Goal: Information Seeking & Learning: Learn about a topic

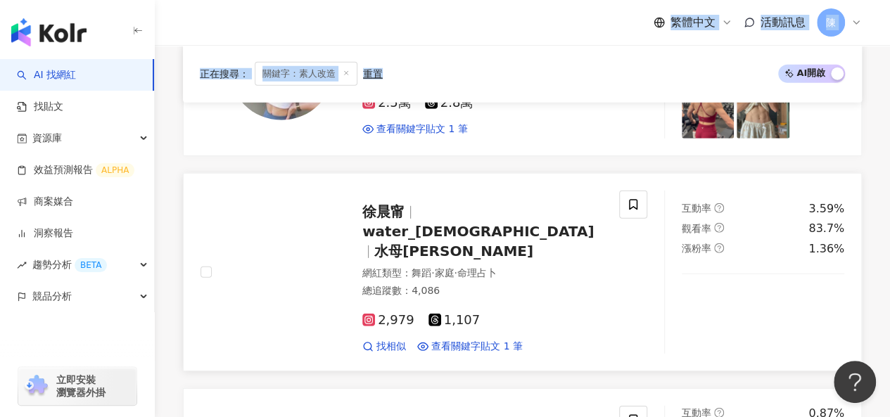
scroll to position [2110, 0]
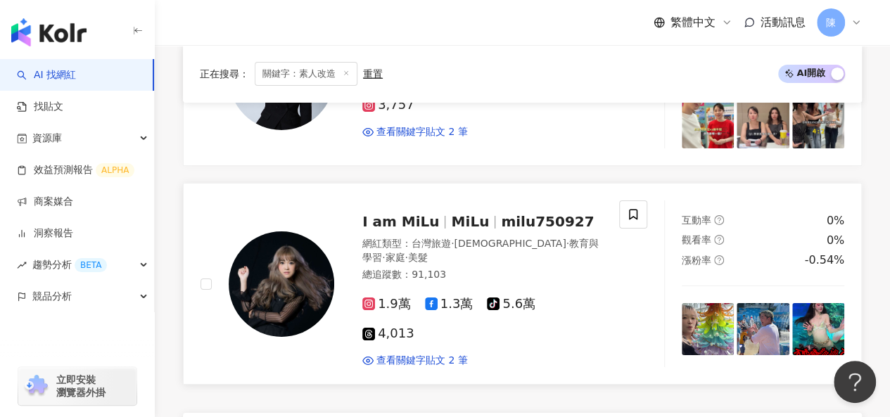
scroll to position [2392, 0]
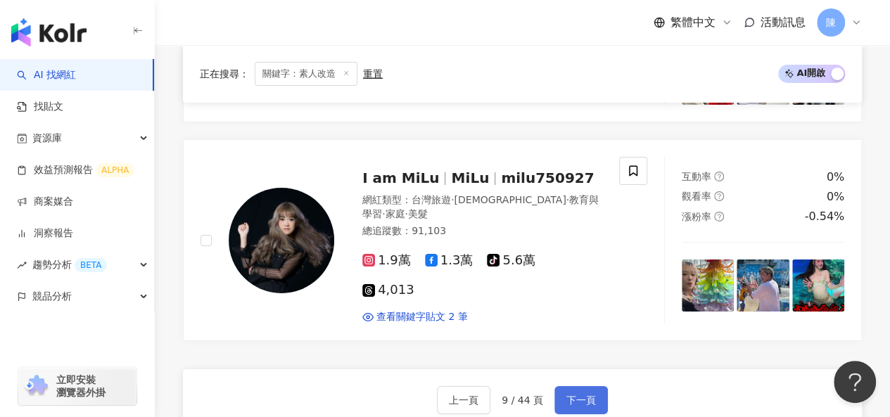
click at [582, 395] on span "下一頁" at bounding box center [581, 400] width 30 height 11
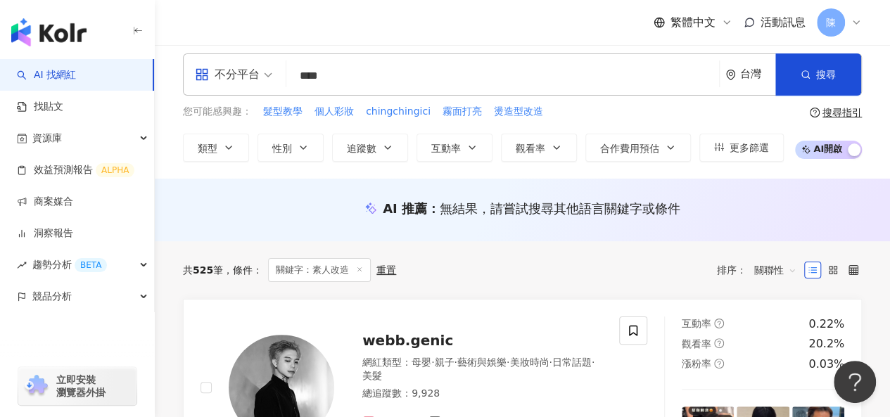
scroll to position [0, 0]
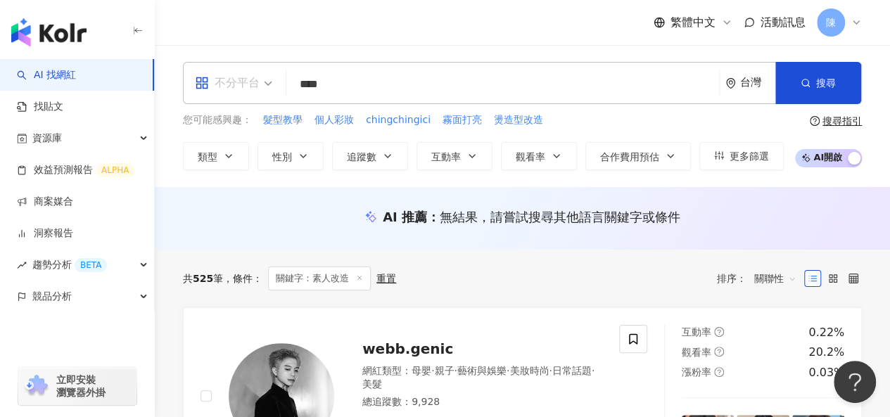
click at [248, 87] on div "不分平台" at bounding box center [227, 83] width 65 height 23
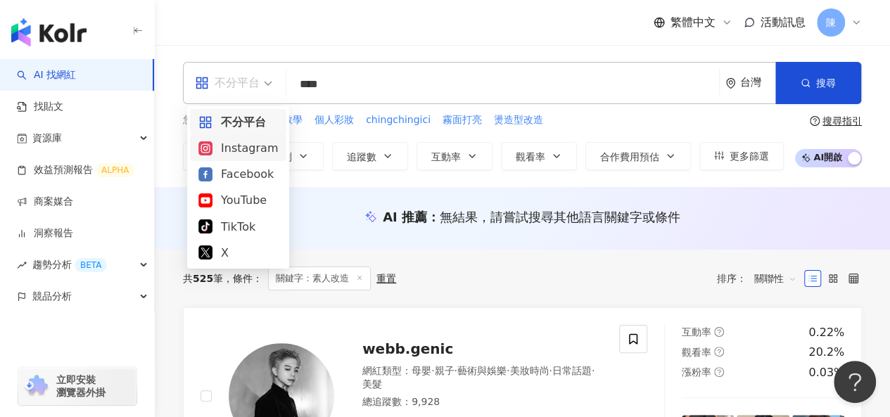
click at [238, 148] on div "Instagram" at bounding box center [237, 148] width 79 height 18
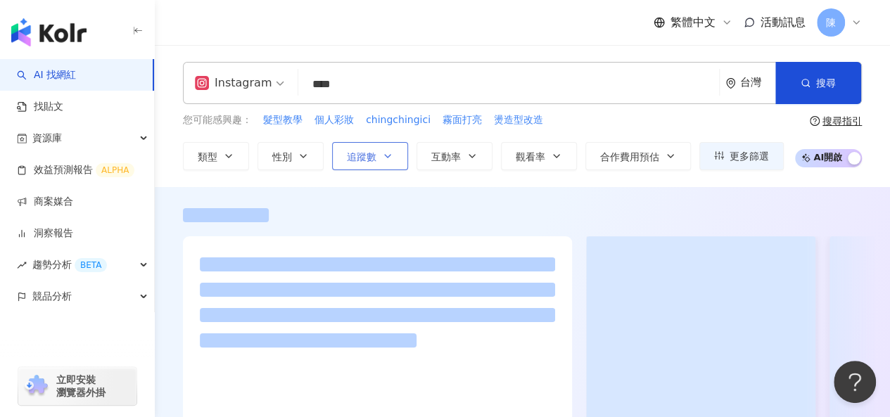
click at [371, 158] on span "追蹤數" at bounding box center [362, 156] width 30 height 11
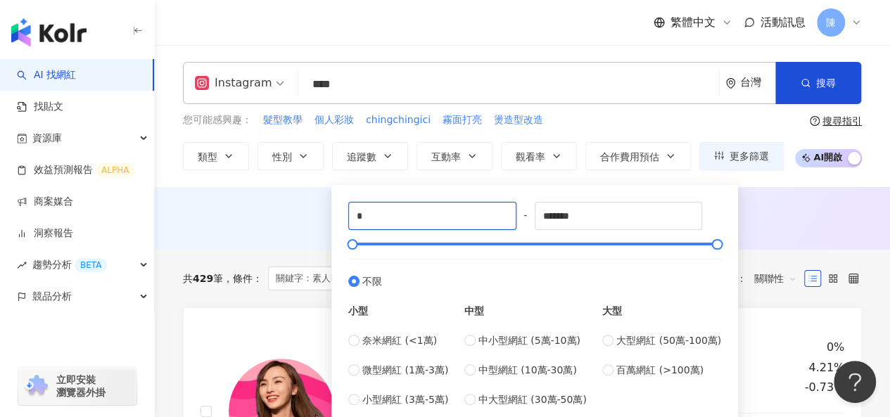
drag, startPoint x: 418, startPoint y: 222, endPoint x: 276, endPoint y: 213, distance: 142.4
type input "*****"
click at [781, 221] on div "AI 推薦 ： 無結果，請嘗試搜尋其他語言關鍵字或條件" at bounding box center [522, 217] width 679 height 18
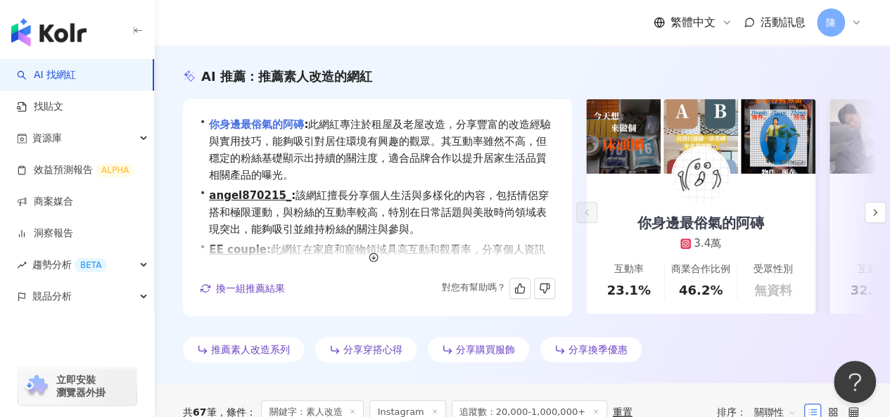
click at [269, 120] on link "你身邊最俗氣的阿磚" at bounding box center [256, 124] width 95 height 13
click at [875, 209] on icon "button" at bounding box center [874, 212] width 11 height 11
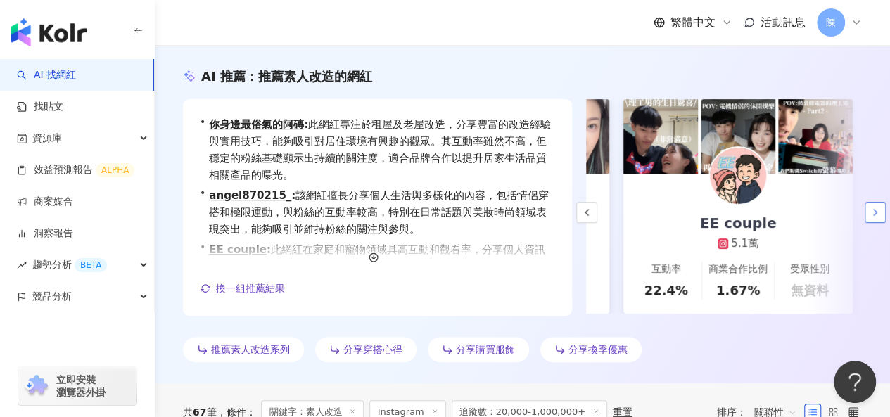
click at [875, 209] on icon "button" at bounding box center [874, 212] width 11 height 11
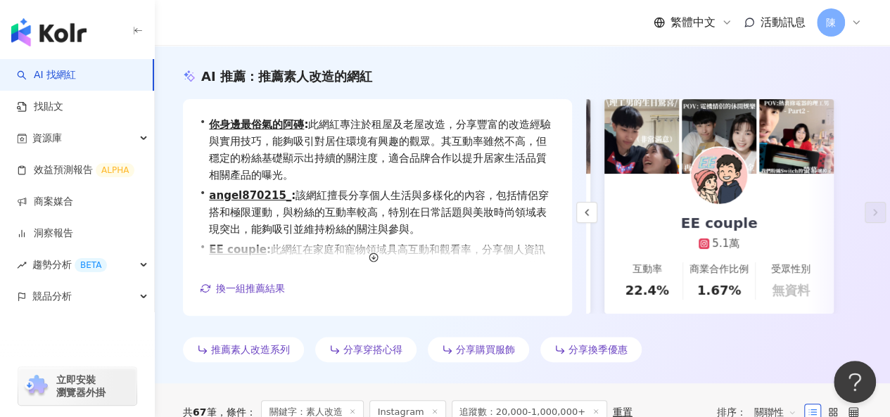
click at [710, 191] on img at bounding box center [719, 176] width 56 height 56
click at [585, 208] on icon "button" at bounding box center [586, 212] width 11 height 11
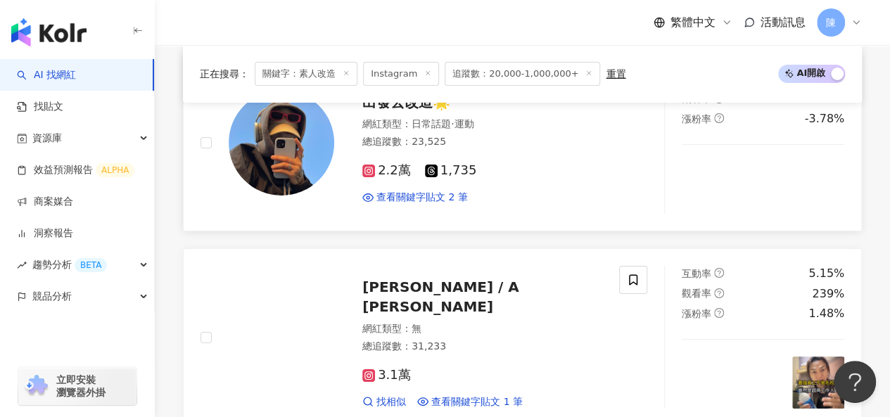
scroll to position [2673, 0]
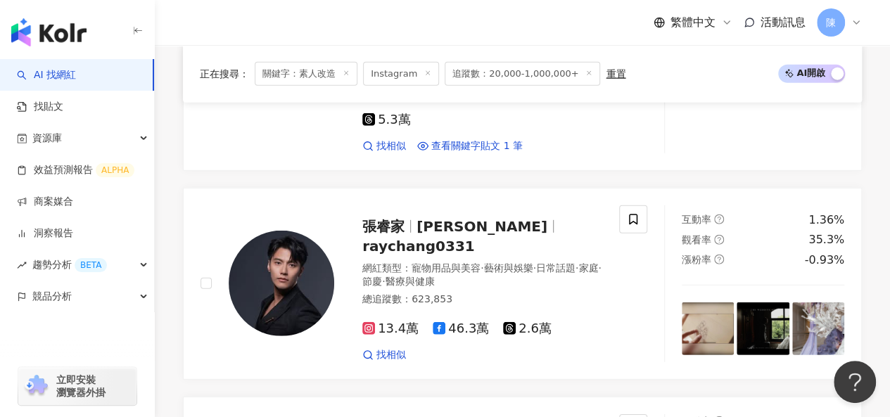
scroll to position [2006, 0]
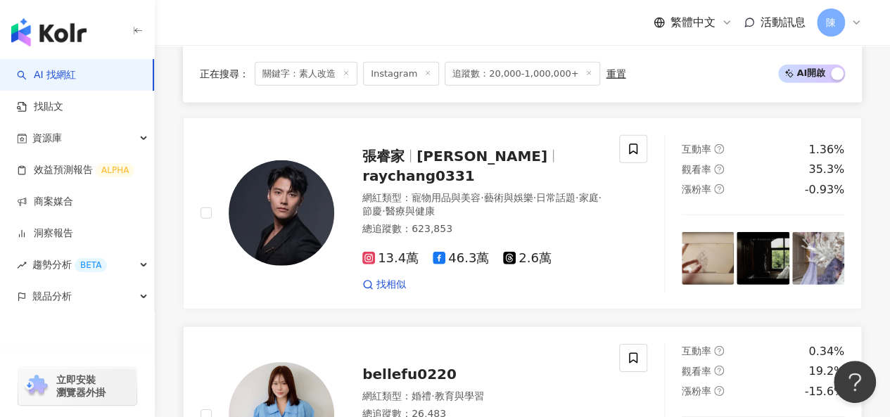
click at [253, 362] on img at bounding box center [282, 415] width 106 height 106
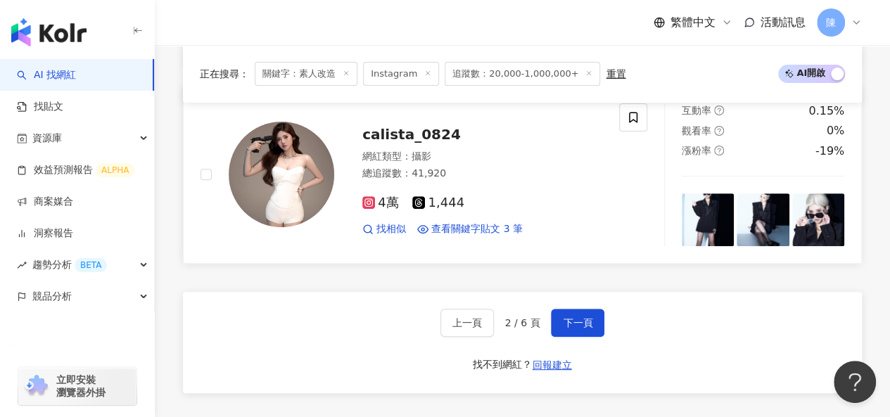
scroll to position [2780, 0]
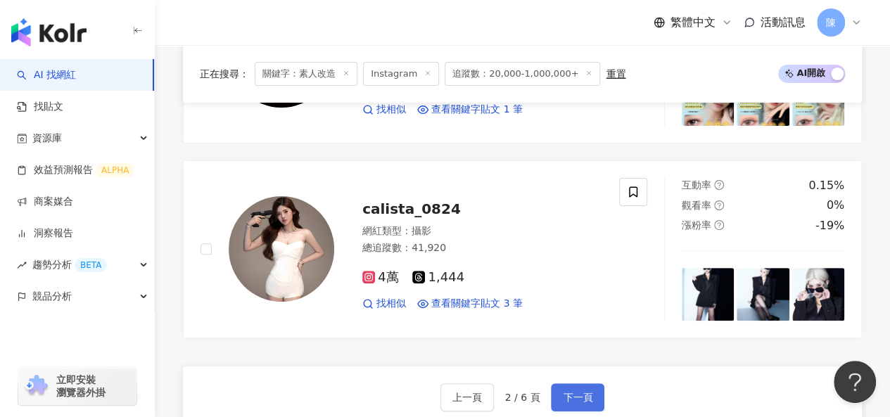
click at [585, 392] on span "下一頁" at bounding box center [578, 397] width 30 height 11
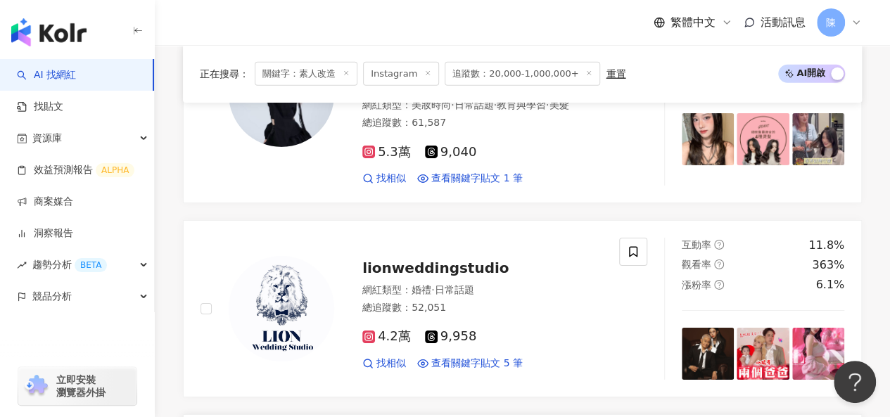
scroll to position [2448, 0]
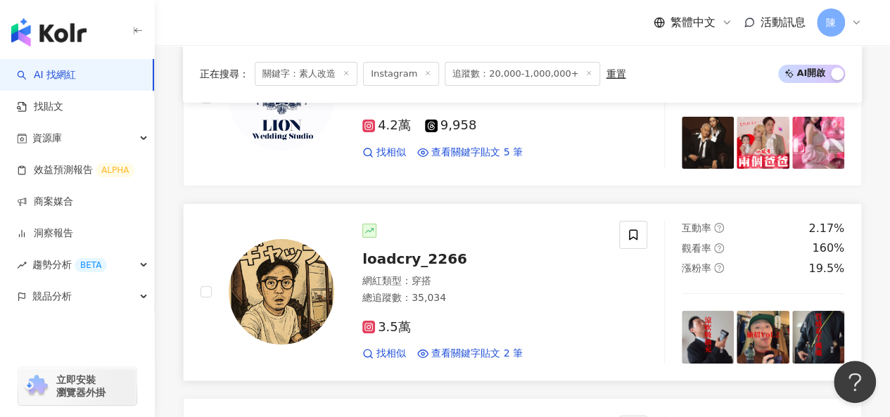
click at [300, 239] on img at bounding box center [282, 292] width 106 height 106
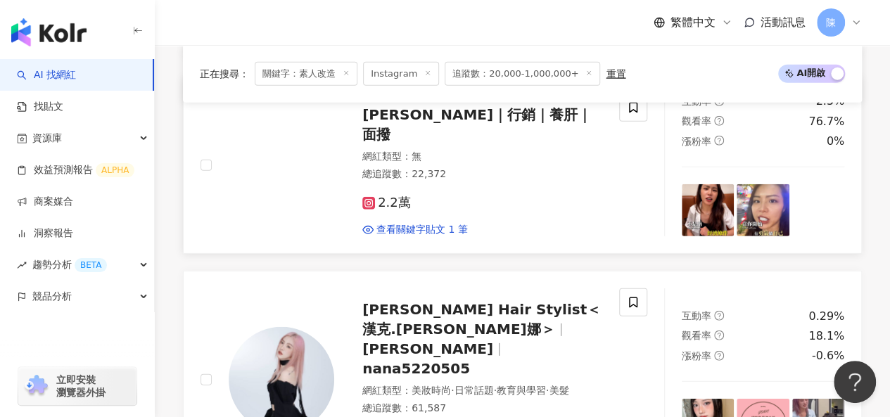
scroll to position [2026, 0]
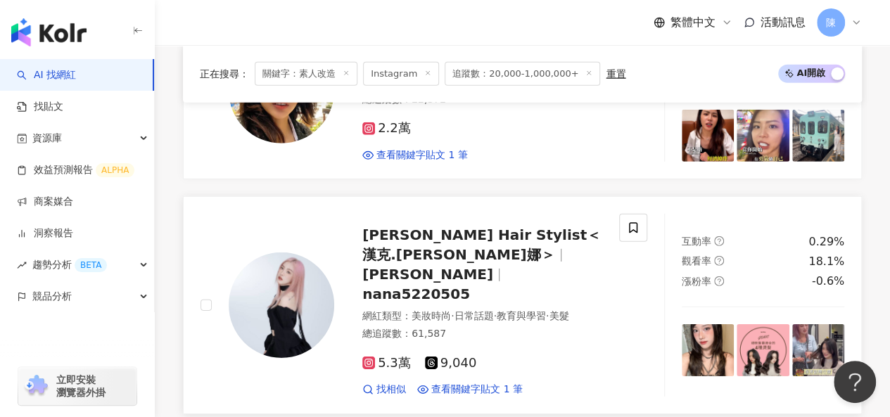
click at [270, 253] on img at bounding box center [282, 306] width 106 height 106
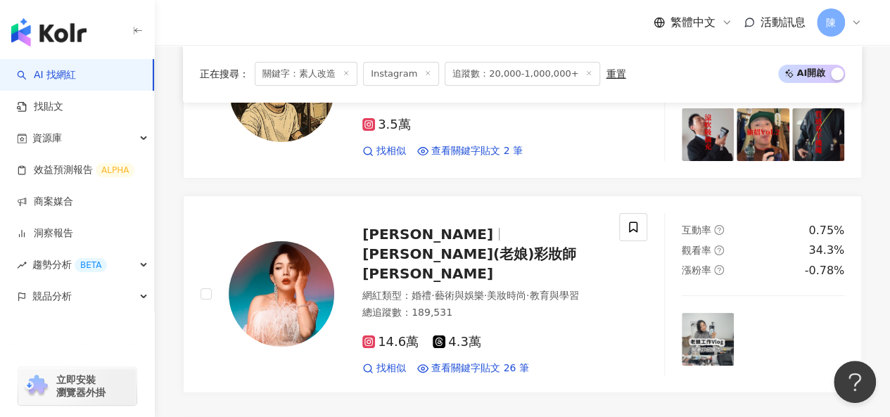
scroll to position [2729, 0]
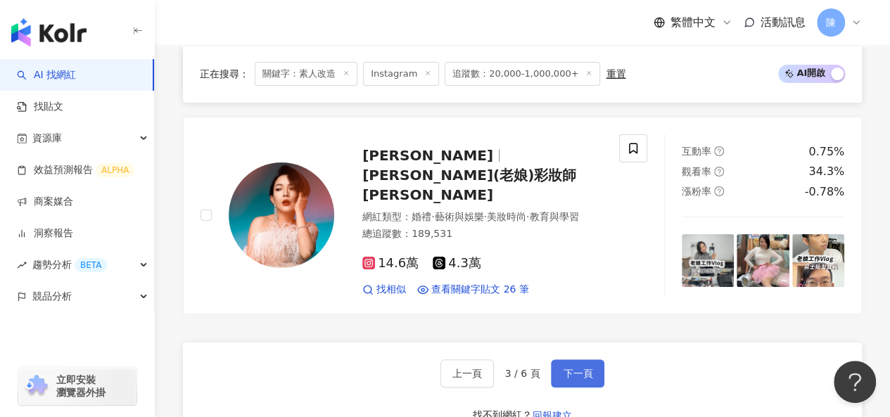
click at [571, 368] on span "下一頁" at bounding box center [578, 373] width 30 height 11
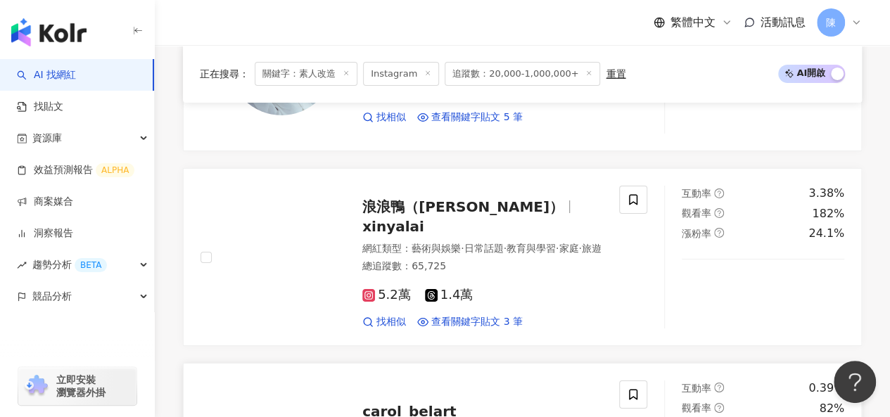
scroll to position [2418, 0]
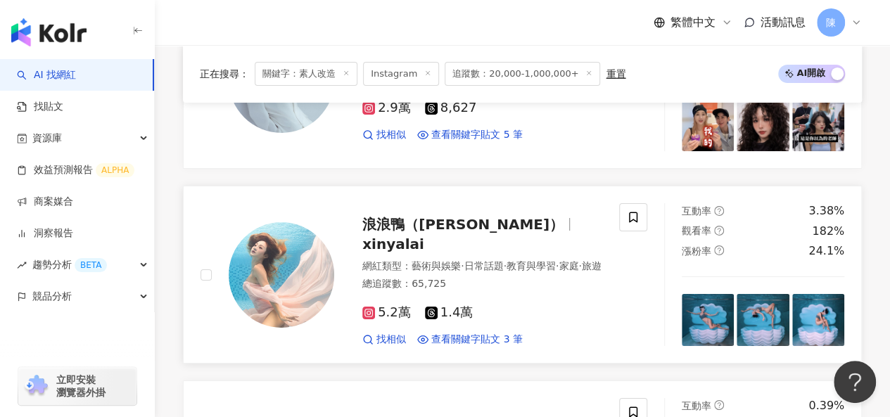
click at [262, 222] on img at bounding box center [282, 275] width 106 height 106
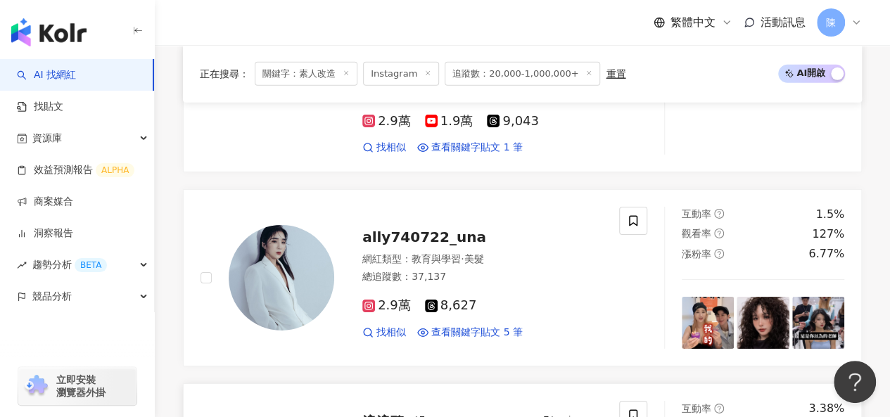
scroll to position [2137, 0]
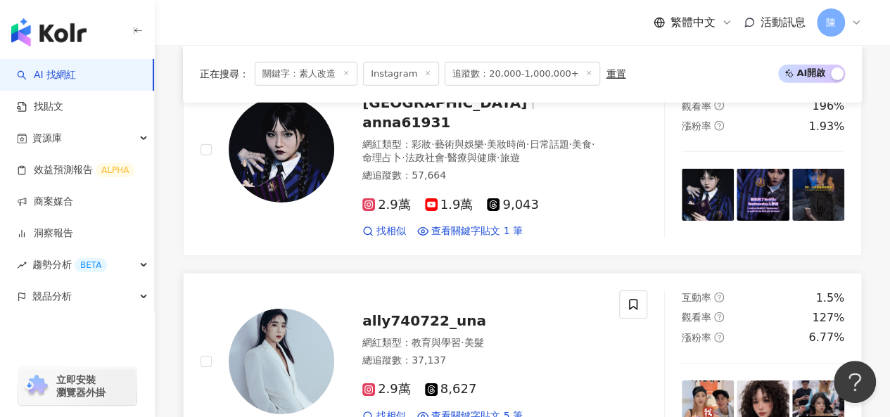
click at [284, 309] on img at bounding box center [282, 362] width 106 height 106
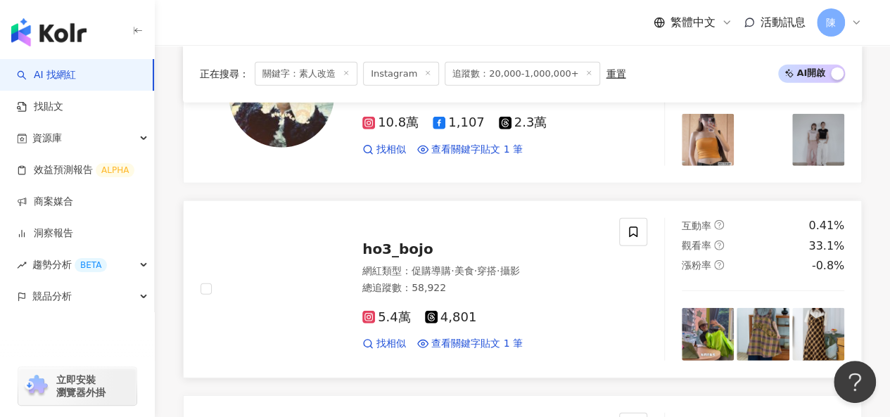
scroll to position [1785, 0]
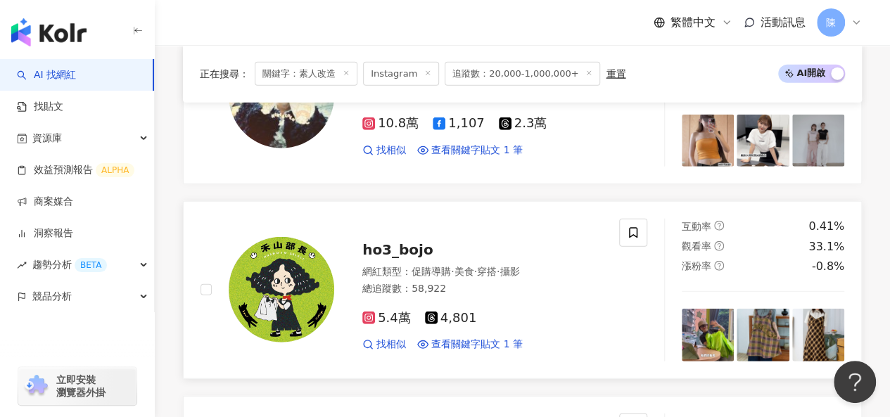
click at [244, 240] on img at bounding box center [282, 290] width 106 height 106
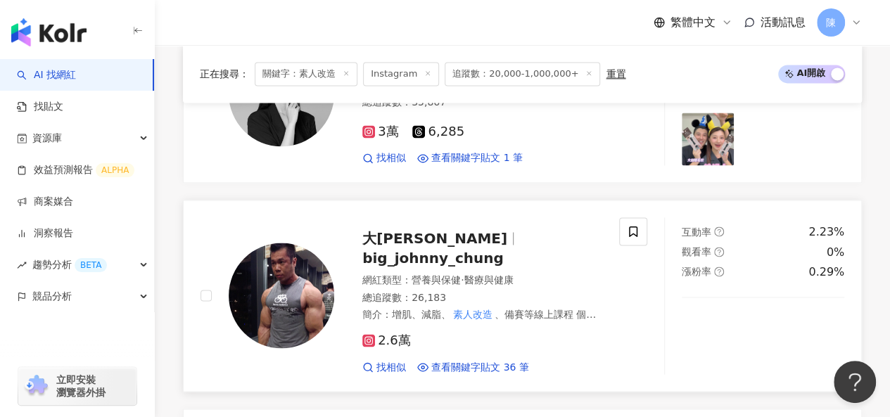
scroll to position [871, 0]
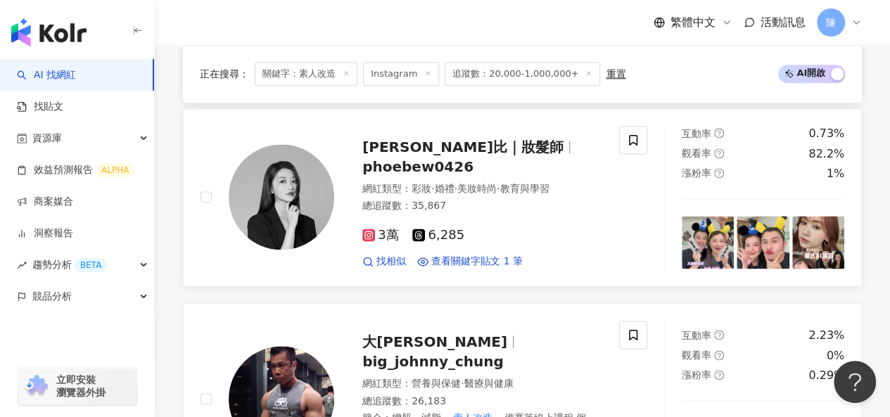
click at [257, 191] on img at bounding box center [282, 197] width 106 height 106
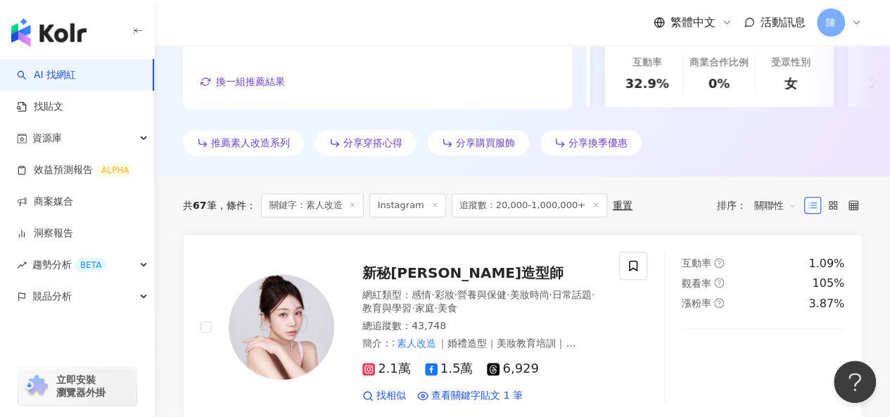
scroll to position [378, 0]
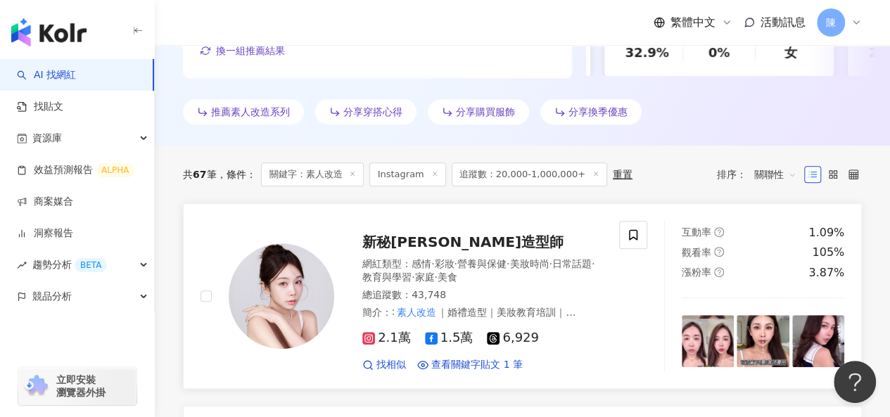
click at [281, 262] on img at bounding box center [282, 296] width 106 height 106
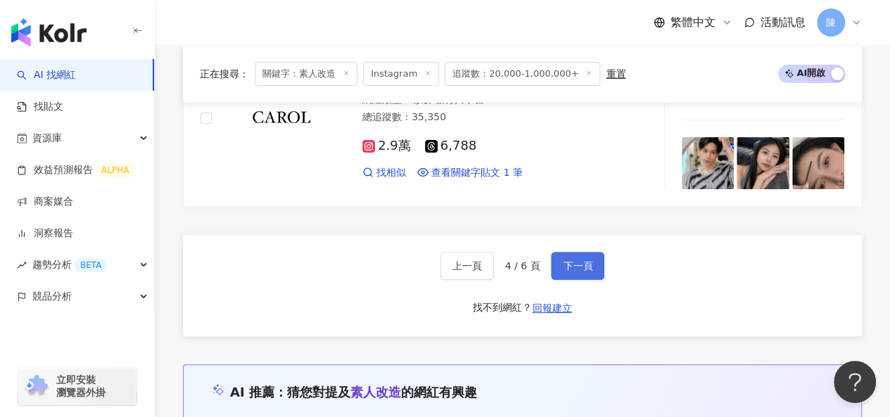
click at [572, 260] on span "下一頁" at bounding box center [578, 265] width 30 height 11
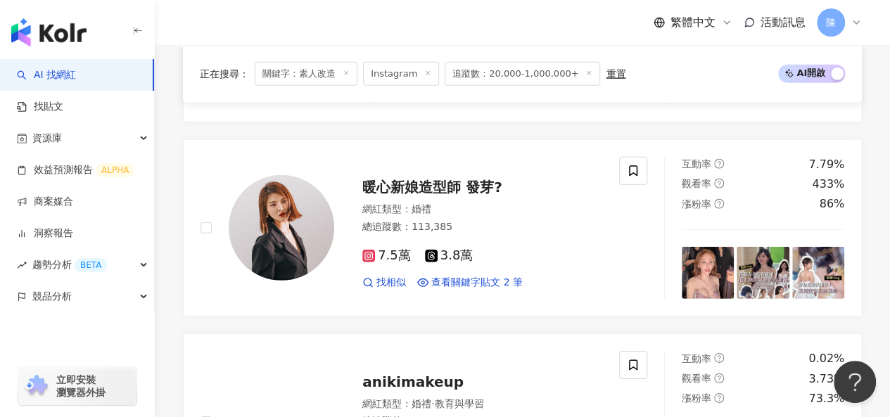
scroll to position [1941, 0]
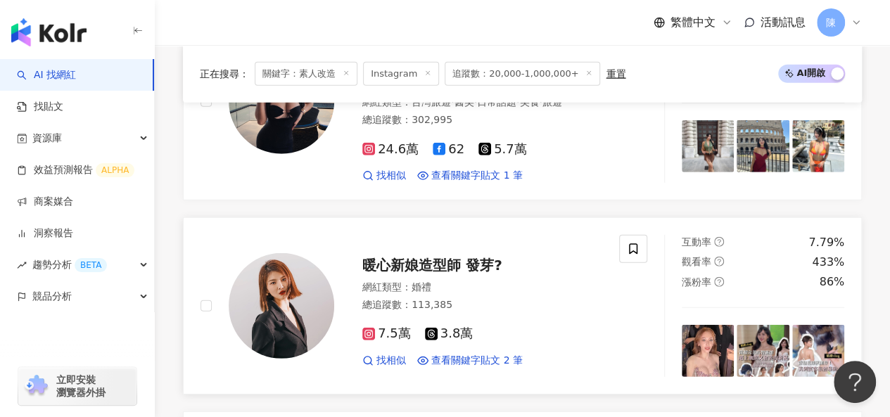
click at [294, 289] on img at bounding box center [282, 306] width 106 height 106
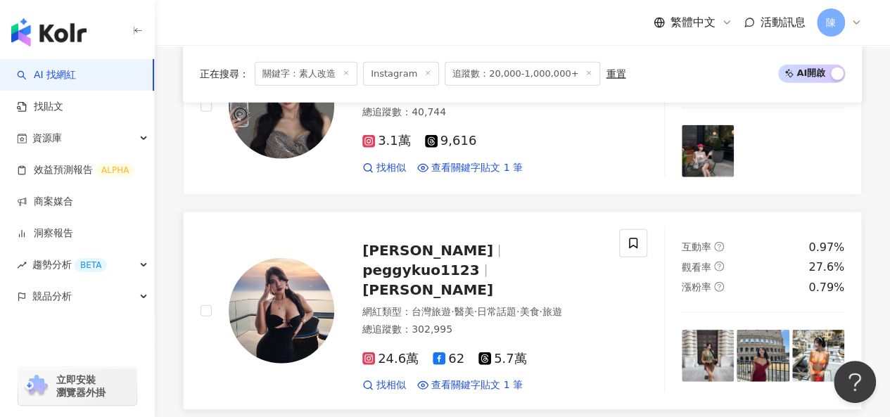
scroll to position [1730, 0]
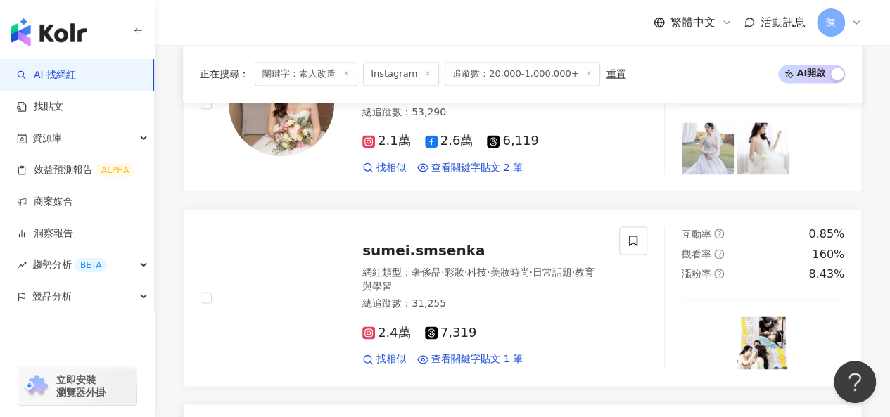
scroll to position [1027, 0]
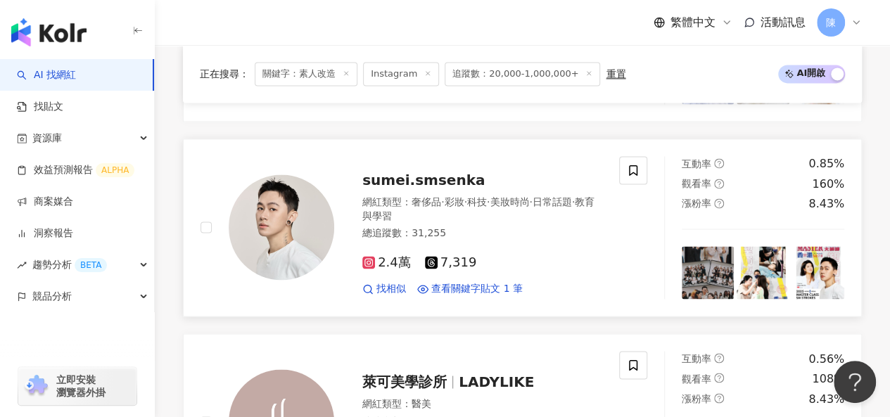
click at [250, 206] on img at bounding box center [282, 227] width 106 height 106
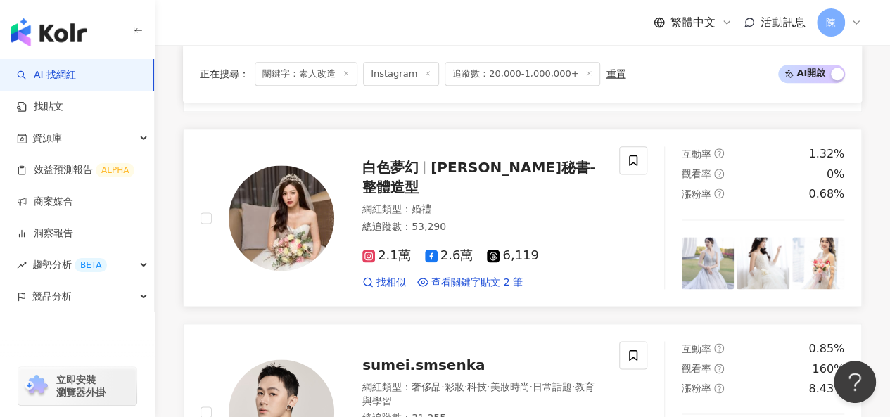
scroll to position [816, 0]
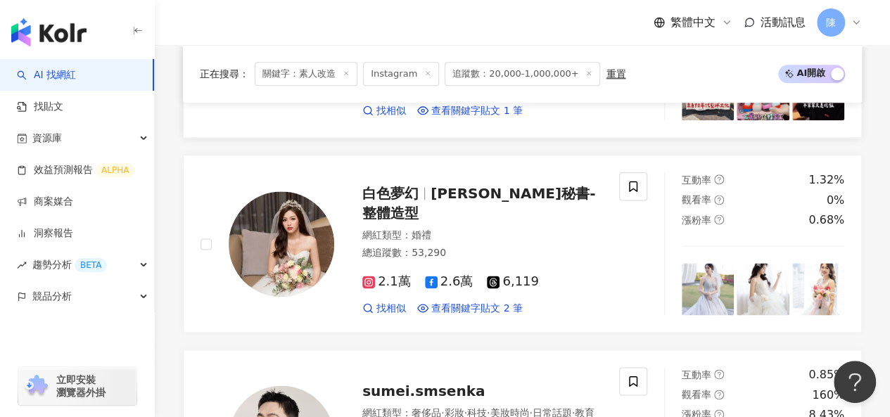
click at [295, 102] on img at bounding box center [282, 49] width 106 height 106
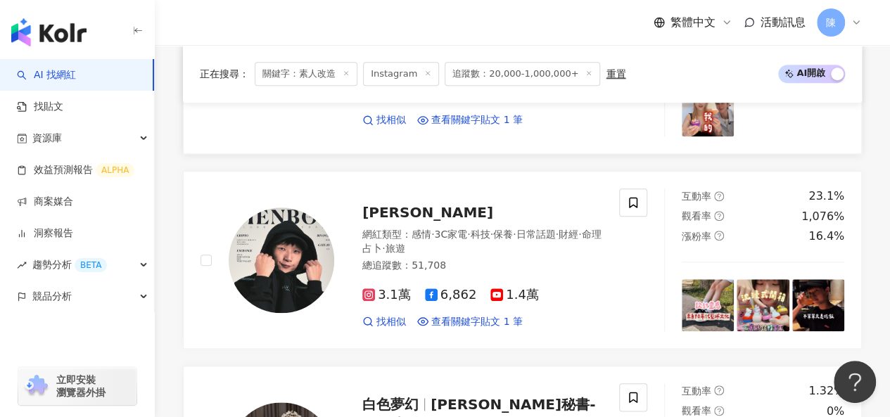
scroll to position [394, 0]
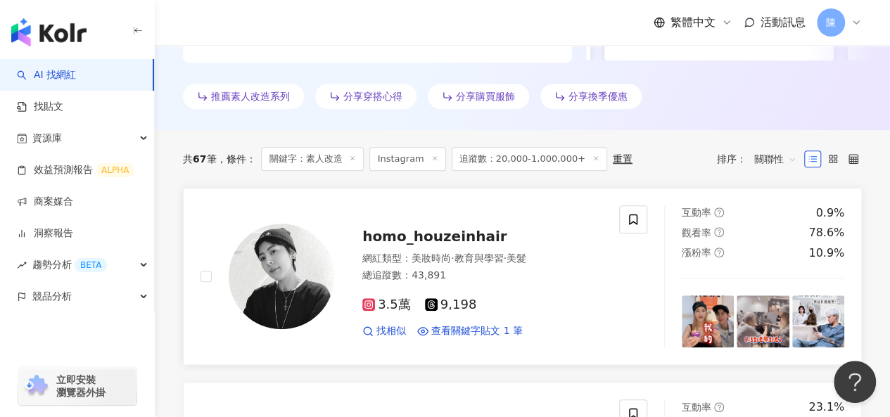
click at [284, 264] on img at bounding box center [282, 277] width 106 height 106
click at [706, 139] on div "共 67 筆 條件 ： 關鍵字：素人改造 Instagram 追蹤數：20,000-1,000,000+ 重置 排序： 關聯性" at bounding box center [522, 159] width 679 height 58
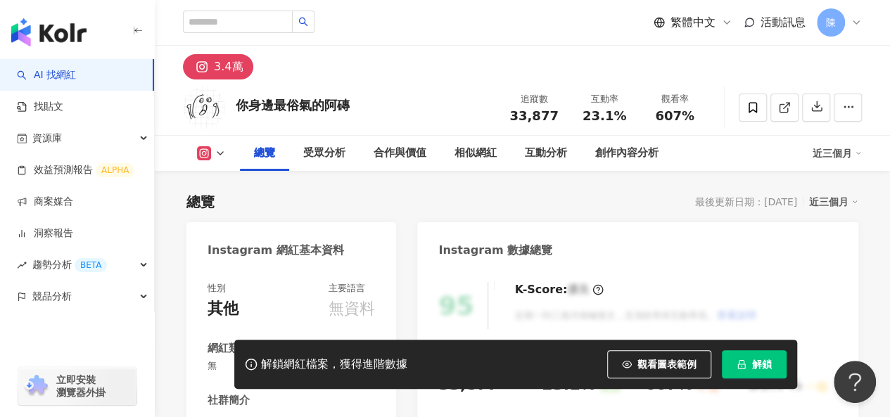
scroll to position [211, 0]
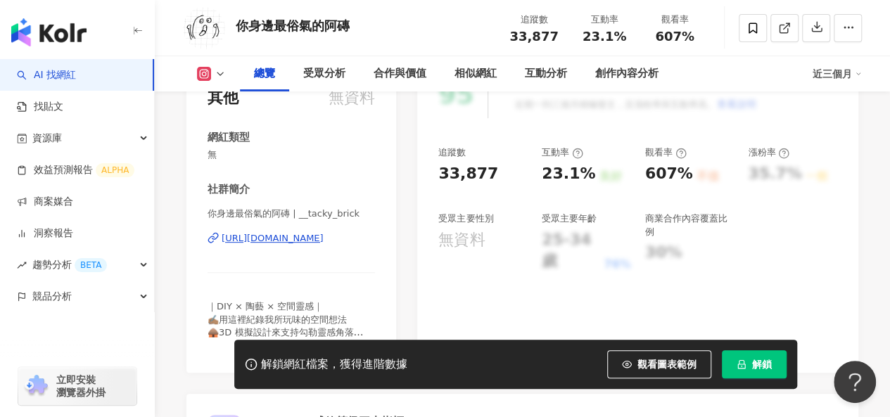
click at [321, 239] on div "https://www.instagram.com/__tacky_brick/" at bounding box center [273, 238] width 102 height 13
click at [758, 372] on button "解鎖" at bounding box center [754, 364] width 65 height 28
click at [754, 366] on span "解鎖" at bounding box center [762, 364] width 20 height 11
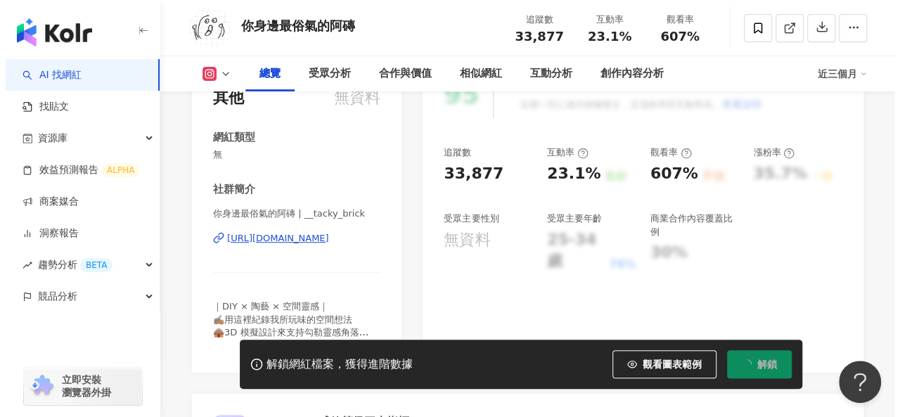
scroll to position [0, 0]
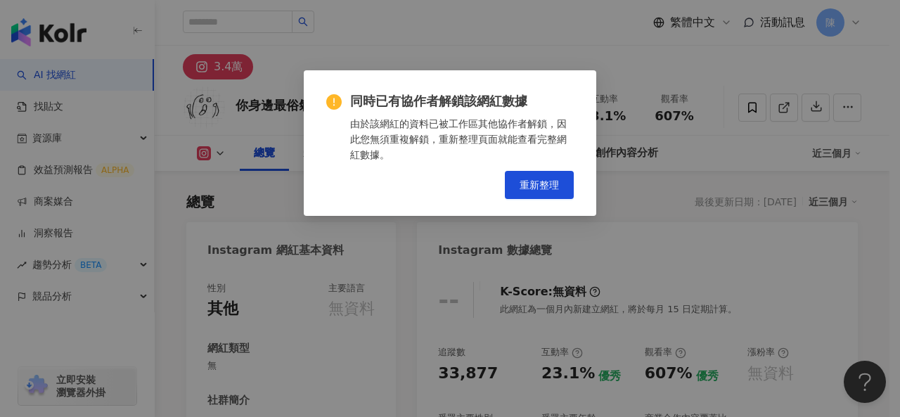
drag, startPoint x: 464, startPoint y: 198, endPoint x: 406, endPoint y: 226, distance: 64.5
click at [406, 226] on div "同時已有協作者解鎖該網紅數據 由於該網紅的資料已被工作區其他協作者解鎖，因此您無須重複解鎖，重新整理頁面就能查看完整網紅數據。 重新整理" at bounding box center [450, 208] width 900 height 417
click at [537, 188] on span "重新整理" at bounding box center [539, 184] width 39 height 11
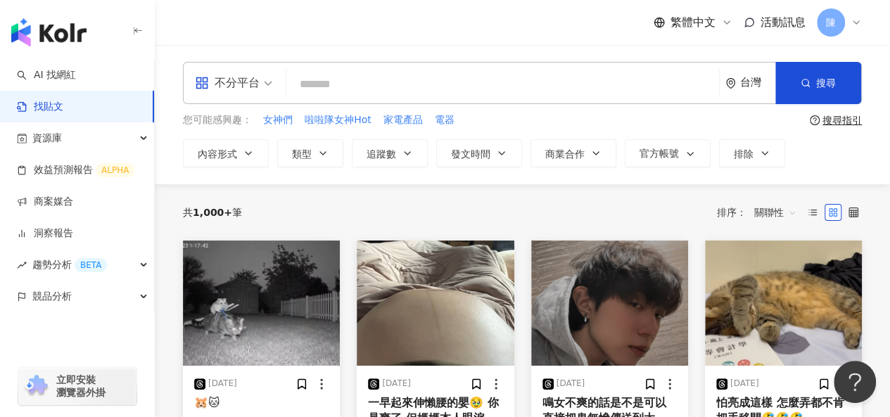
click at [254, 72] on div "不分平台" at bounding box center [227, 83] width 65 height 23
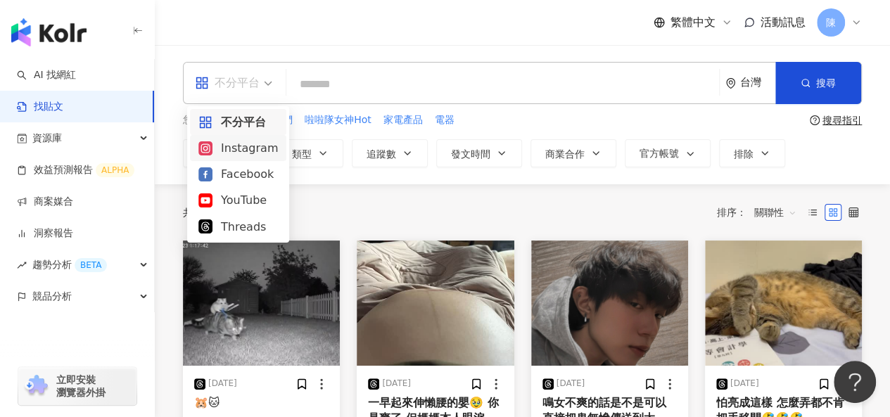
click at [246, 148] on div "Instagram" at bounding box center [237, 148] width 79 height 18
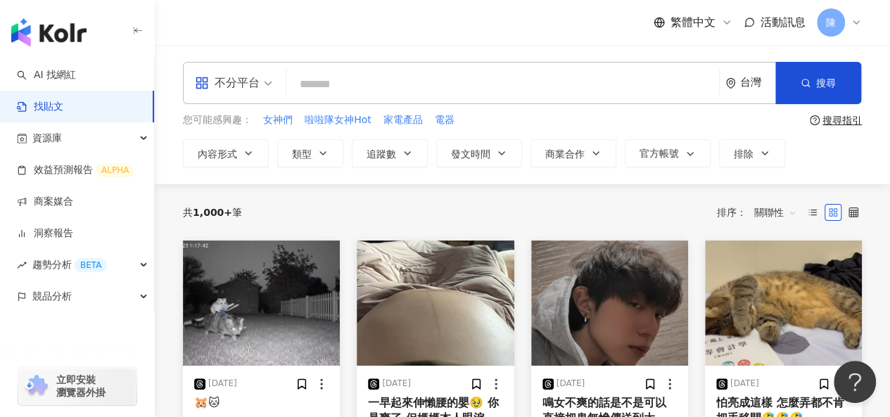
click at [331, 93] on input "search" at bounding box center [502, 84] width 421 height 30
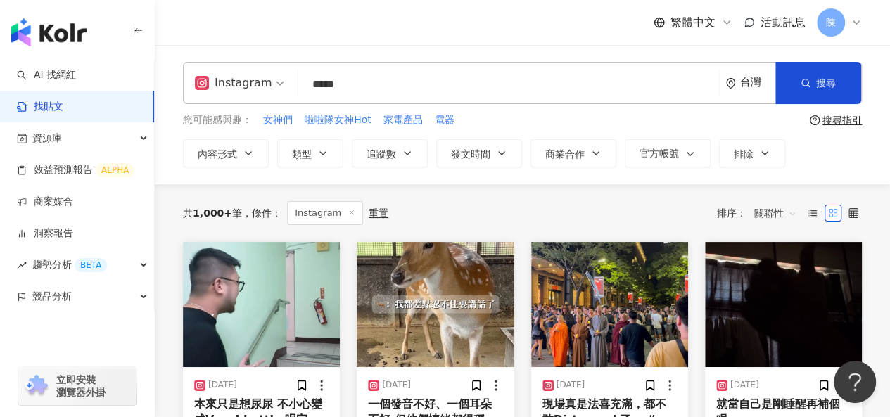
type input "*****"
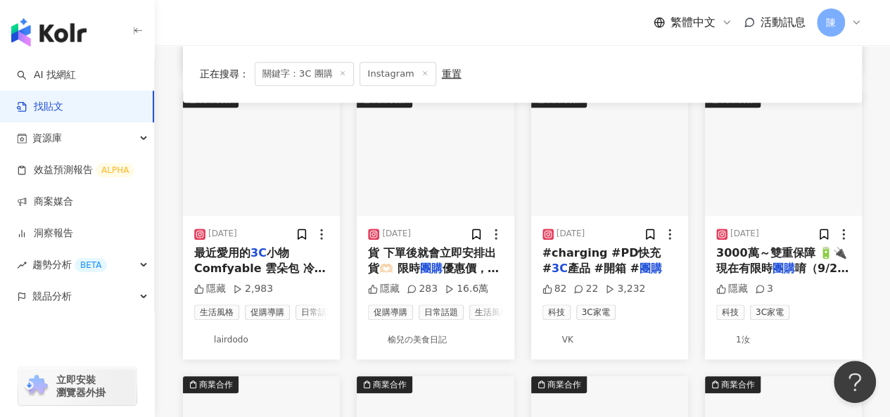
scroll to position [422, 0]
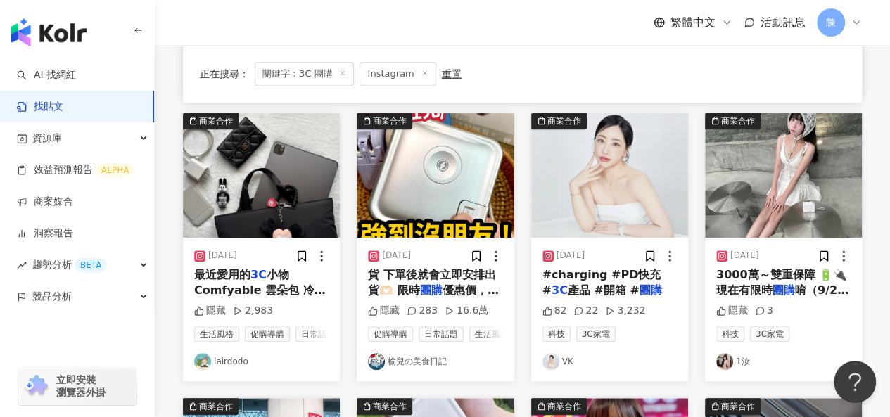
click at [546, 361] on img at bounding box center [550, 361] width 17 height 17
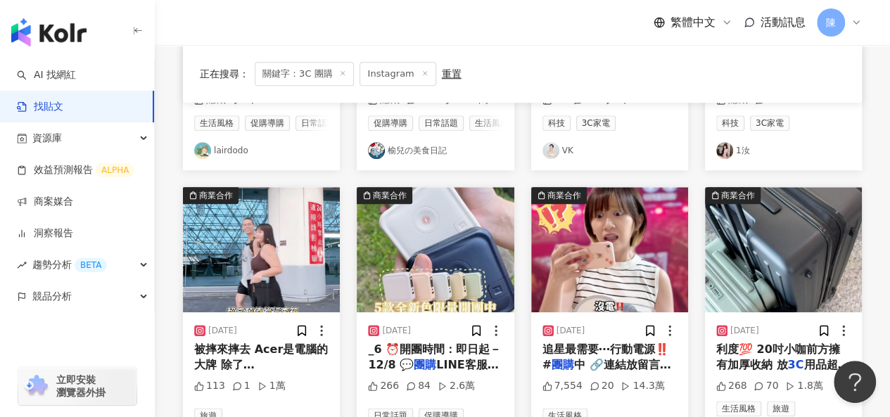
scroll to position [774, 0]
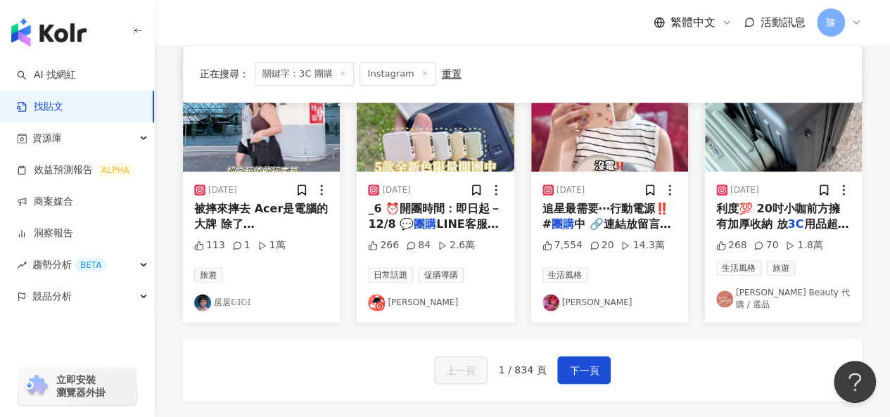
click at [201, 300] on img at bounding box center [202, 302] width 17 height 17
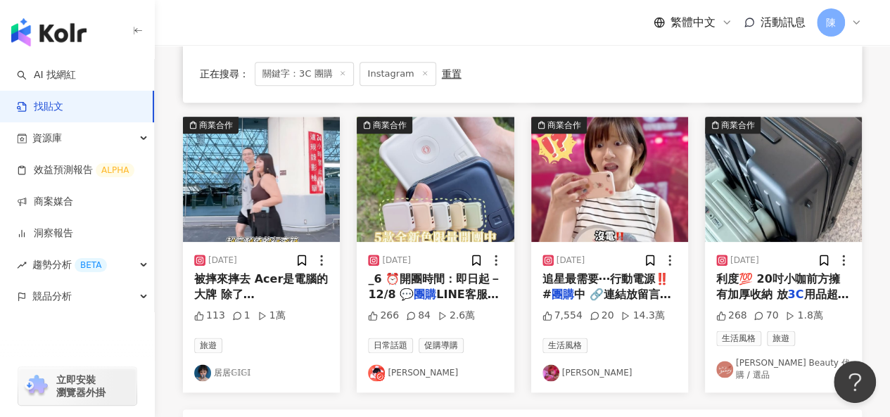
click at [553, 365] on img at bounding box center [550, 372] width 17 height 17
click at [372, 364] on img at bounding box center [376, 372] width 17 height 17
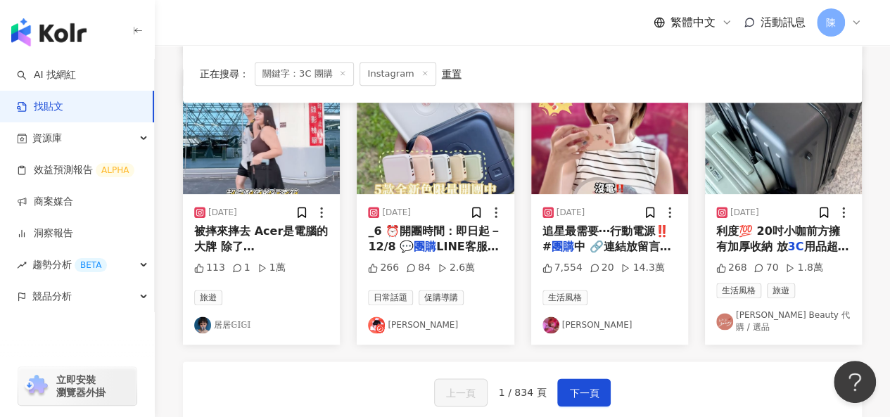
scroll to position [774, 0]
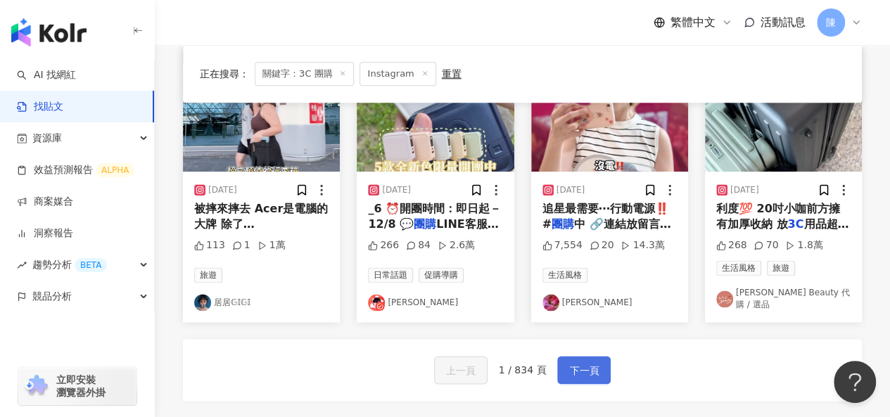
click at [587, 369] on span "下一頁" at bounding box center [584, 370] width 30 height 17
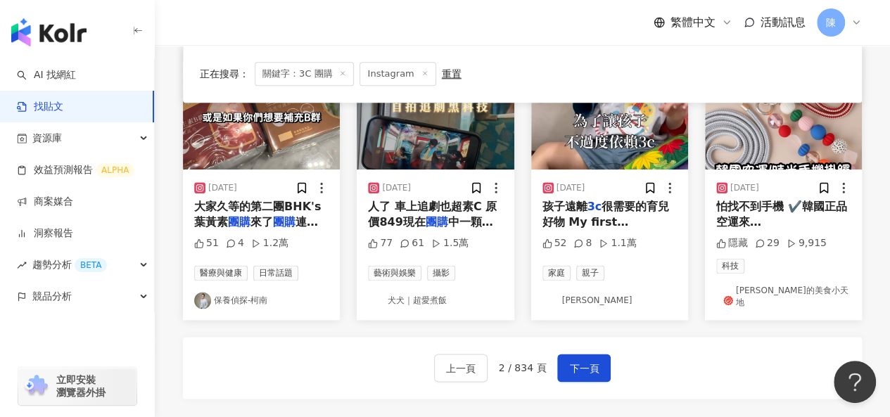
scroll to position [762, 0]
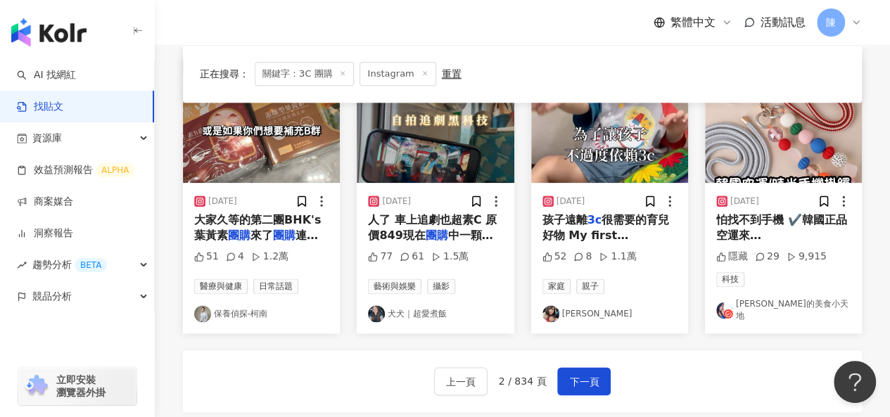
click at [376, 305] on img at bounding box center [376, 313] width 17 height 17
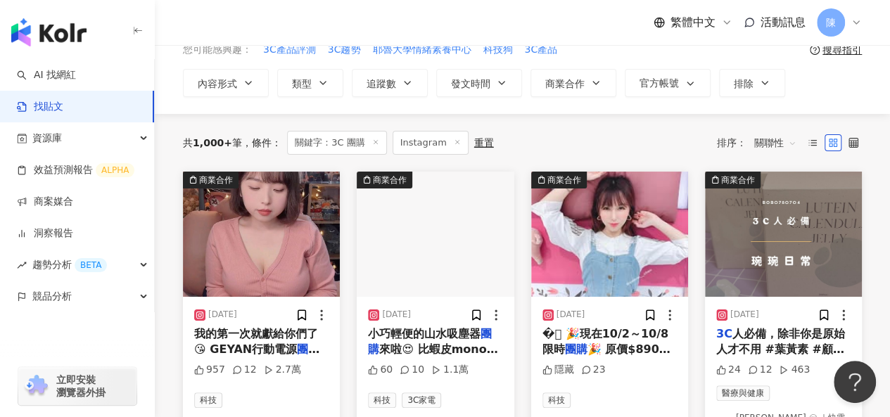
scroll to position [141, 0]
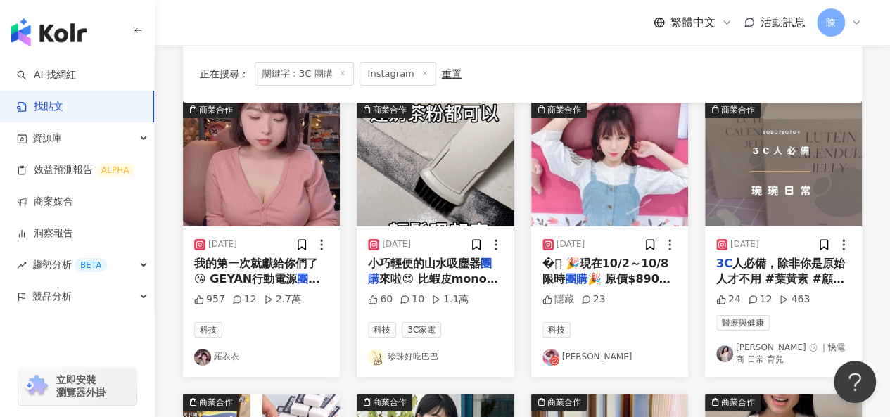
click at [201, 349] on img at bounding box center [202, 357] width 17 height 17
click at [549, 349] on img at bounding box center [550, 357] width 17 height 17
click at [725, 352] on img at bounding box center [724, 353] width 17 height 17
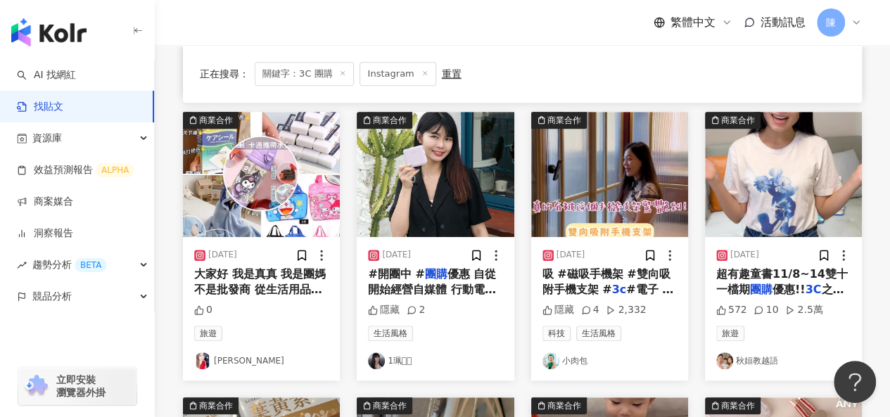
scroll to position [492, 0]
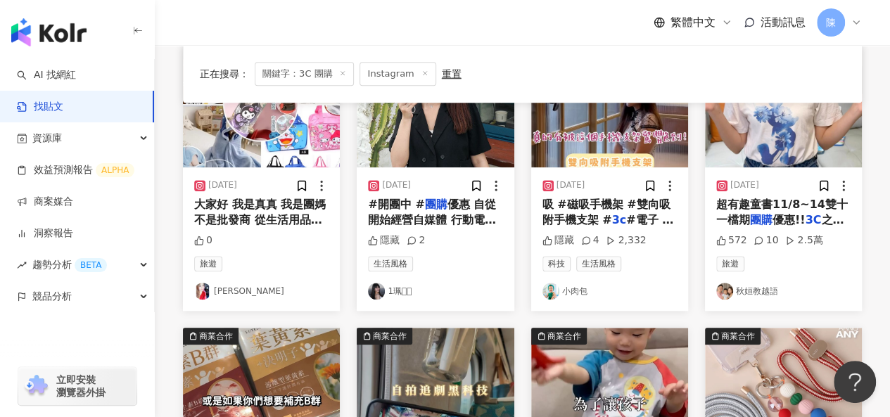
click at [373, 288] on img at bounding box center [376, 291] width 17 height 17
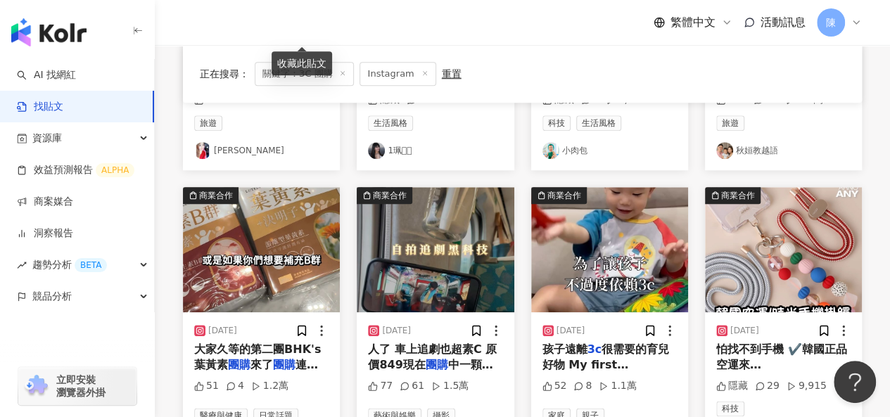
scroll to position [774, 0]
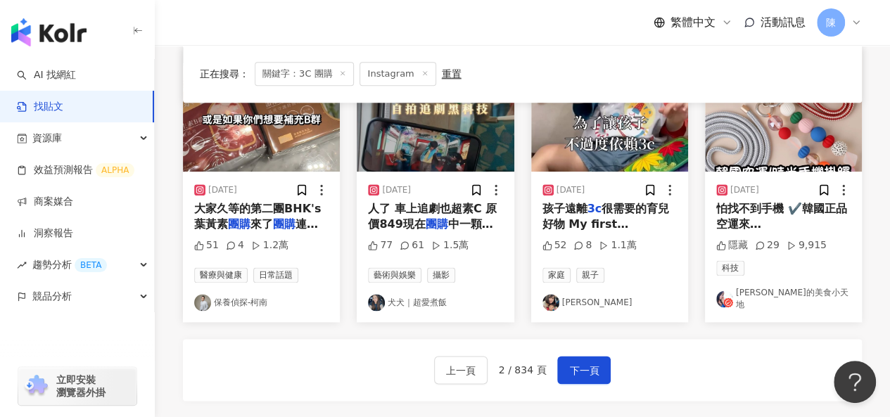
click at [378, 294] on img at bounding box center [376, 302] width 17 height 17
click at [593, 362] on span "下一頁" at bounding box center [584, 370] width 30 height 17
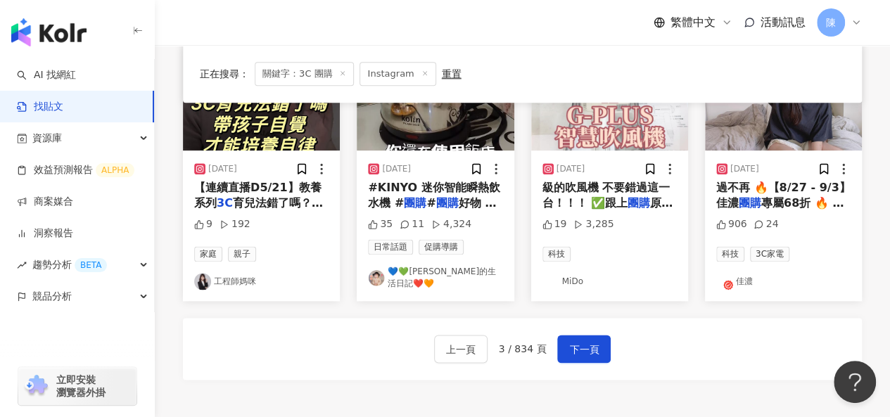
scroll to position [725, 0]
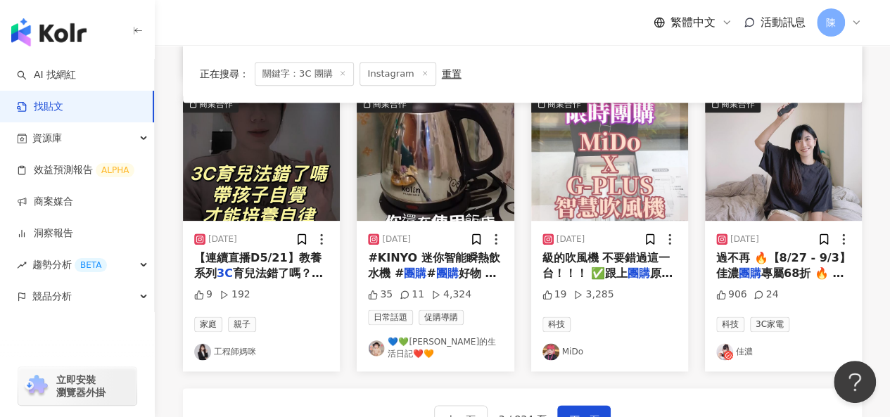
click at [725, 350] on img at bounding box center [724, 351] width 17 height 17
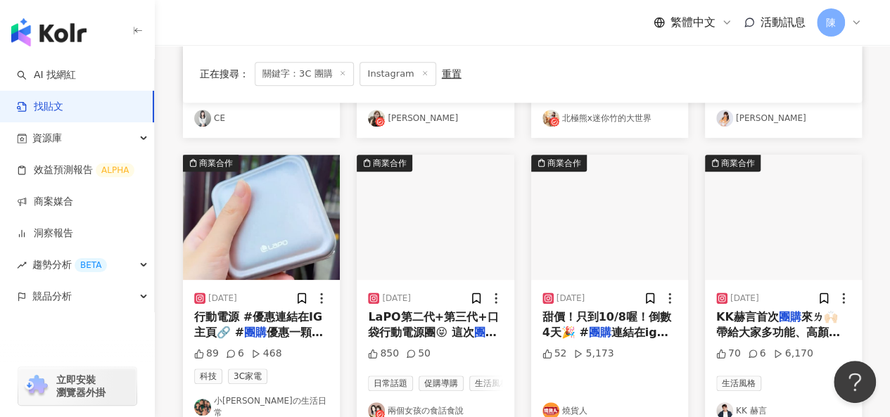
scroll to position [443, 0]
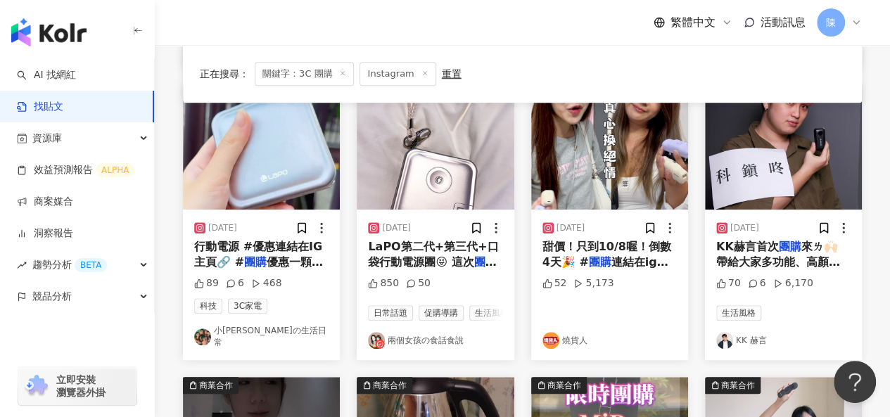
click at [372, 349] on img at bounding box center [376, 340] width 17 height 17
click at [722, 349] on img at bounding box center [724, 340] width 17 height 17
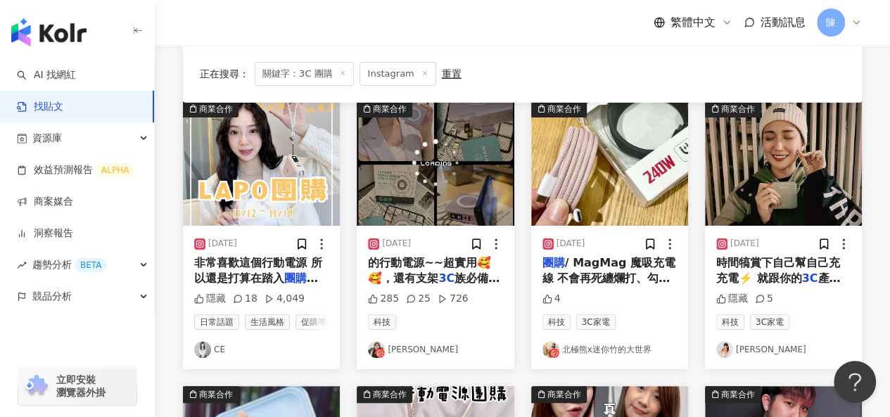
scroll to position [162, 0]
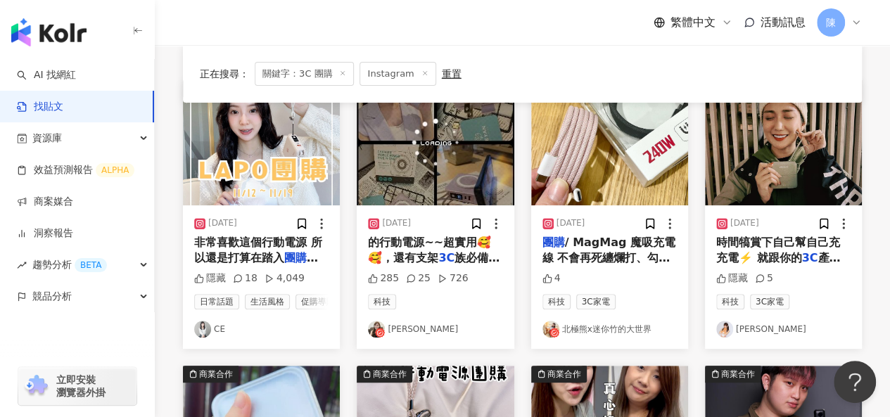
click at [201, 336] on img at bounding box center [202, 329] width 17 height 17
click at [724, 338] on img at bounding box center [724, 329] width 17 height 17
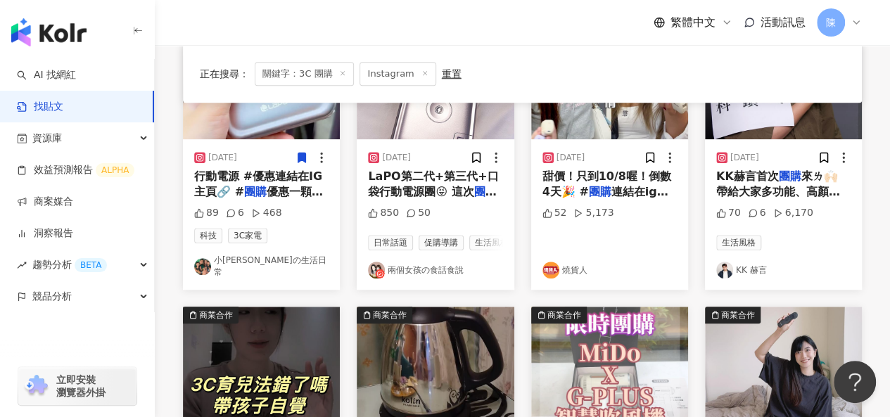
scroll to position [795, 0]
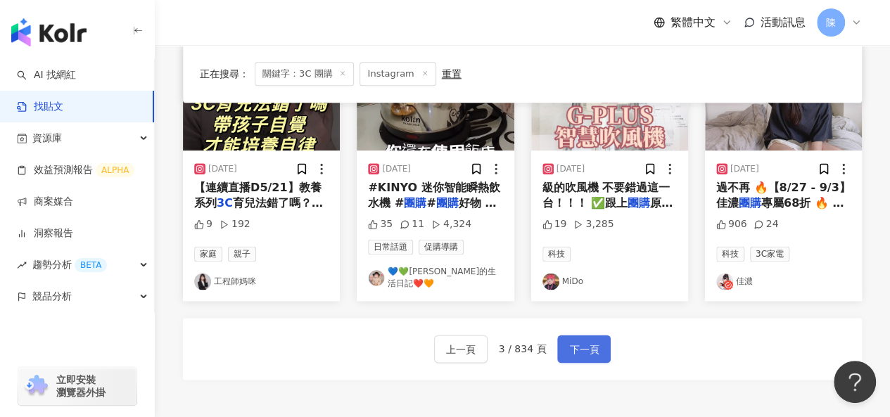
click at [562, 363] on button "下一頁" at bounding box center [583, 349] width 53 height 28
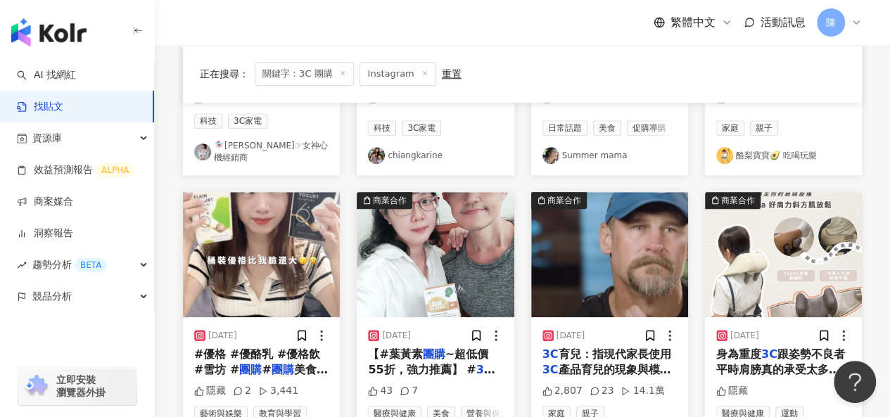
scroll to position [714, 0]
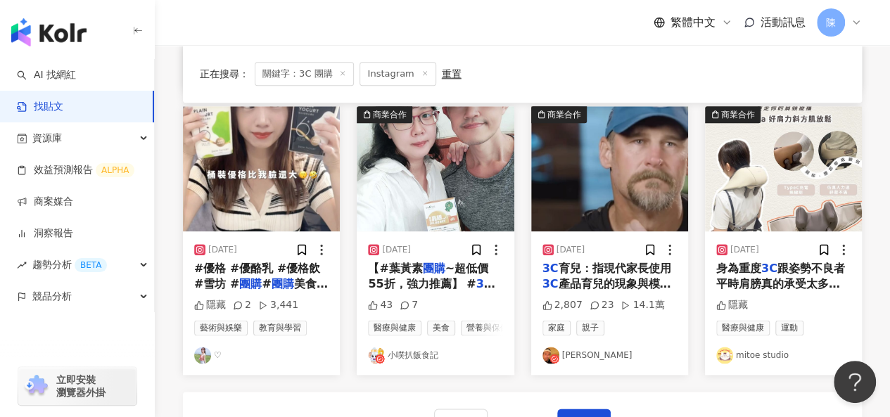
click at [725, 354] on img at bounding box center [724, 355] width 17 height 17
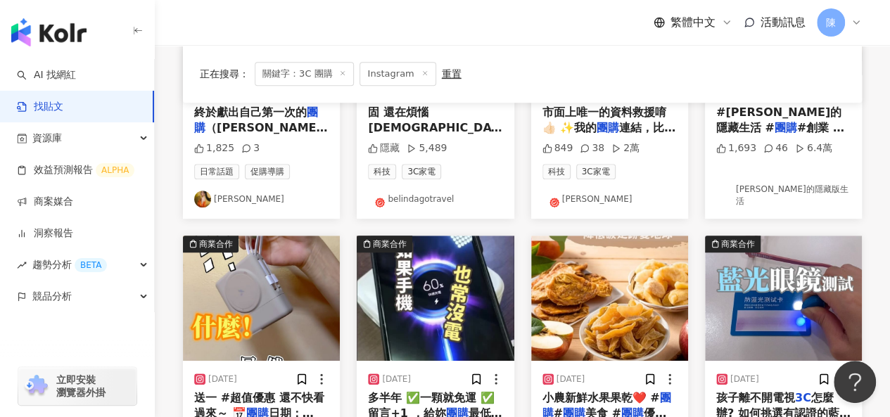
scroll to position [433, 0]
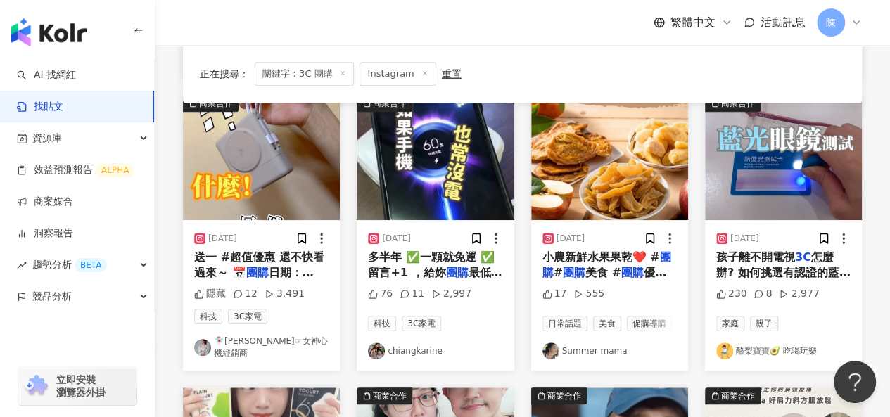
click at [370, 343] on img at bounding box center [376, 351] width 17 height 17
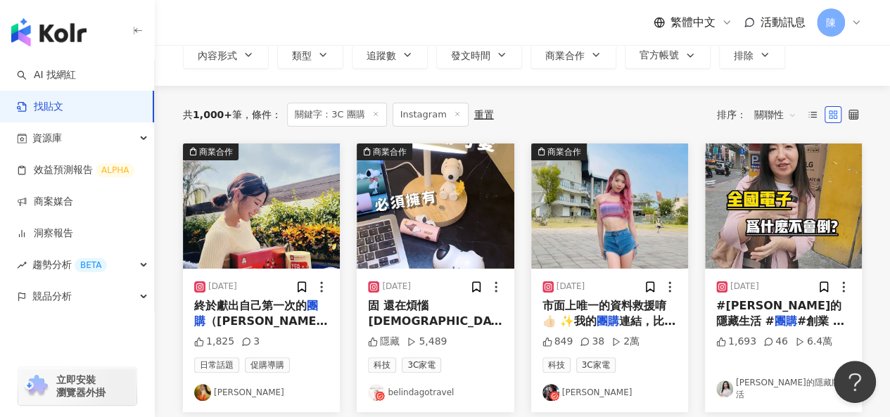
scroll to position [151, 0]
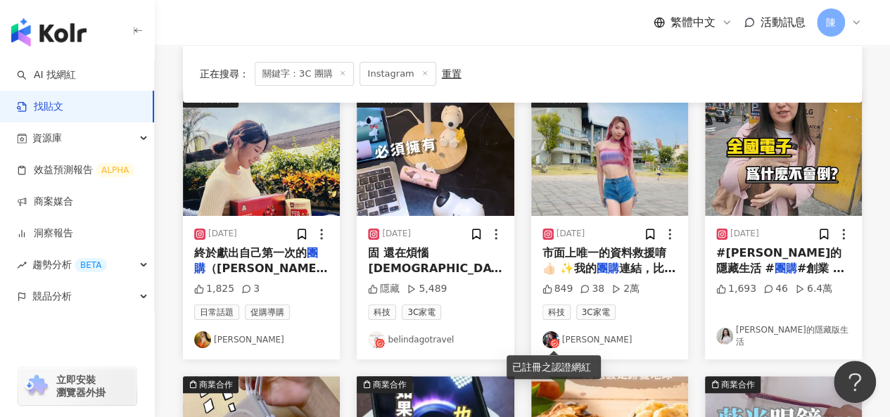
click at [549, 339] on icon at bounding box center [554, 343] width 10 height 10
click at [206, 339] on img at bounding box center [202, 339] width 17 height 17
click at [727, 343] on img at bounding box center [724, 336] width 17 height 17
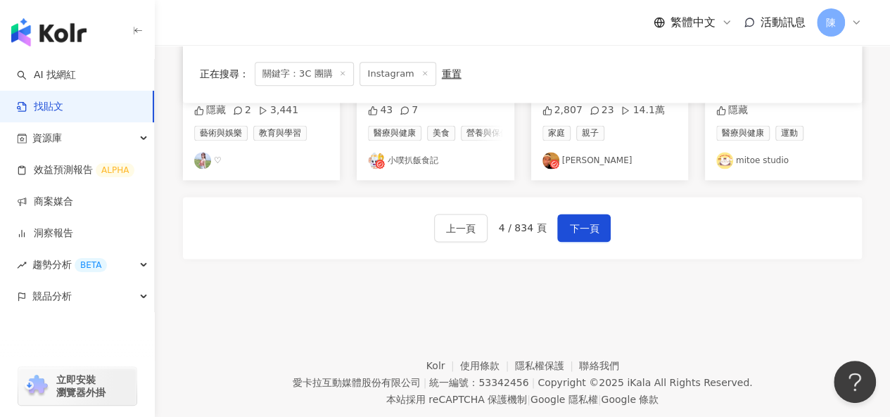
scroll to position [925, 0]
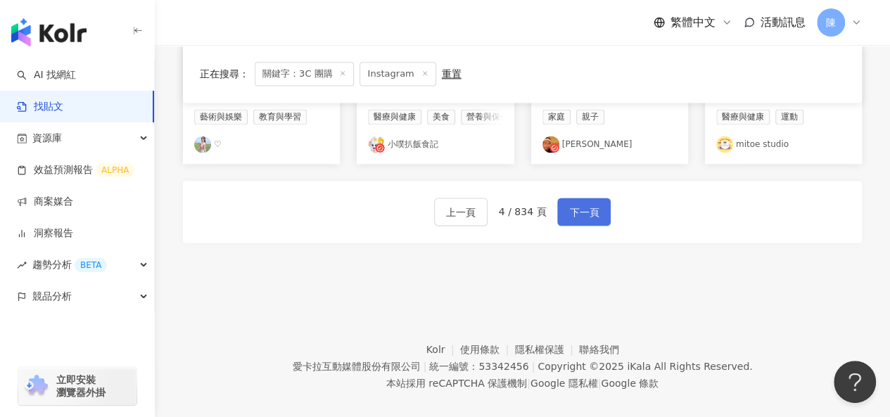
click at [579, 213] on span "下一頁" at bounding box center [584, 212] width 30 height 17
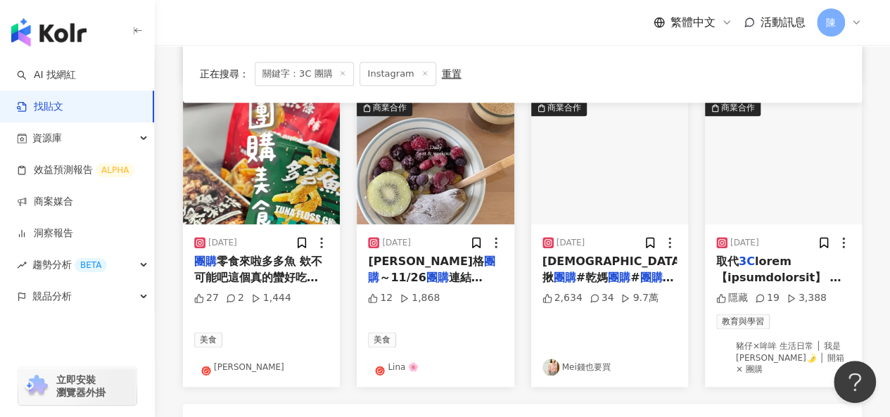
scroll to position [723, 0]
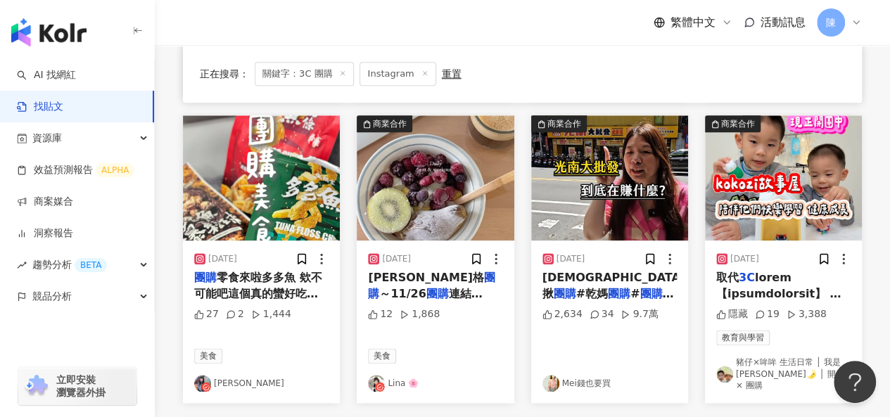
click at [717, 366] on img at bounding box center [724, 374] width 17 height 17
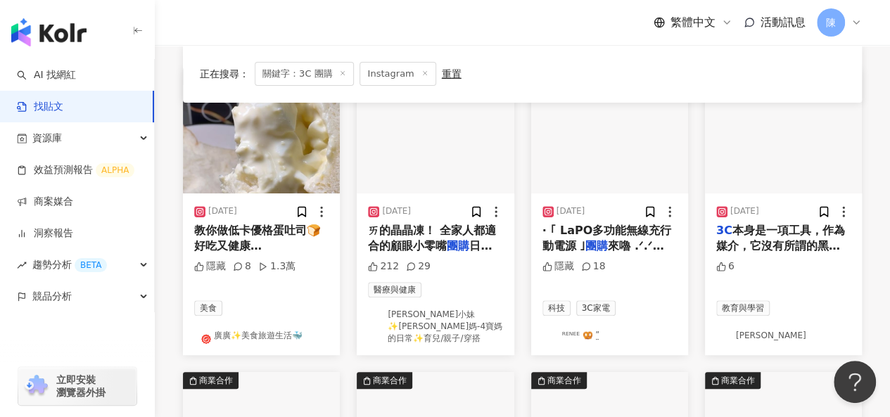
scroll to position [160, 0]
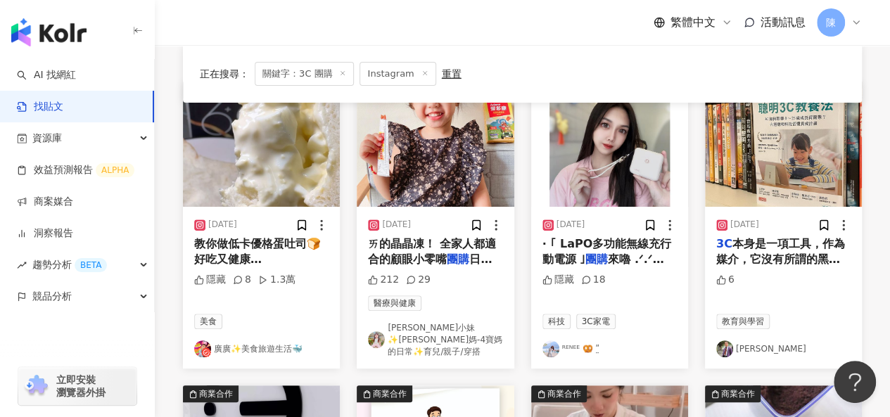
click at [546, 340] on img at bounding box center [550, 348] width 17 height 17
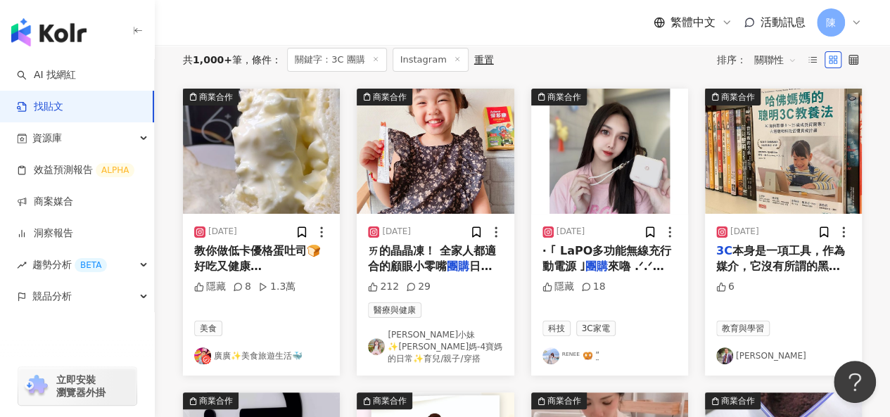
scroll to position [231, 0]
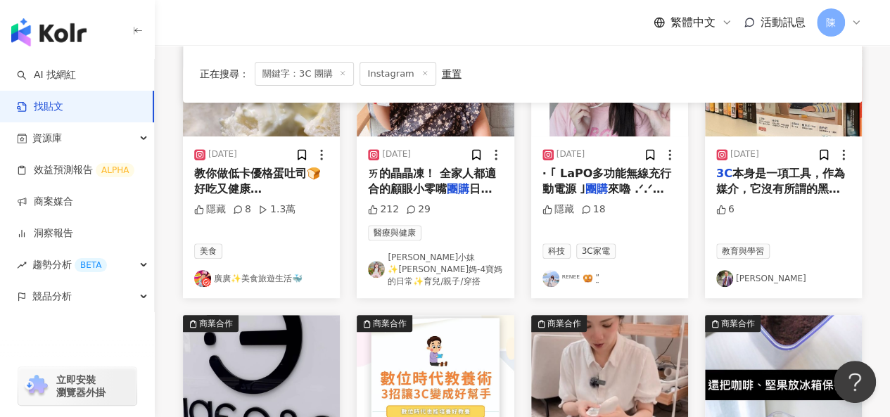
click at [374, 264] on img at bounding box center [376, 269] width 17 height 17
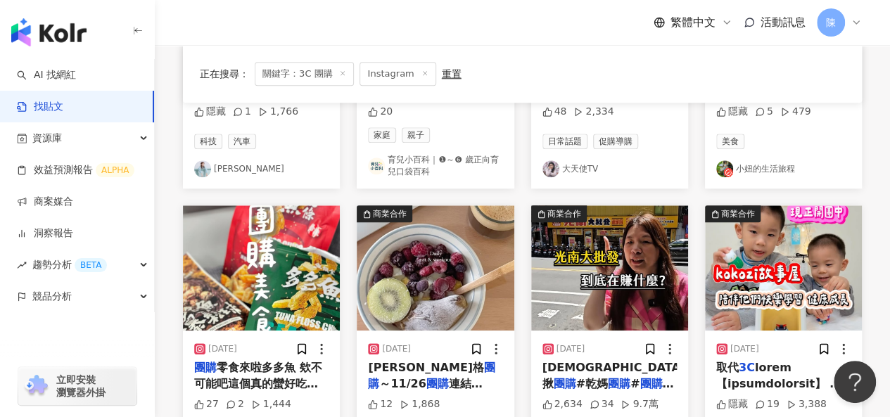
scroll to position [914, 0]
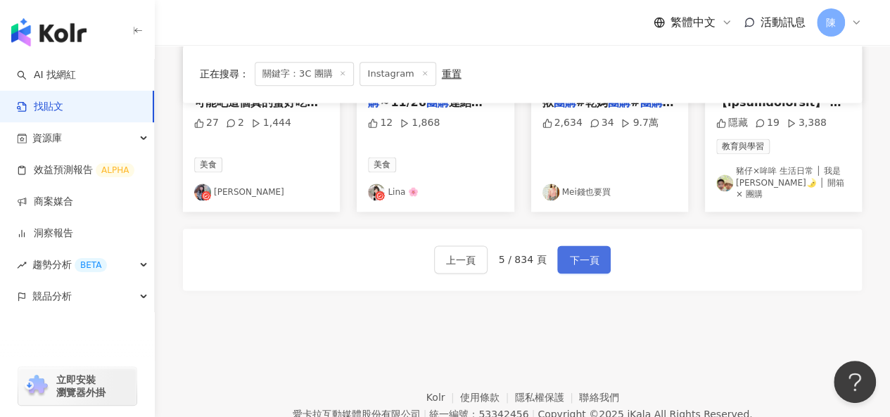
click at [589, 252] on span "下一頁" at bounding box center [584, 260] width 30 height 17
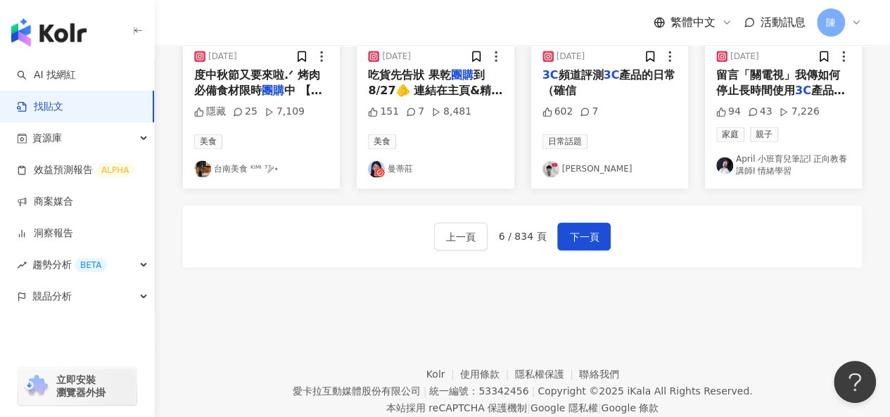
scroll to position [0, 0]
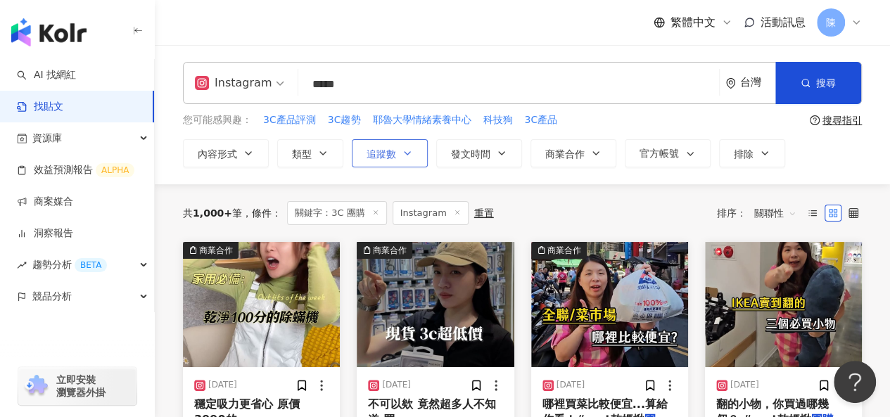
click at [409, 160] on button "追蹤數" at bounding box center [390, 153] width 76 height 28
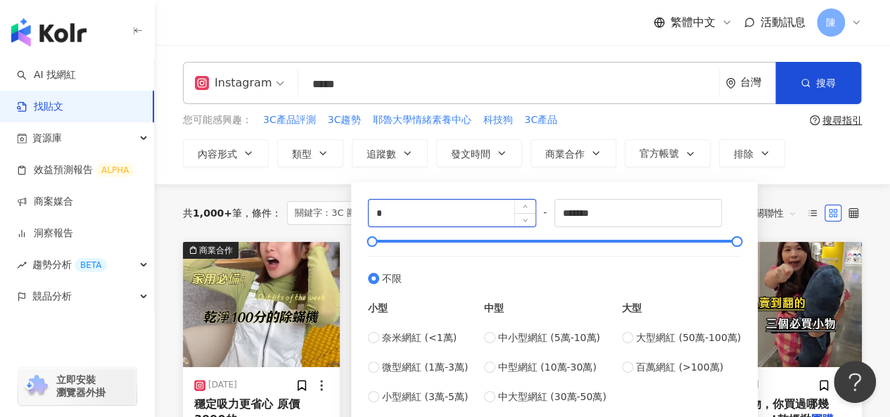
click at [447, 212] on input "*" at bounding box center [452, 213] width 167 height 27
drag, startPoint x: 284, startPoint y: 210, endPoint x: 261, endPoint y: 184, distance: 34.4
type input "*****"
click at [334, 187] on div "共 1,000+ 筆 條件 ： 關鍵字：3C 團購 Instagram 重置 排序： 關聯性" at bounding box center [522, 213] width 679 height 58
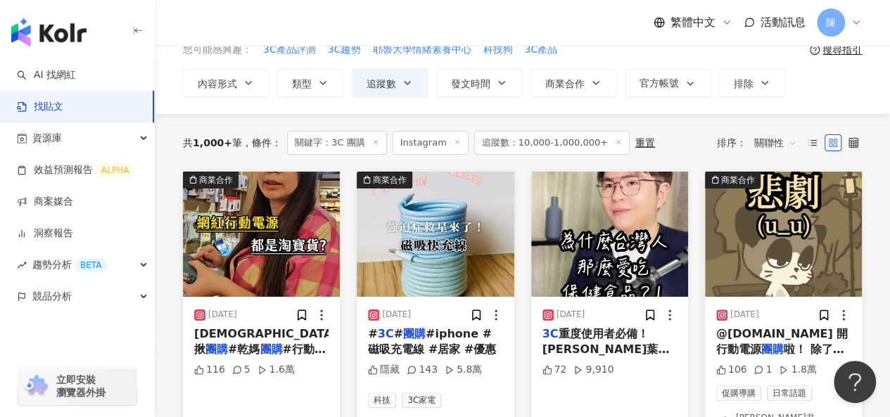
scroll to position [141, 0]
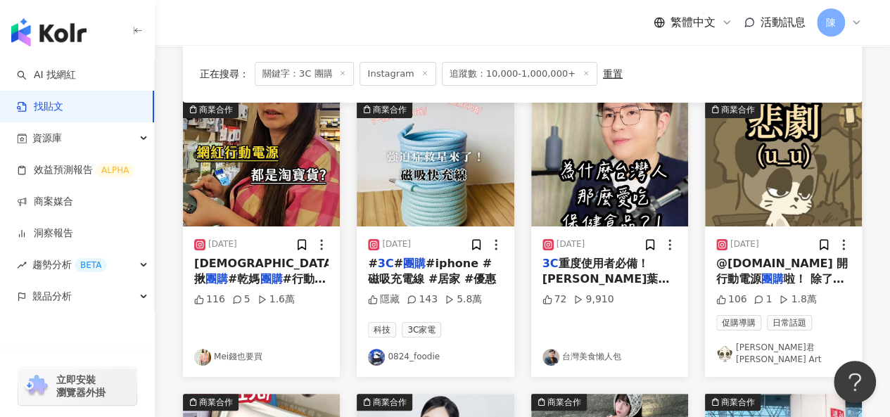
click at [725, 347] on img at bounding box center [724, 353] width 17 height 17
click at [779, 153] on img at bounding box center [783, 163] width 157 height 125
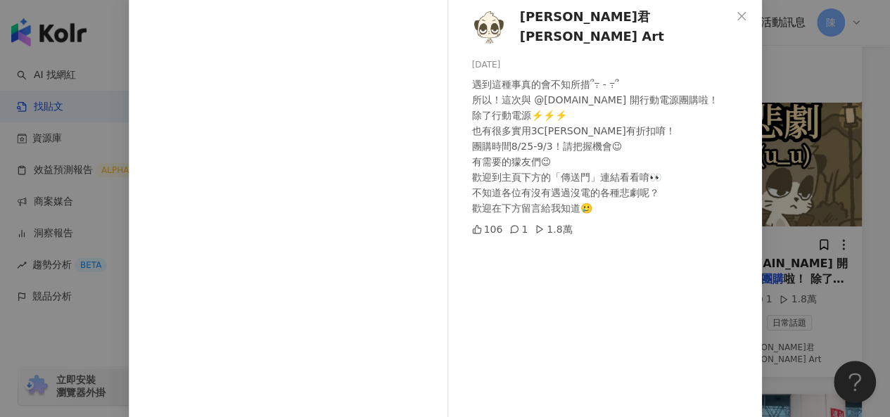
scroll to position [73, 0]
click at [613, 305] on div "大衛君Dawei Liu Art 2024/8/26 遇到這種事真的會不知所措՞߹ - ߹՞ 所以！這次與 @geyan.digital 開行動電源團購啦！ …" at bounding box center [608, 249] width 307 height 504
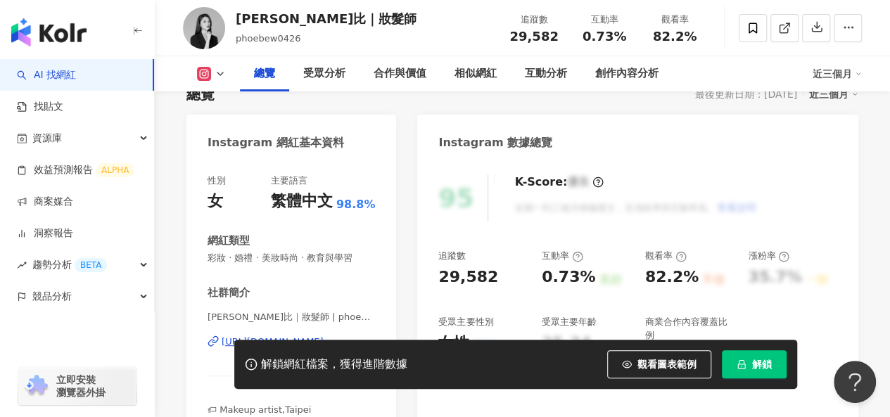
scroll to position [211, 0]
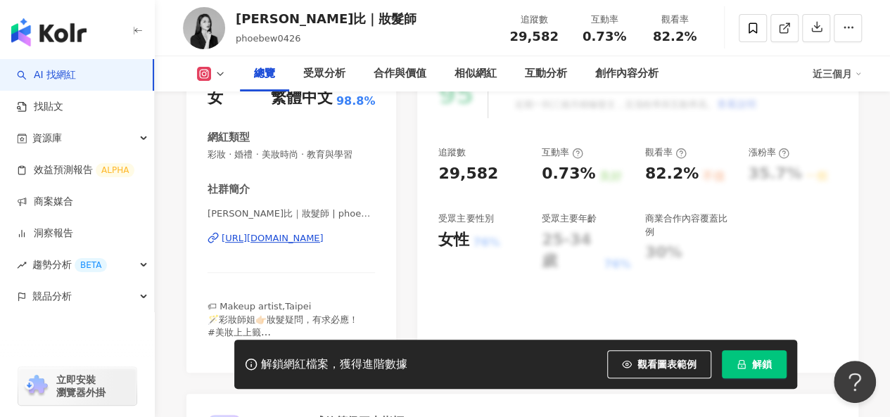
click at [317, 238] on div "[URL][DOMAIN_NAME]" at bounding box center [273, 238] width 102 height 13
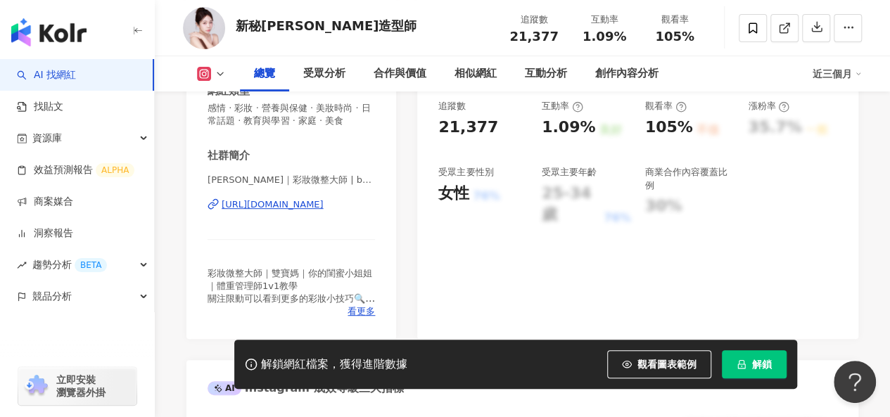
scroll to position [281, 0]
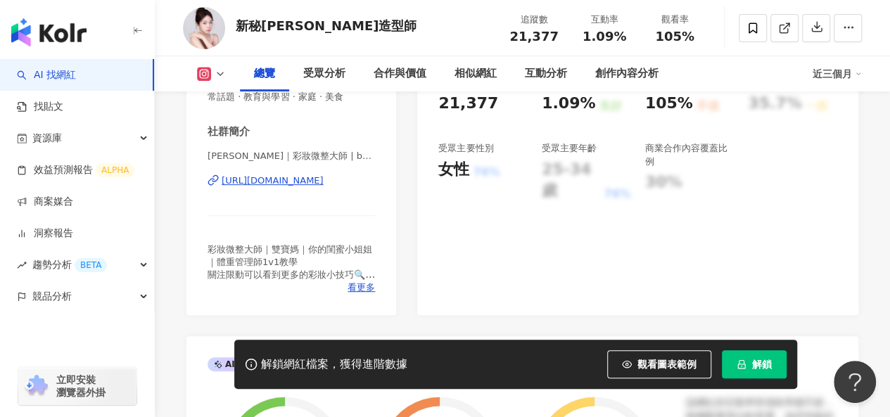
click at [305, 187] on div "[URL][DOMAIN_NAME]" at bounding box center [273, 180] width 102 height 13
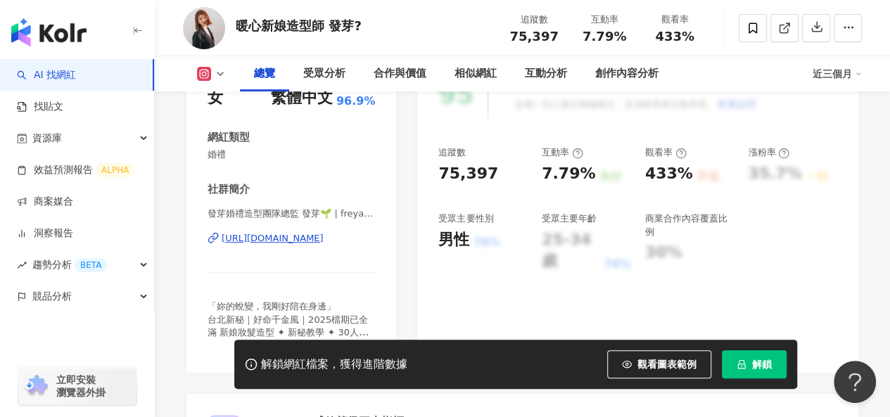
click at [307, 240] on div "https://www.instagram.com/freya_wedding_makeup/" at bounding box center [273, 238] width 102 height 13
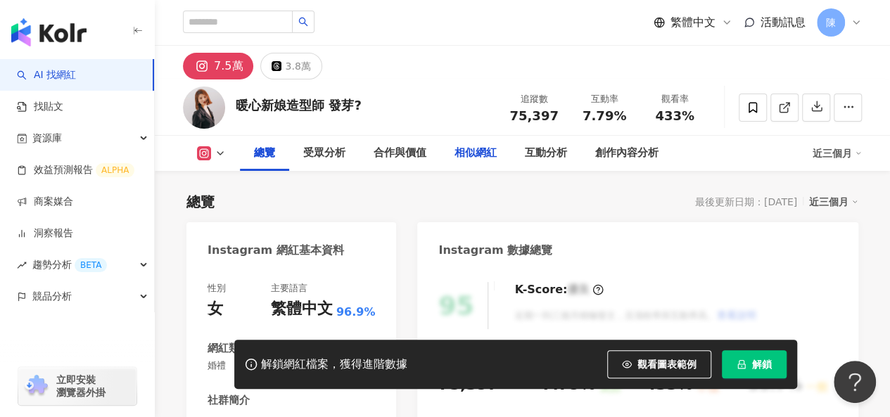
click at [476, 153] on div "相似網紅" at bounding box center [475, 153] width 42 height 17
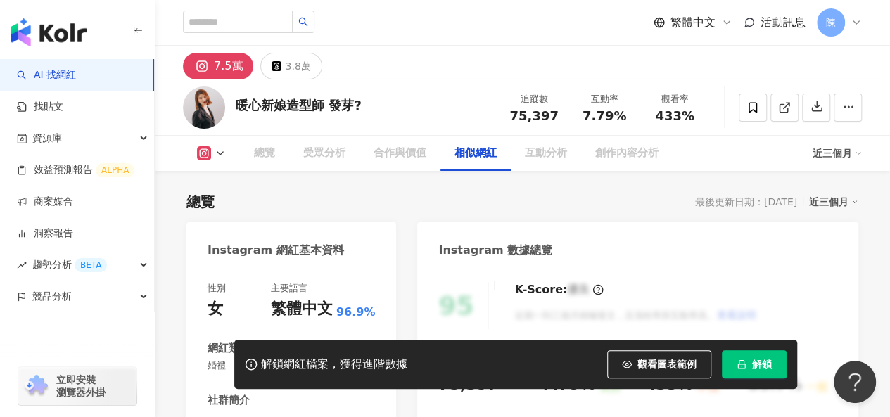
scroll to position [2288, 0]
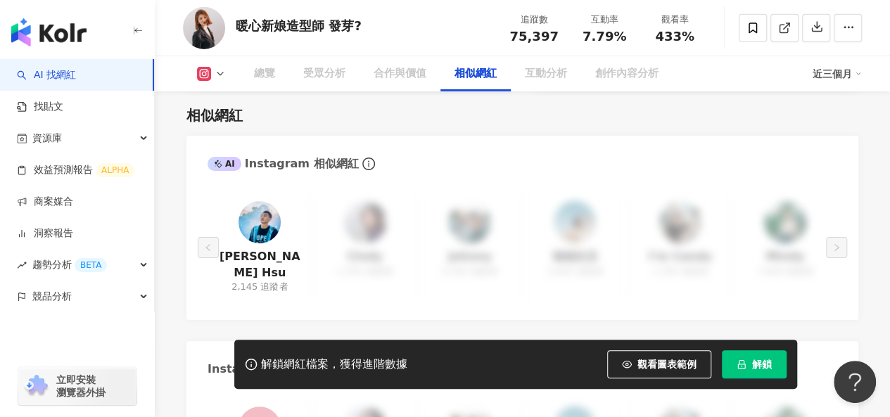
click at [733, 363] on button "解鎖" at bounding box center [754, 364] width 65 height 28
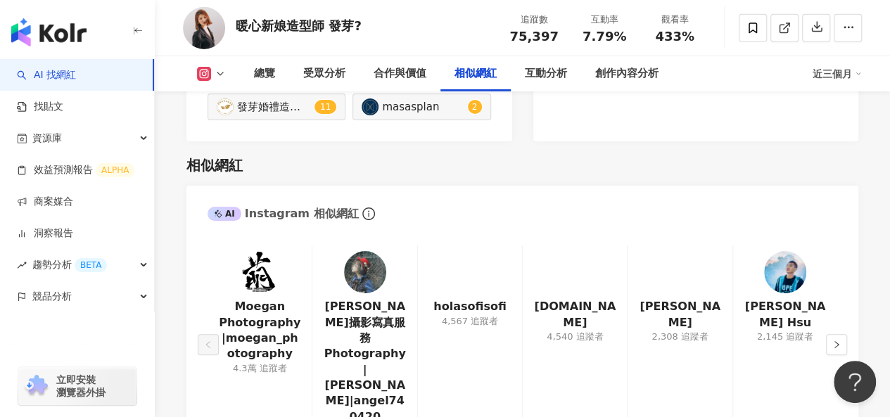
scroll to position [2330, 0]
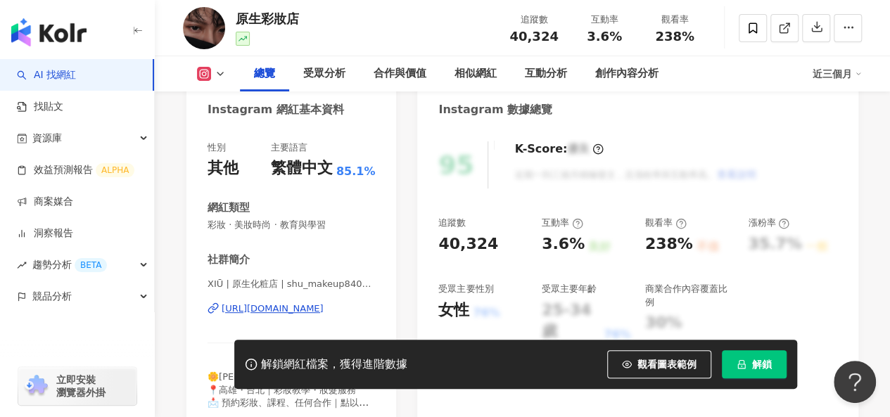
scroll to position [281, 0]
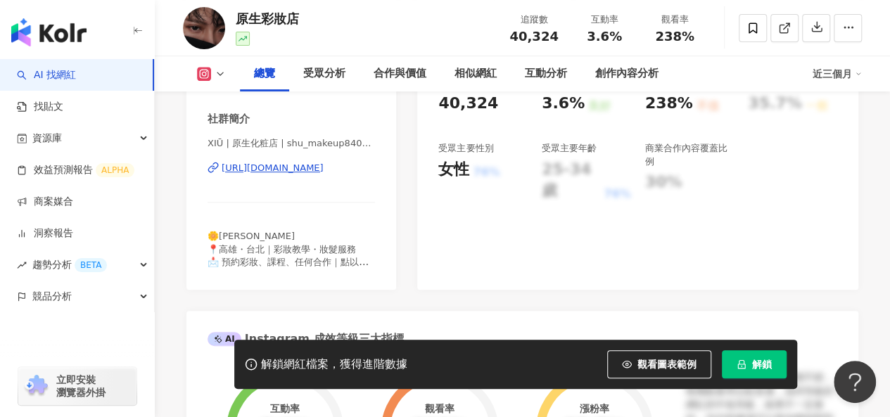
click at [760, 370] on span "解鎖" at bounding box center [762, 364] width 20 height 11
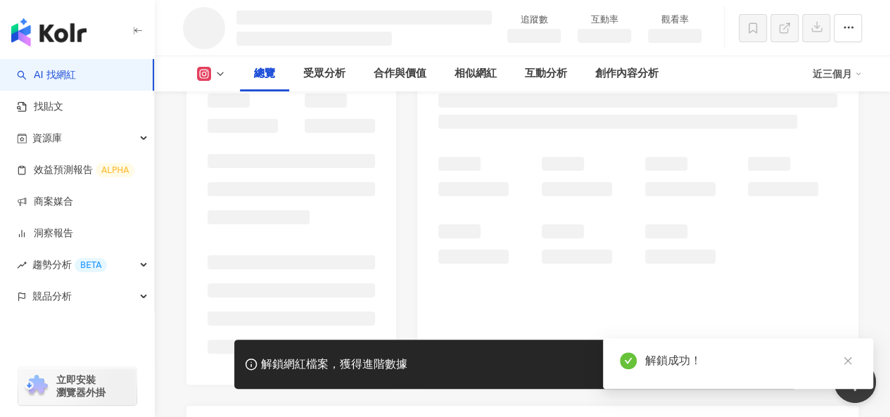
scroll to position [211, 0]
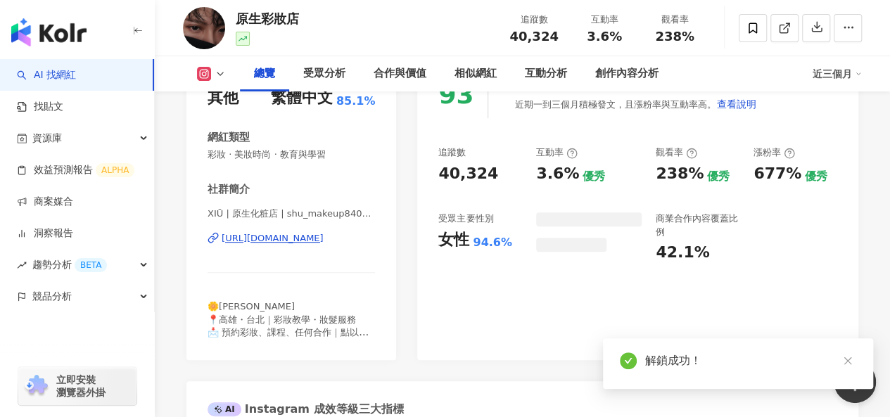
click at [298, 232] on div "https://www.instagram.com/shu_makeup840619/" at bounding box center [273, 238] width 102 height 13
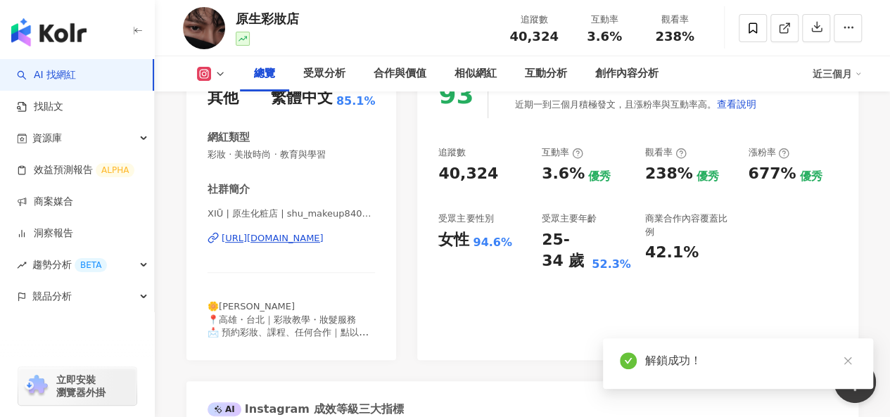
scroll to position [352, 0]
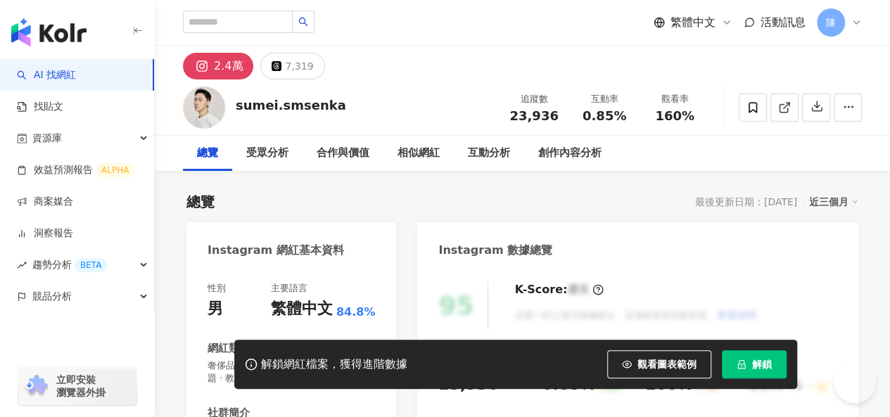
click at [767, 368] on span "解鎖" at bounding box center [762, 364] width 20 height 11
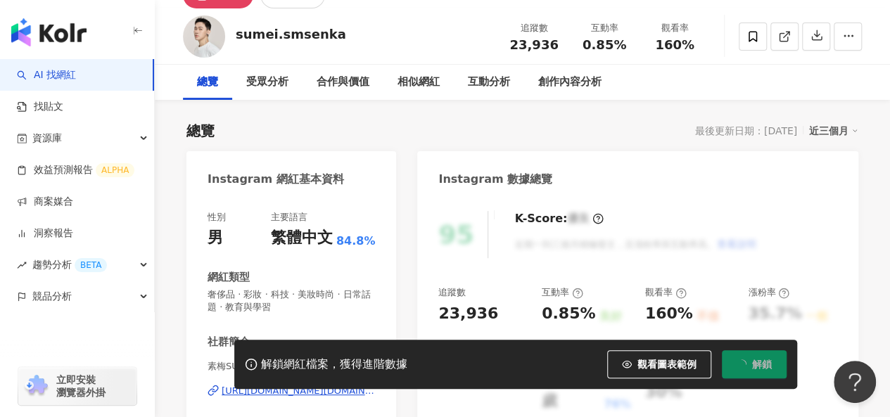
scroll to position [141, 0]
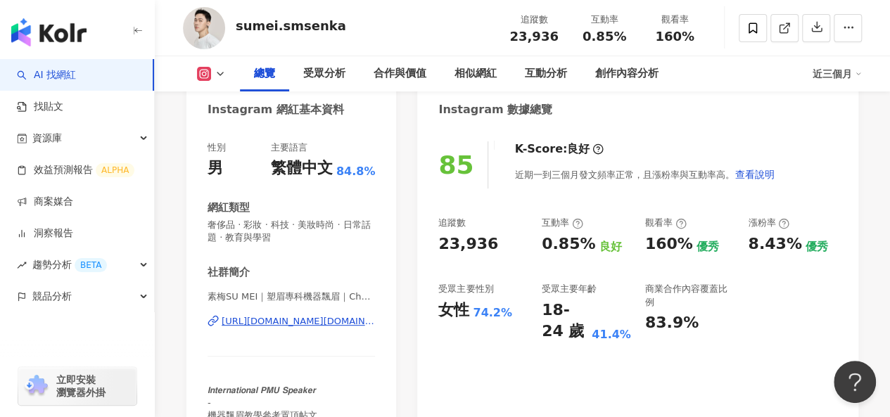
click at [307, 317] on div "[URL][DOMAIN_NAME][DOMAIN_NAME]" at bounding box center [298, 321] width 153 height 13
click at [455, 77] on div "相似網紅" at bounding box center [475, 73] width 42 height 17
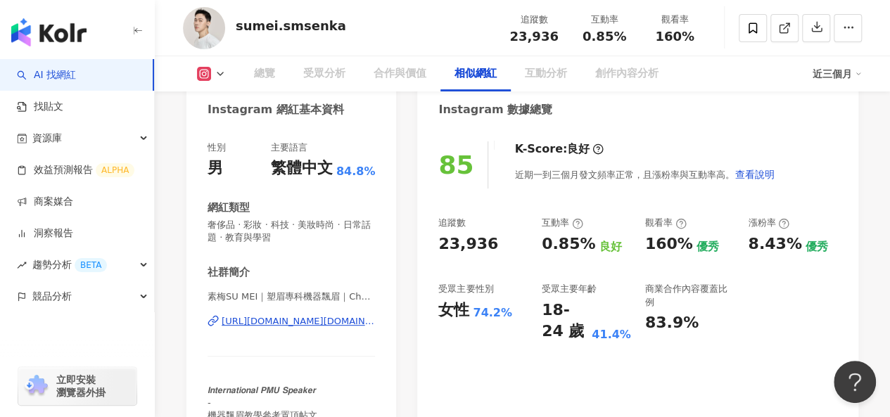
scroll to position [2248, 0]
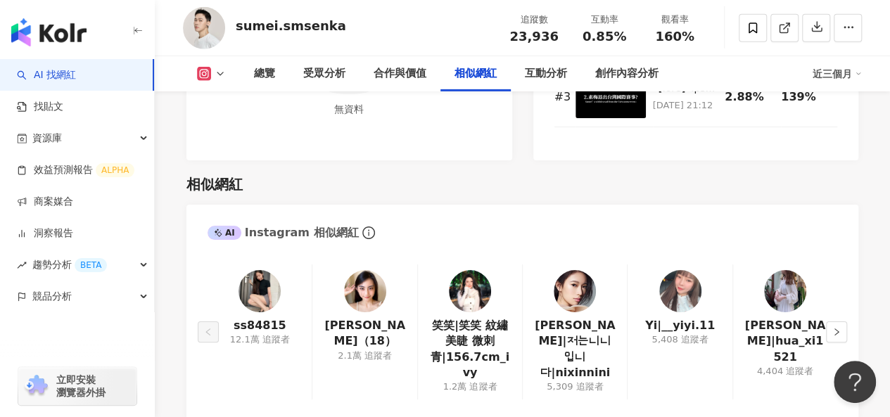
click at [349, 270] on img at bounding box center [365, 291] width 42 height 42
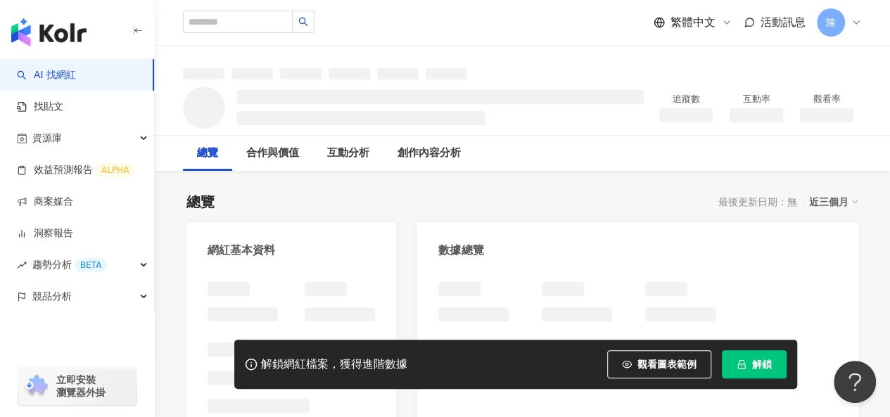
click at [748, 373] on button "解鎖" at bounding box center [754, 364] width 65 height 28
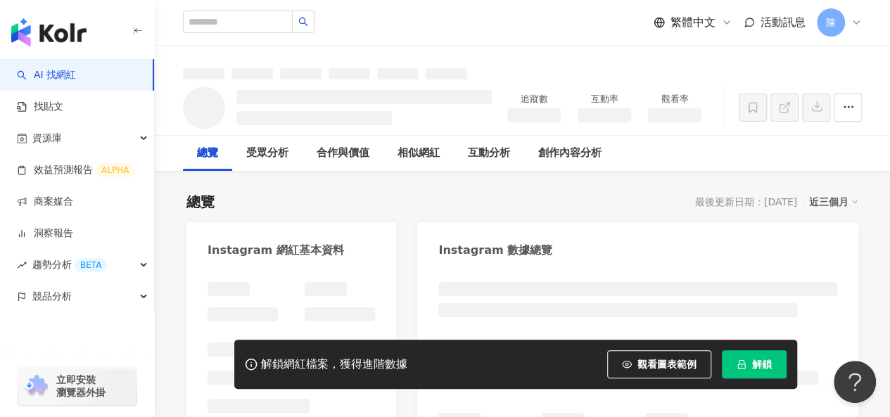
scroll to position [211, 0]
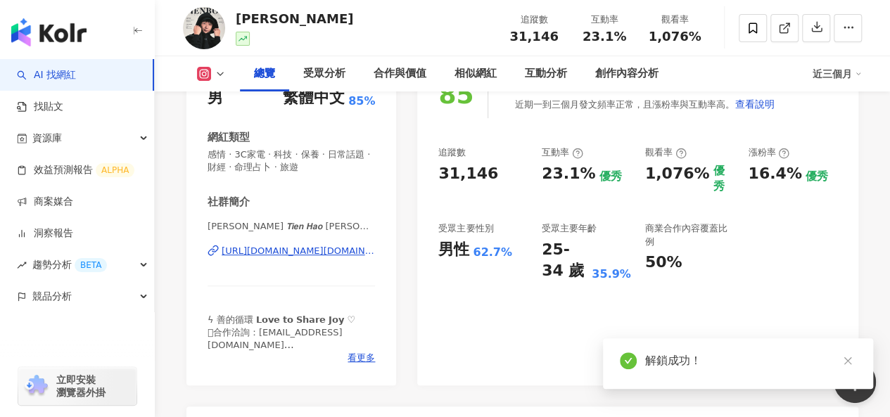
click at [258, 323] on div "性別 男 主要語言 繁體中文 85% 網紅類型 感情 · 3C家電 · 科技 · 保養 · 日常話題 · 財經 · 命理占卜 · 旅遊 社群簡介 小田博一 𝙏…" at bounding box center [291, 217] width 167 height 293
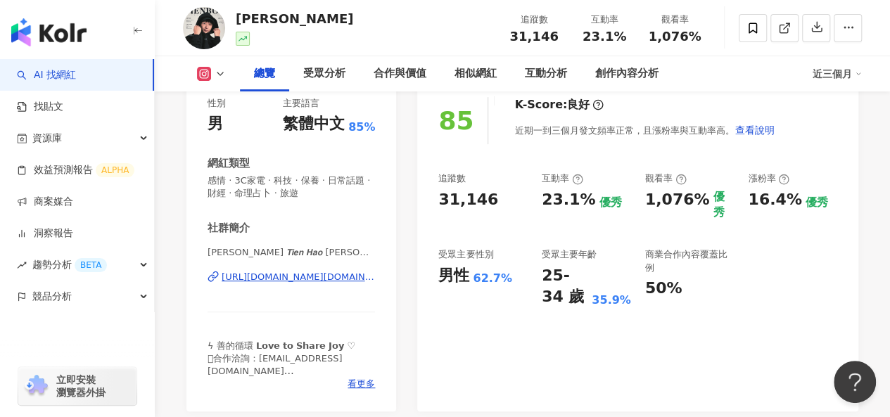
scroll to position [211, 0]
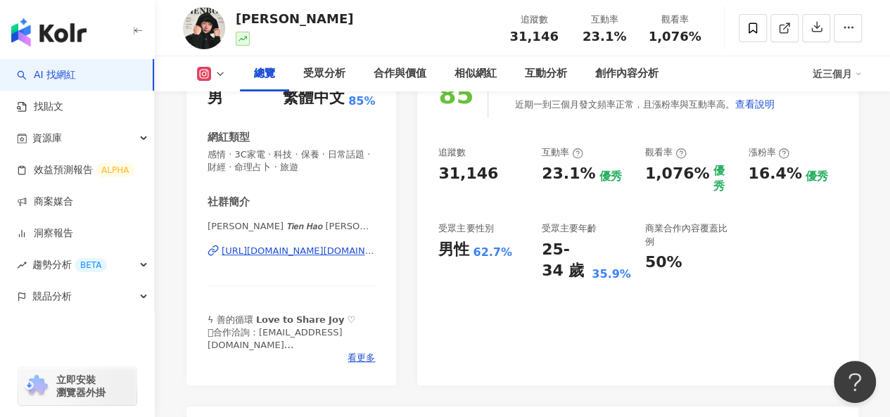
click at [336, 250] on div "https://www.instagram.com/tienboy.ig/" at bounding box center [298, 251] width 153 height 13
click at [468, 72] on div "相似網紅" at bounding box center [475, 73] width 42 height 17
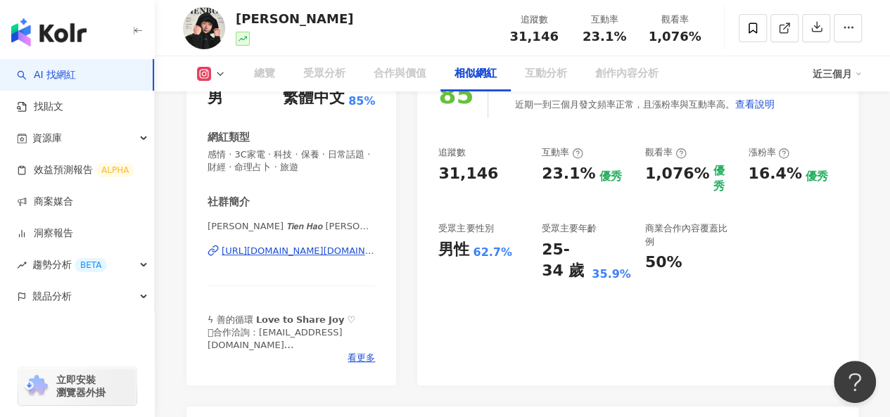
scroll to position [2320, 0]
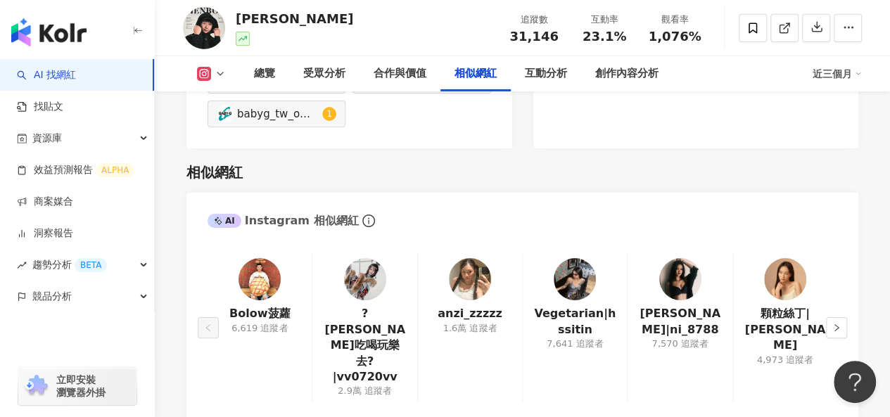
click at [370, 258] on img at bounding box center [365, 279] width 42 height 42
click at [590, 162] on div "相似網紅" at bounding box center [522, 172] width 672 height 20
click at [841, 317] on button "button" at bounding box center [836, 327] width 21 height 21
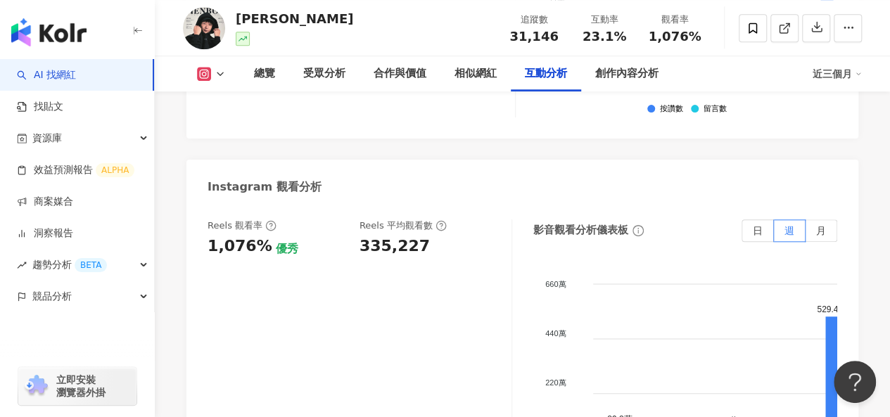
scroll to position [3445, 0]
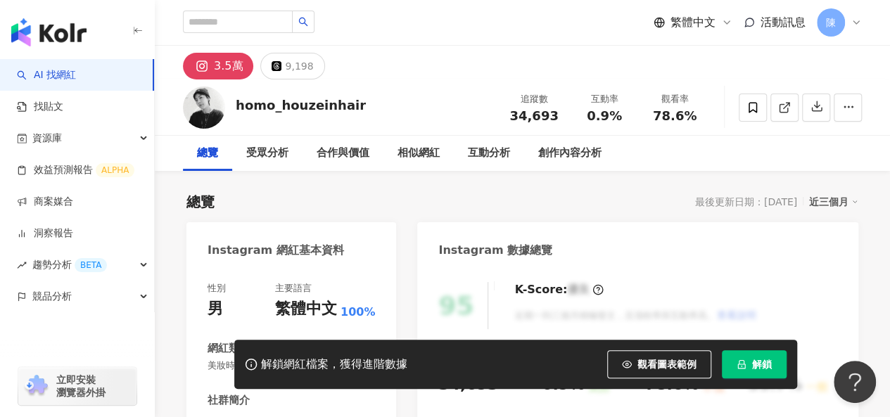
click at [741, 369] on icon "lock" at bounding box center [741, 364] width 8 height 9
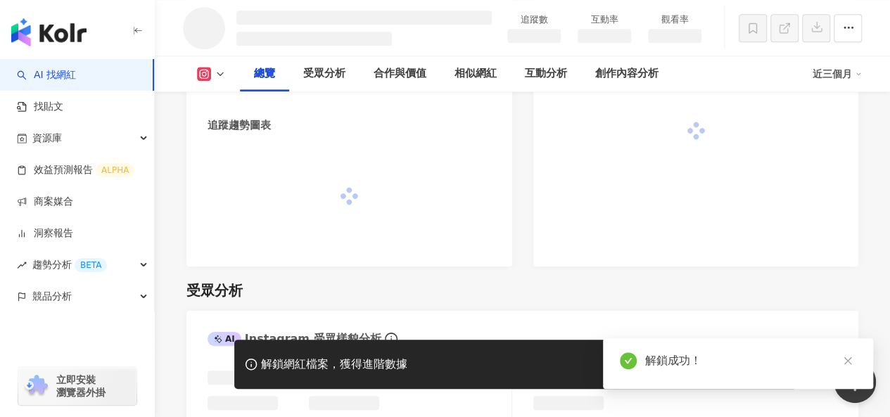
scroll to position [601, 0]
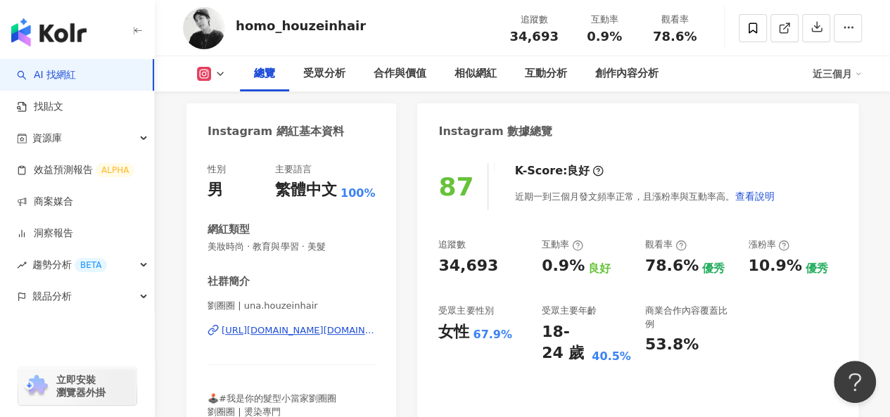
scroll to position [260, 0]
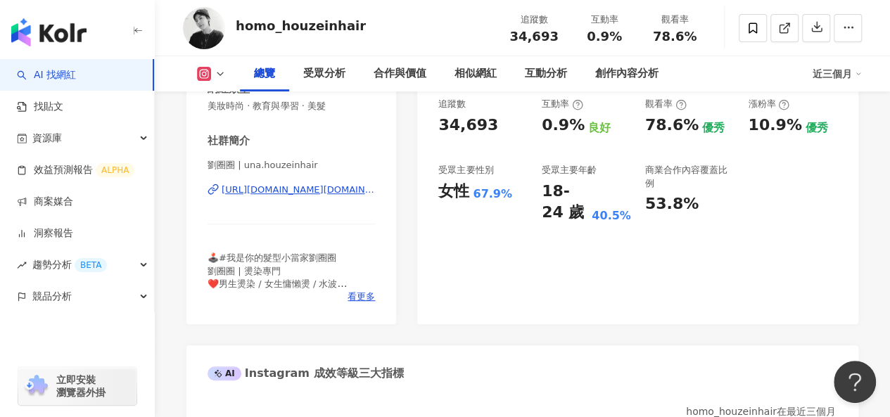
click at [312, 191] on div "https://www.instagram.com/una.houzeinhair/" at bounding box center [298, 190] width 153 height 13
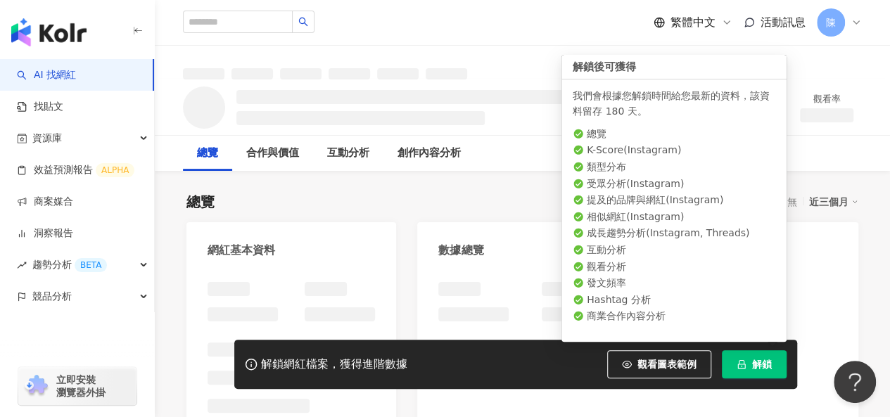
click at [765, 365] on span "解鎖" at bounding box center [762, 364] width 20 height 11
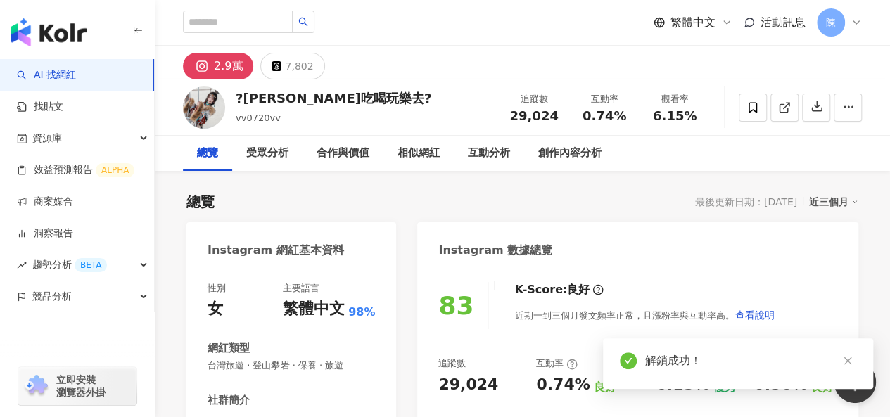
scroll to position [281, 0]
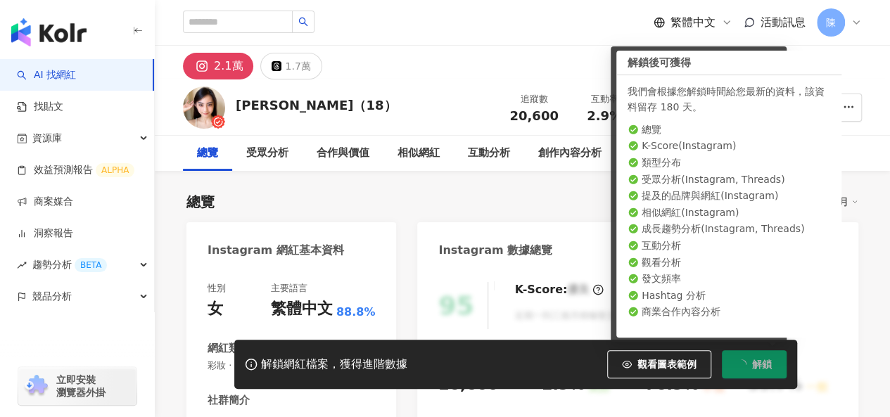
drag, startPoint x: 464, startPoint y: 194, endPoint x: 563, endPoint y: 201, distance: 99.4
click at [463, 193] on div "總覽 最後更新日期：[DATE] 近三個月" at bounding box center [522, 202] width 672 height 20
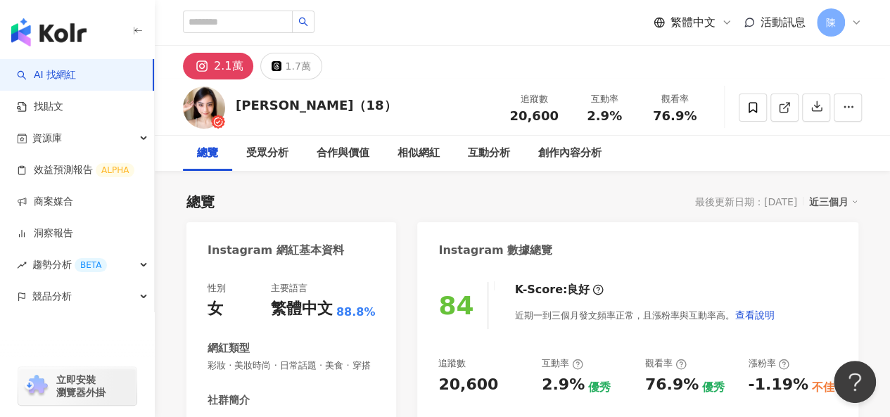
drag, startPoint x: 359, startPoint y: 202, endPoint x: 349, endPoint y: 219, distance: 20.2
click at [359, 202] on div "總覽 最後更新日期：[DATE] 近三個月" at bounding box center [522, 202] width 672 height 20
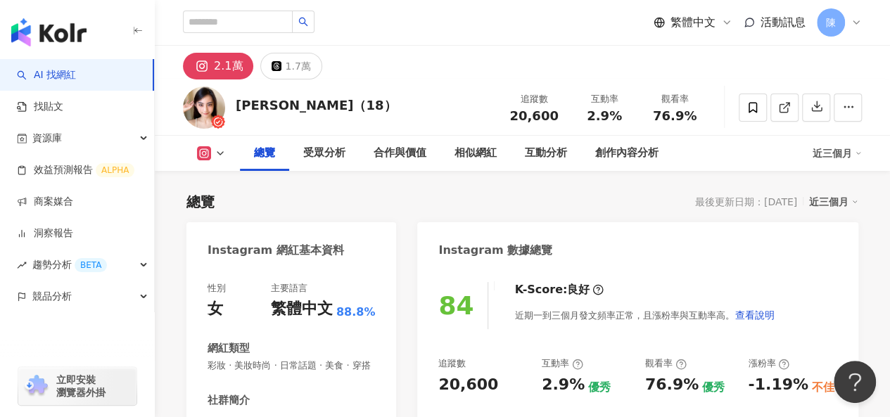
scroll to position [281, 0]
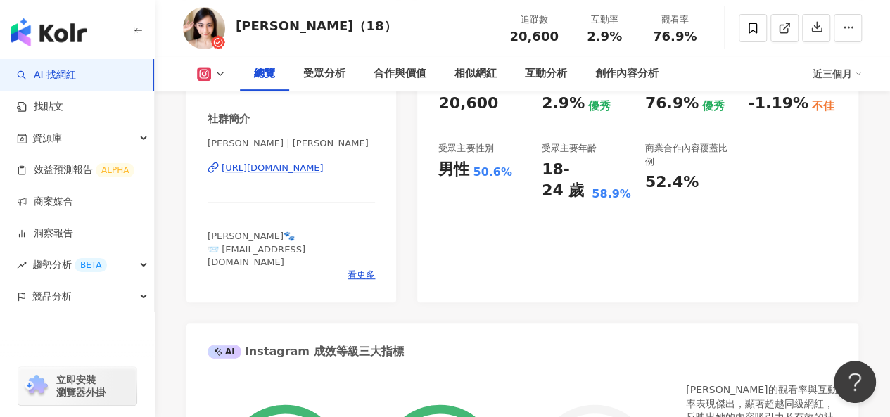
click at [300, 174] on div "https://www.instagram.com/jenny_hsien/" at bounding box center [273, 168] width 102 height 13
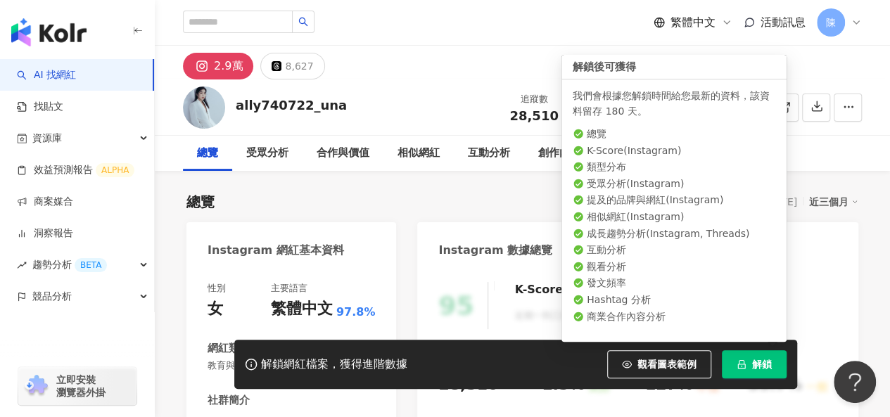
click at [743, 370] on button "解鎖" at bounding box center [754, 364] width 65 height 28
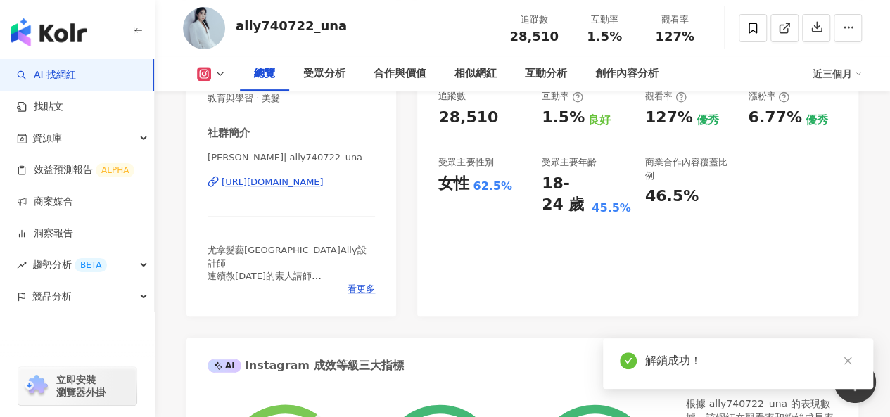
scroll to position [281, 0]
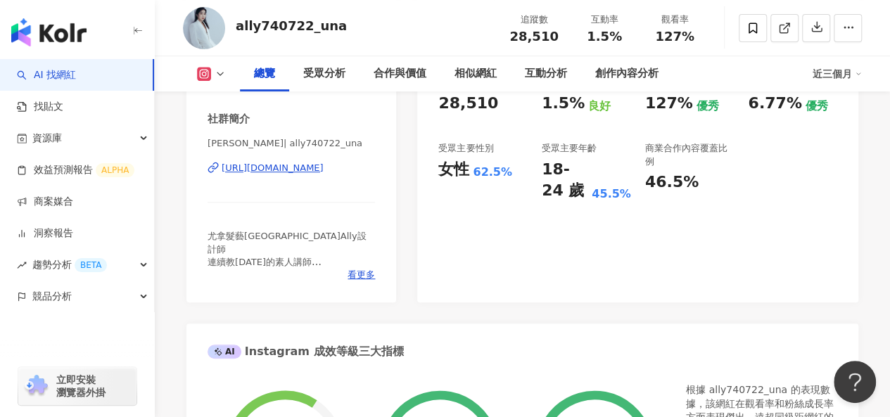
click at [314, 170] on div "https://www.instagram.com/ally740722_una/" at bounding box center [273, 168] width 102 height 13
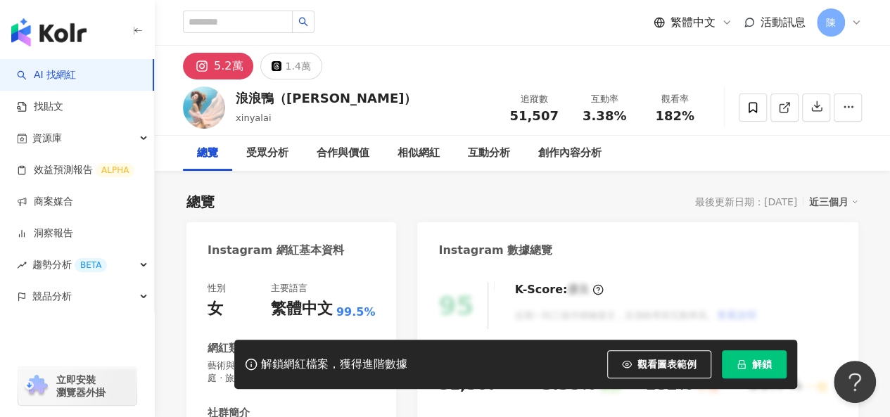
scroll to position [281, 0]
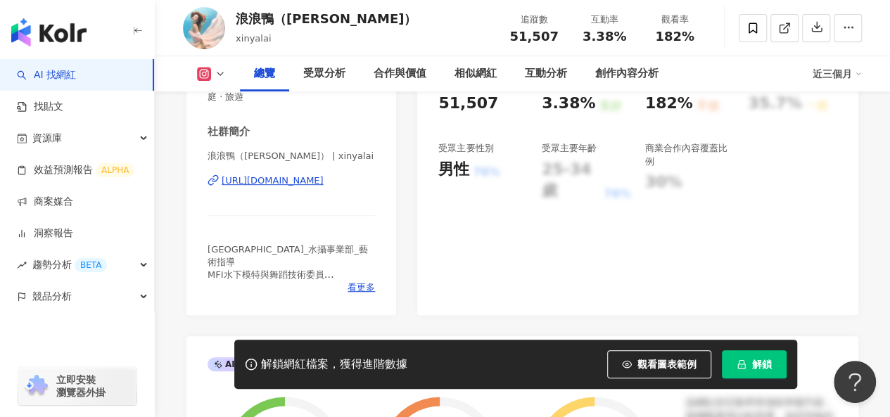
click at [313, 183] on div "[URL][DOMAIN_NAME]" at bounding box center [273, 180] width 102 height 13
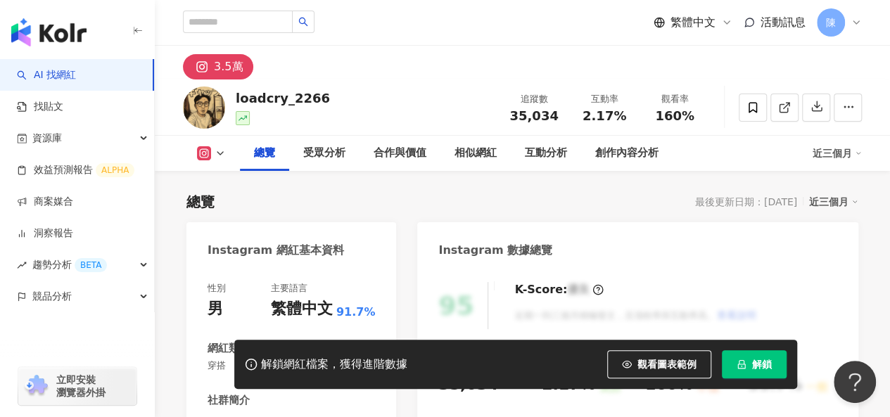
scroll to position [281, 0]
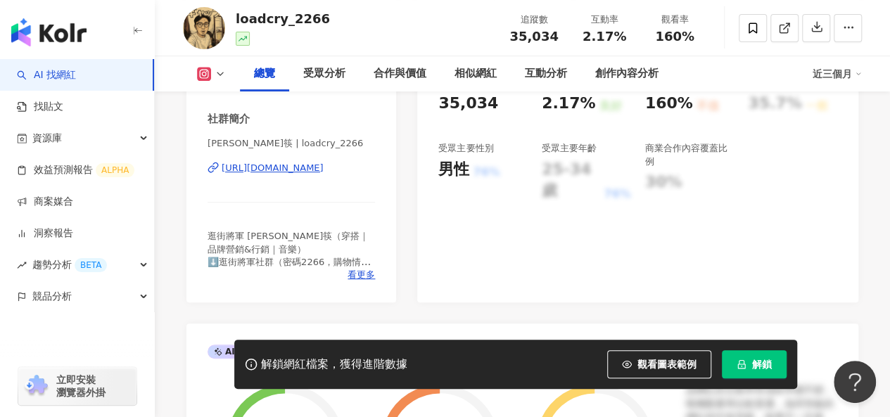
click at [293, 171] on div "[URL][DOMAIN_NAME]" at bounding box center [273, 168] width 102 height 13
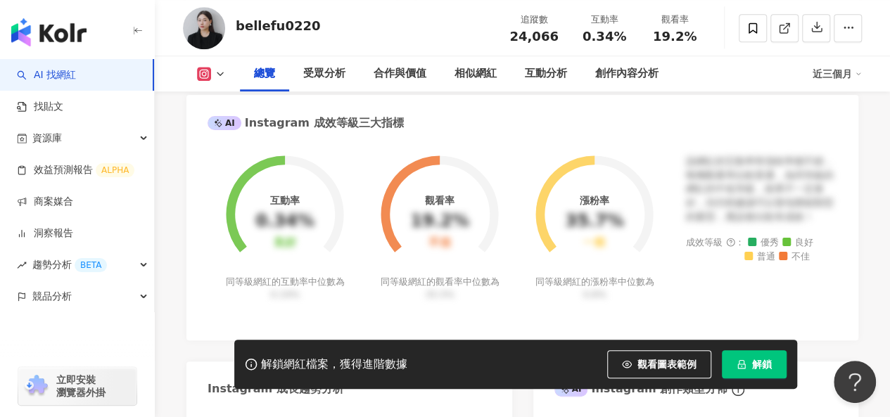
scroll to position [352, 0]
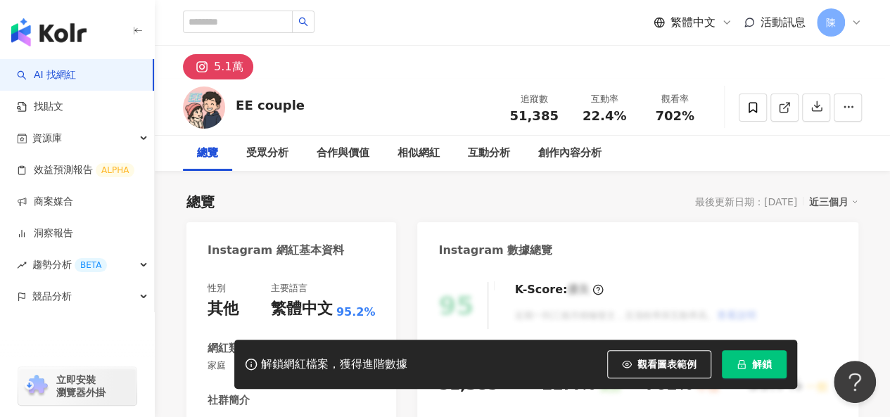
scroll to position [281, 0]
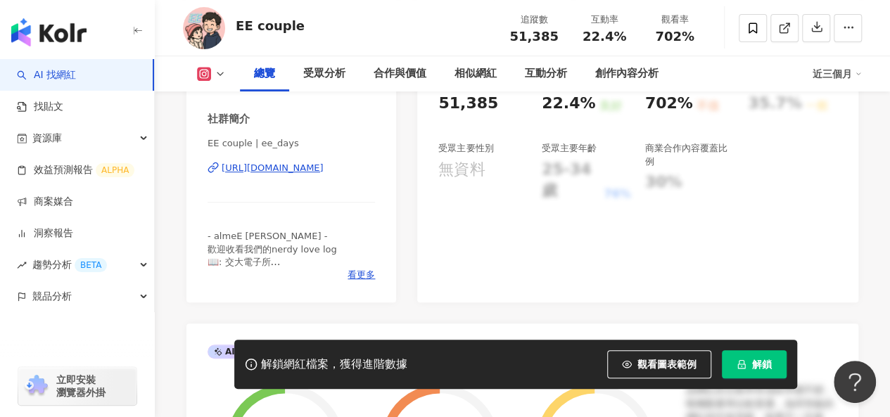
click at [290, 171] on div "[URL][DOMAIN_NAME]" at bounding box center [273, 168] width 102 height 13
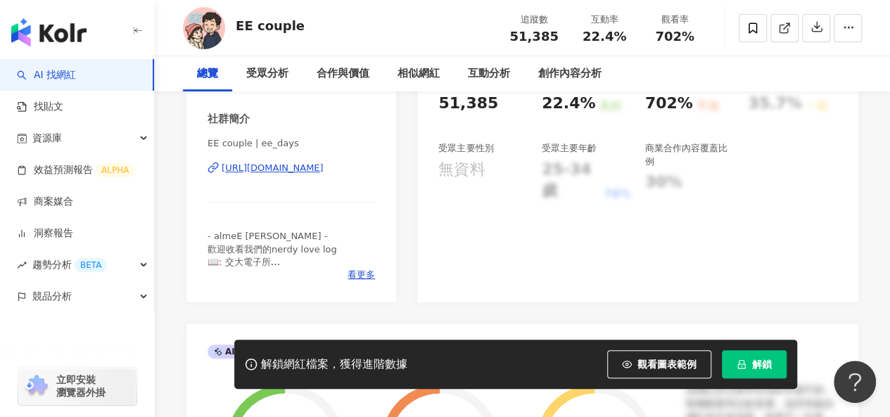
scroll to position [0, 0]
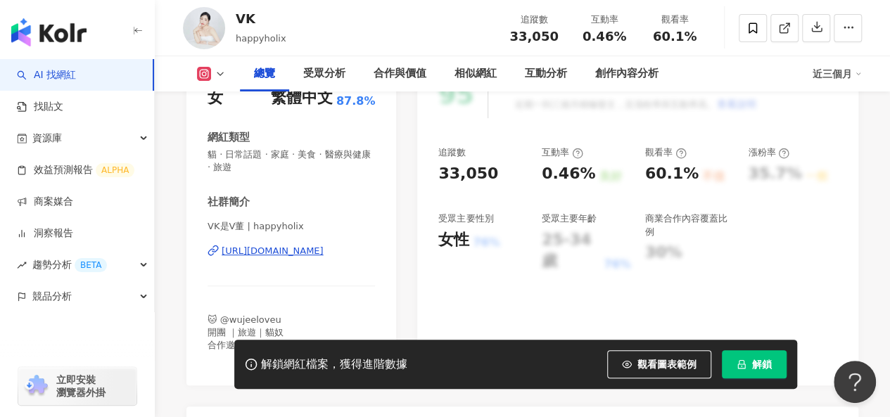
click at [317, 251] on div "[URL][DOMAIN_NAME]" at bounding box center [273, 251] width 102 height 13
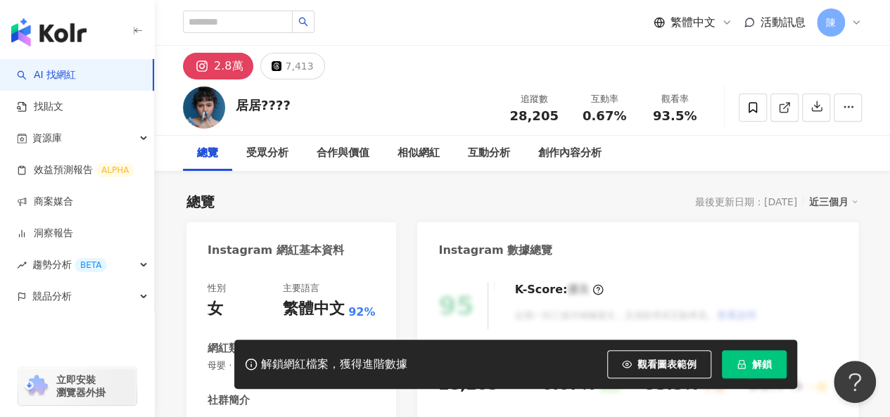
click at [416, 205] on div "總覽 最後更新日期：[DATE] 近三個月" at bounding box center [522, 202] width 672 height 20
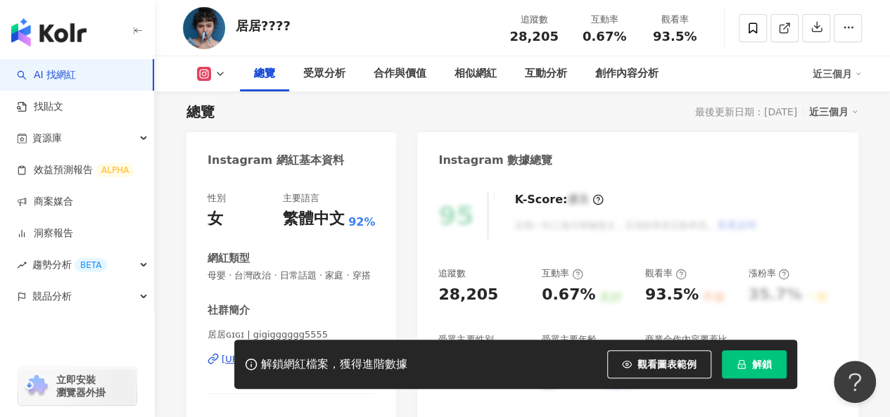
scroll to position [141, 0]
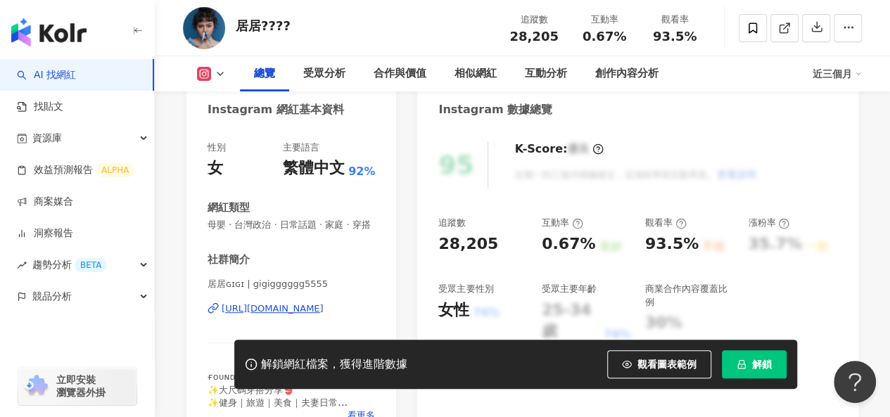
click at [292, 315] on div "[URL][DOMAIN_NAME]" at bounding box center [273, 308] width 102 height 13
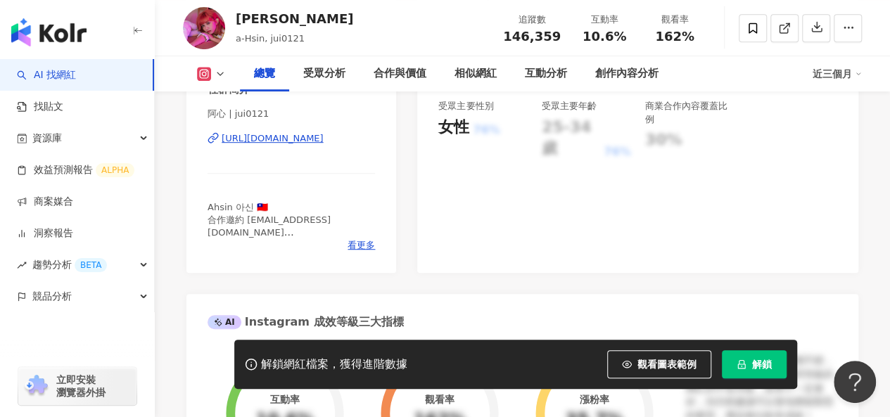
scroll to position [352, 0]
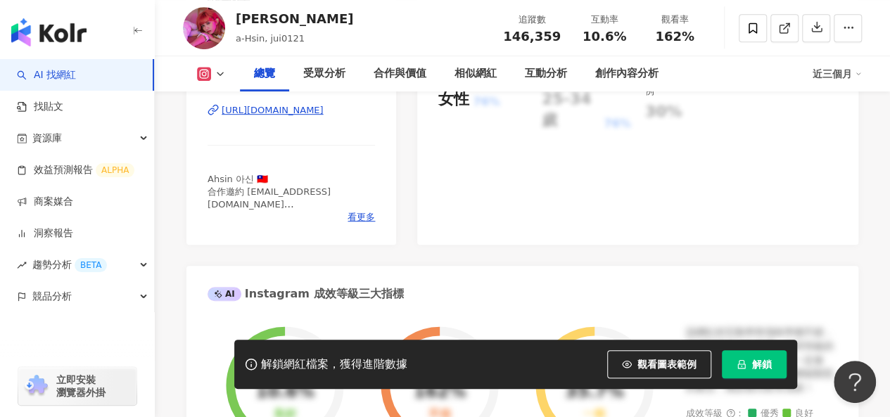
click at [304, 117] on div "阿心 | jui0121 [URL][DOMAIN_NAME]" at bounding box center [291, 120] width 167 height 82
click at [304, 110] on div "[URL][DOMAIN_NAME]" at bounding box center [273, 110] width 102 height 13
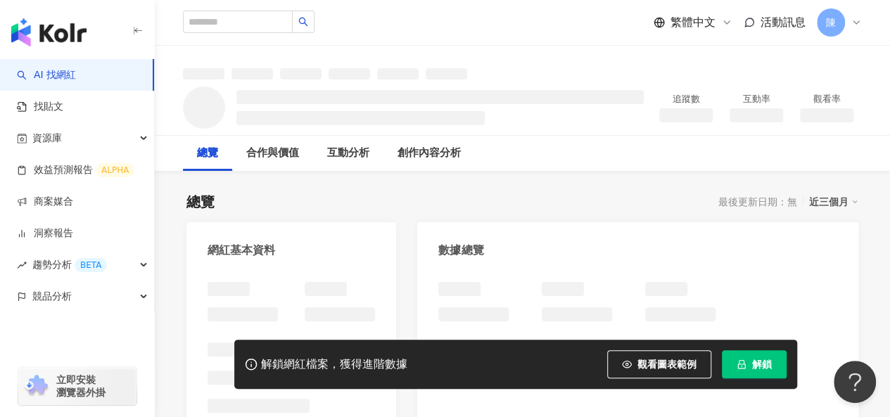
click at [745, 359] on button "解鎖" at bounding box center [754, 364] width 65 height 28
click at [742, 358] on button "解鎖" at bounding box center [754, 364] width 65 height 28
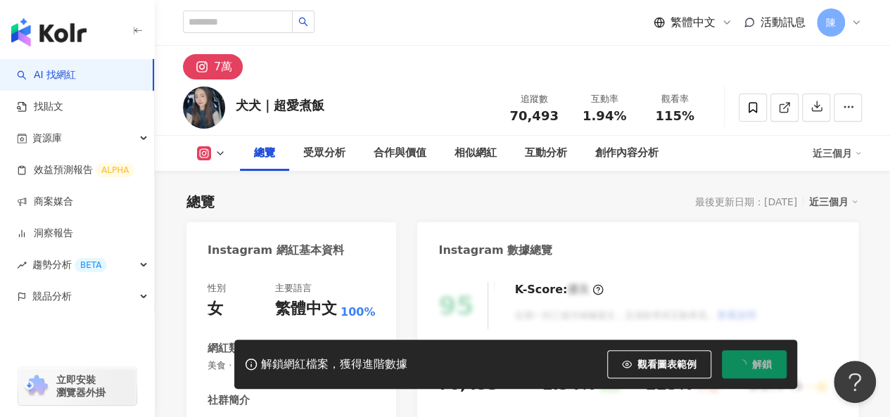
scroll to position [211, 0]
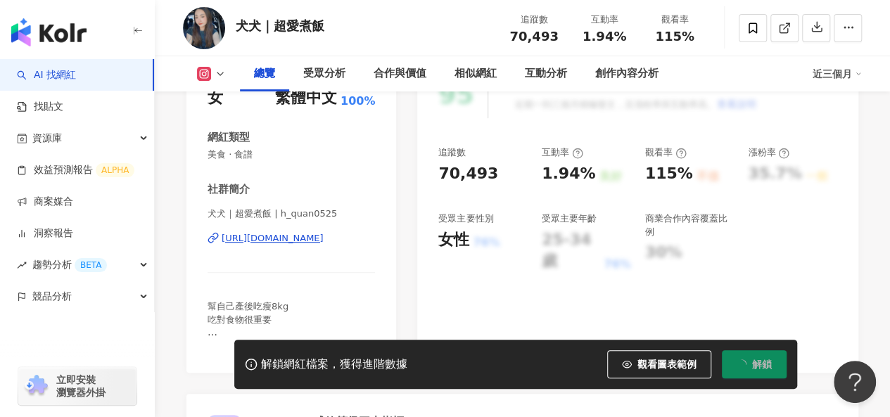
click at [324, 241] on div "[URL][DOMAIN_NAME]" at bounding box center [273, 238] width 102 height 13
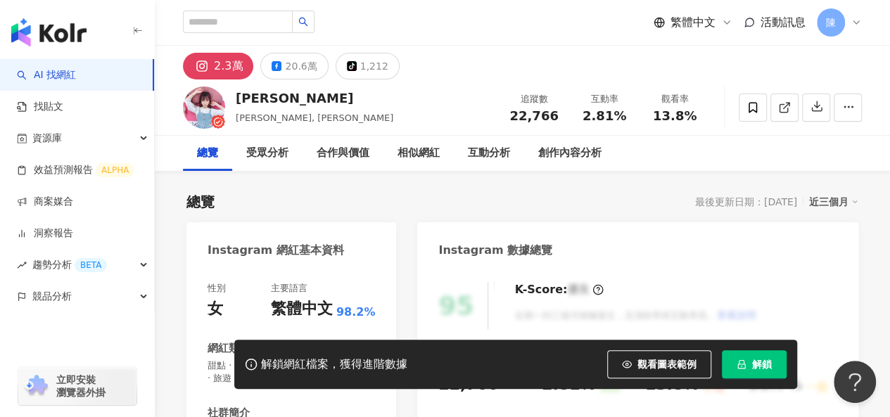
scroll to position [352, 0]
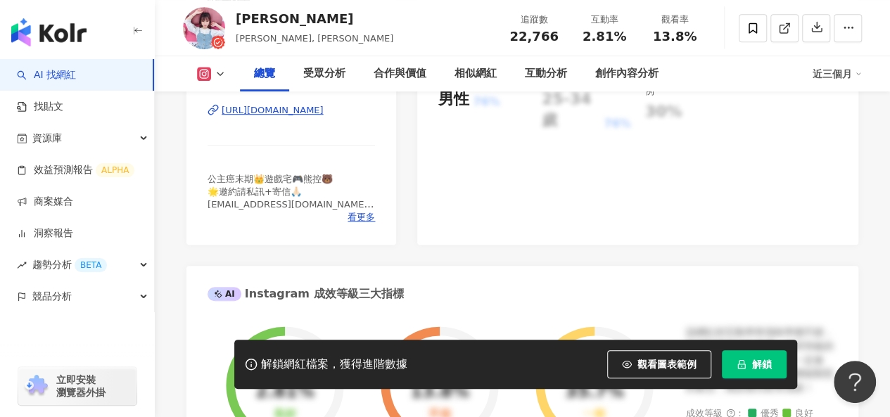
click at [200, 20] on img at bounding box center [204, 28] width 42 height 42
click at [300, 112] on div "https://www.instagram.com/valerie__chen/" at bounding box center [273, 110] width 102 height 13
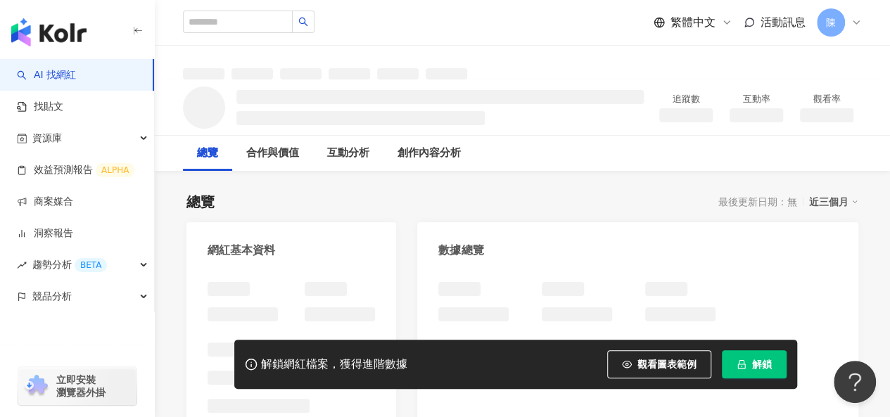
click at [755, 365] on span "解鎖" at bounding box center [762, 364] width 20 height 11
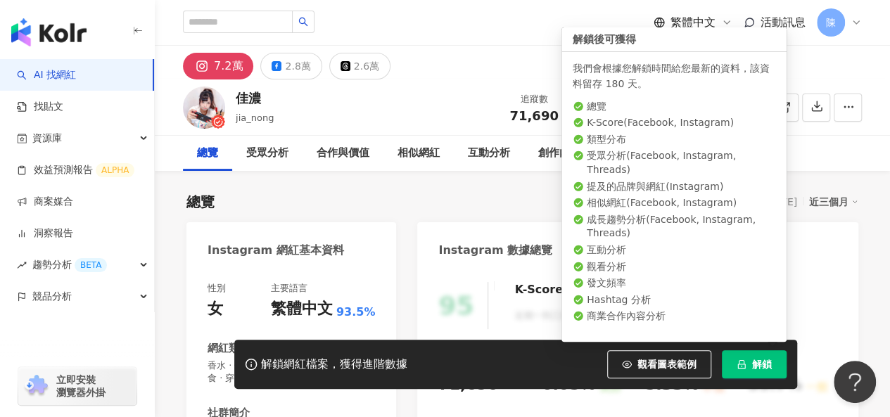
click at [777, 364] on button "解鎖" at bounding box center [754, 364] width 65 height 28
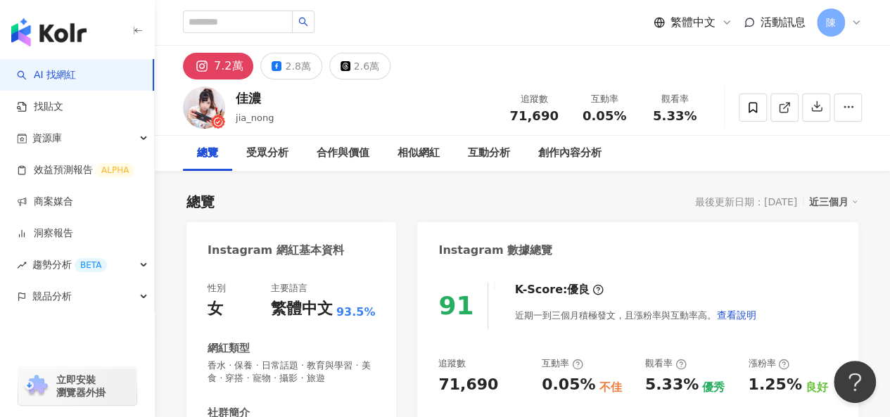
click at [203, 117] on img at bounding box center [204, 108] width 42 height 42
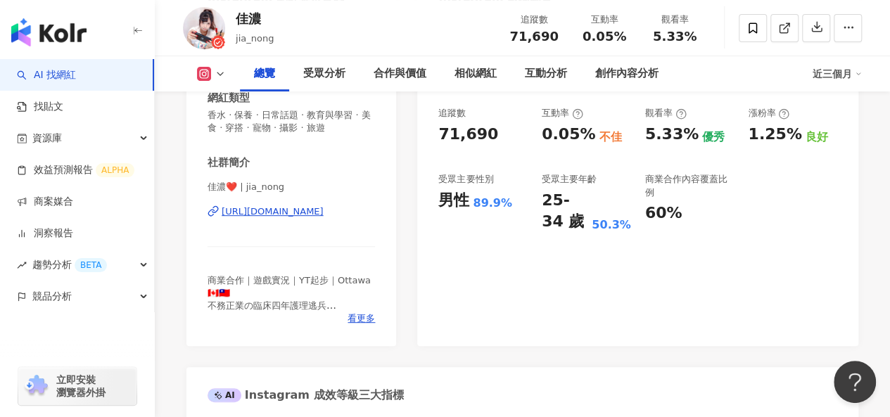
scroll to position [281, 0]
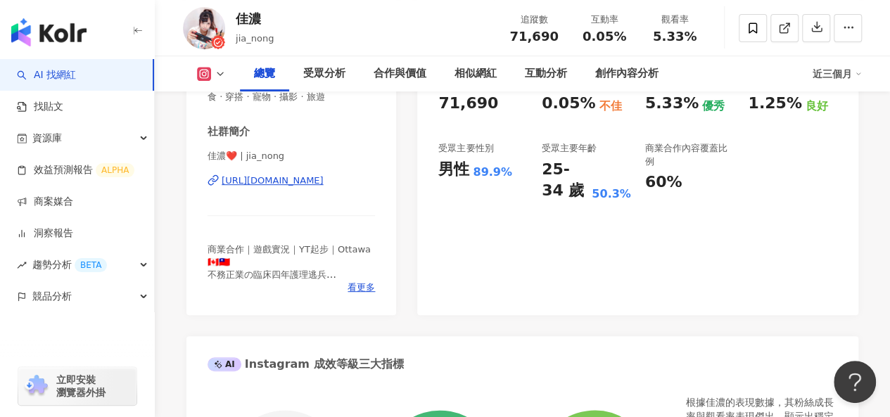
click at [274, 181] on div "https://www.instagram.com/jia_nong/" at bounding box center [273, 180] width 102 height 13
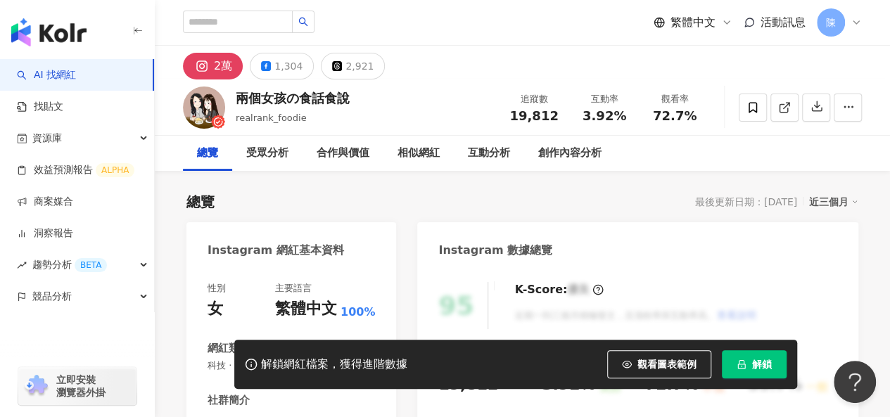
click at [630, 225] on div "Instagram 數據總覽" at bounding box center [637, 245] width 441 height 46
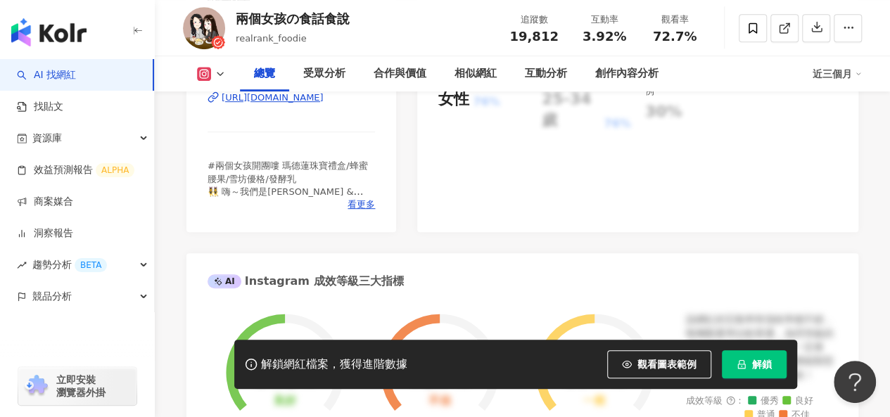
scroll to position [281, 0]
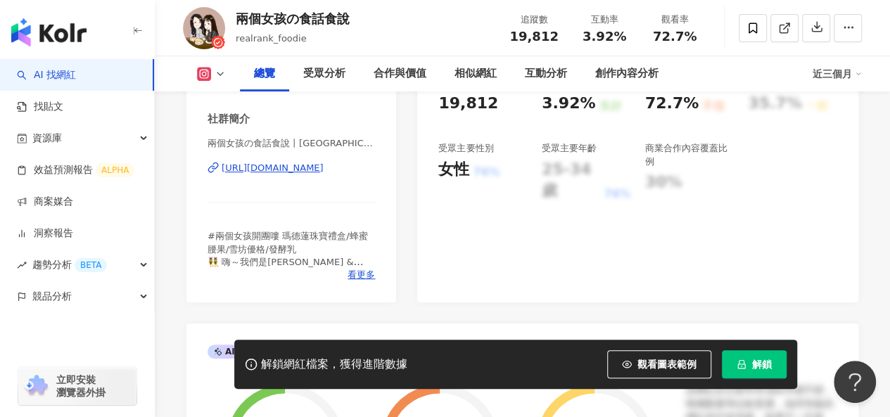
click at [312, 172] on div "[URL][DOMAIN_NAME]" at bounding box center [273, 168] width 102 height 13
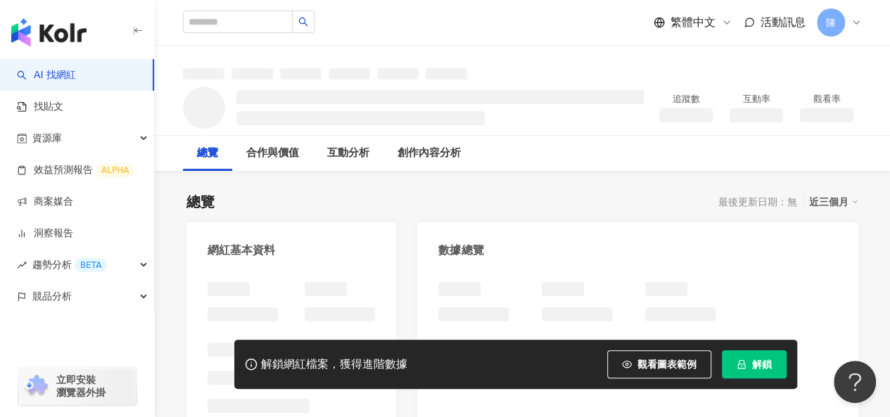
click at [748, 365] on button "解鎖" at bounding box center [754, 364] width 65 height 28
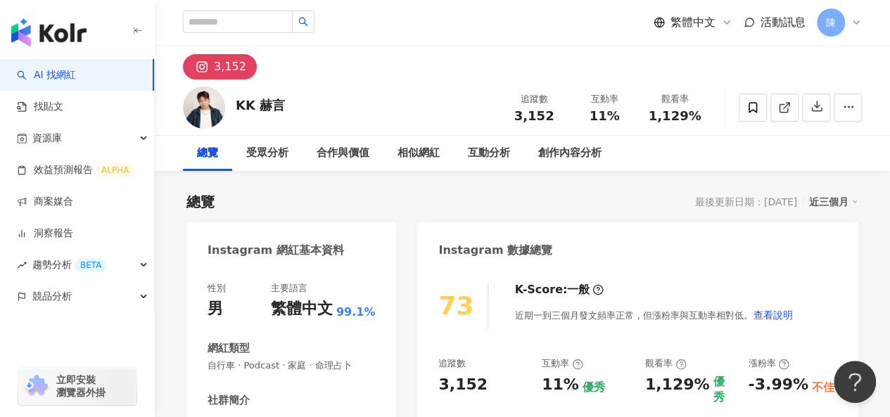
click at [657, 193] on div "總覽 最後更新日期：2025/8/14 近三個月" at bounding box center [522, 202] width 672 height 20
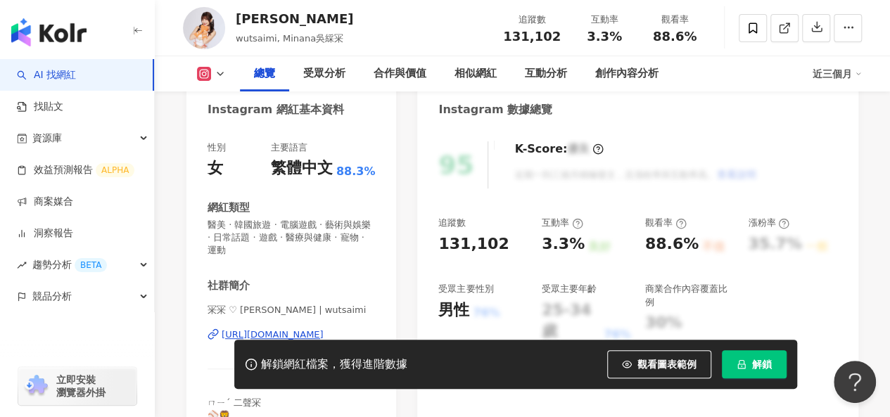
scroll to position [281, 0]
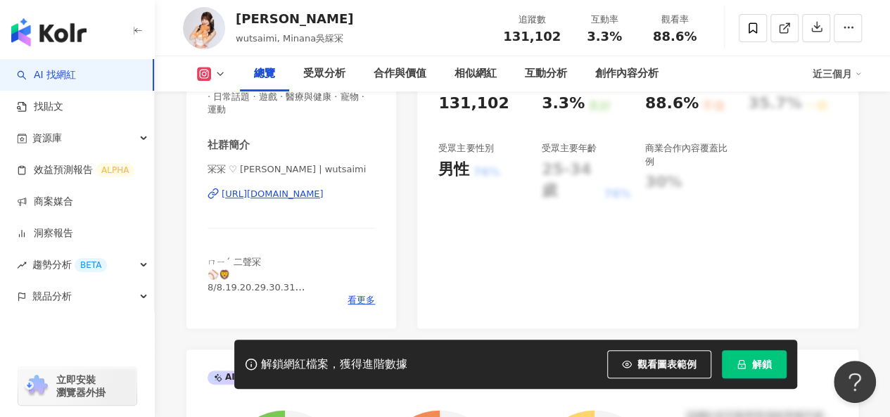
click at [293, 194] on div "https://www.instagram.com/wutsaimi/" at bounding box center [273, 194] width 102 height 13
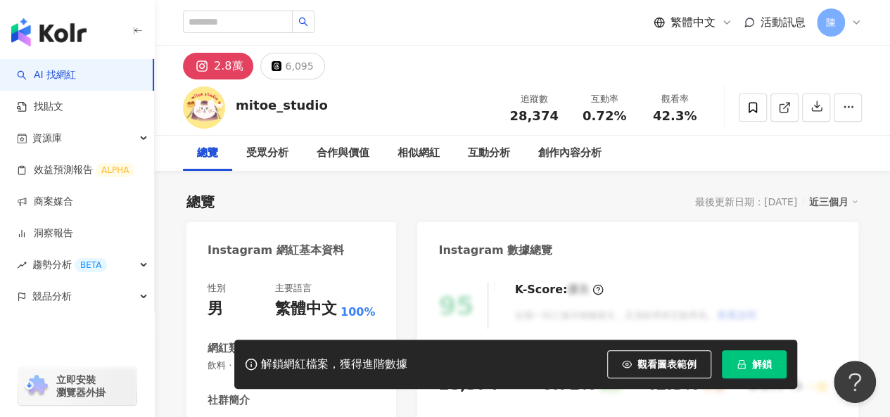
click at [366, 196] on div "總覽 最後更新日期：2025/8/7 近三個月" at bounding box center [522, 202] width 672 height 20
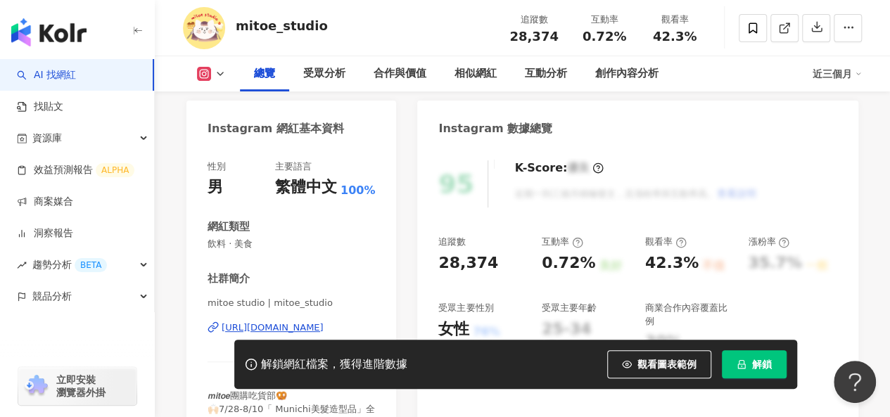
scroll to position [281, 0]
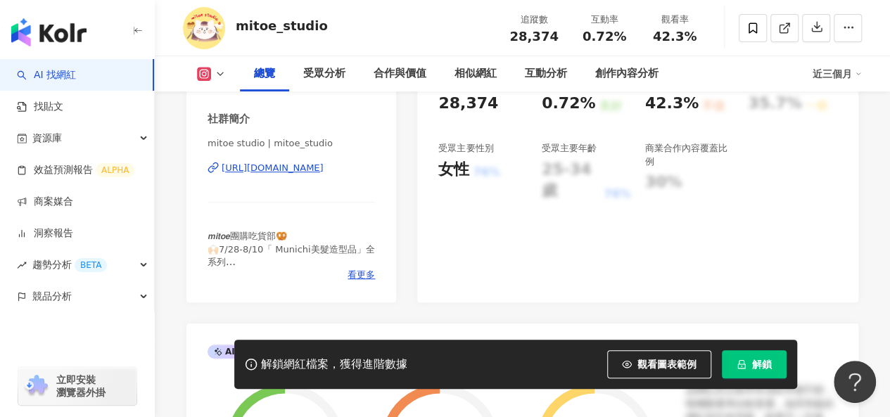
click at [324, 171] on div "https://www.instagram.com/mitoe_studio/" at bounding box center [273, 168] width 102 height 13
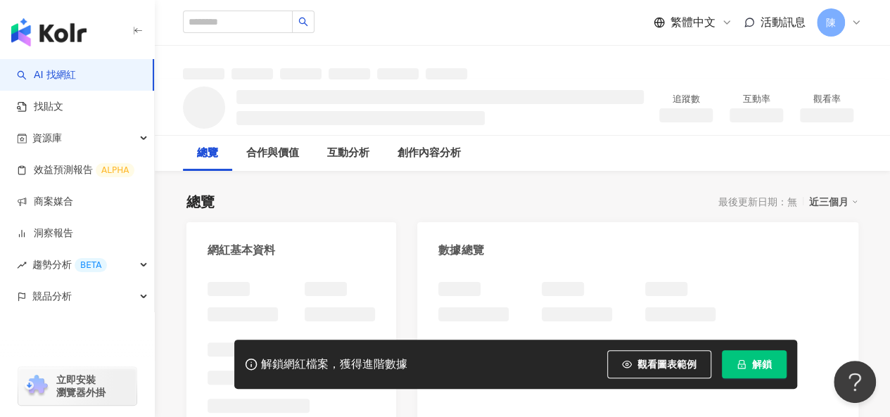
click at [752, 368] on span "解鎖" at bounding box center [762, 364] width 20 height 11
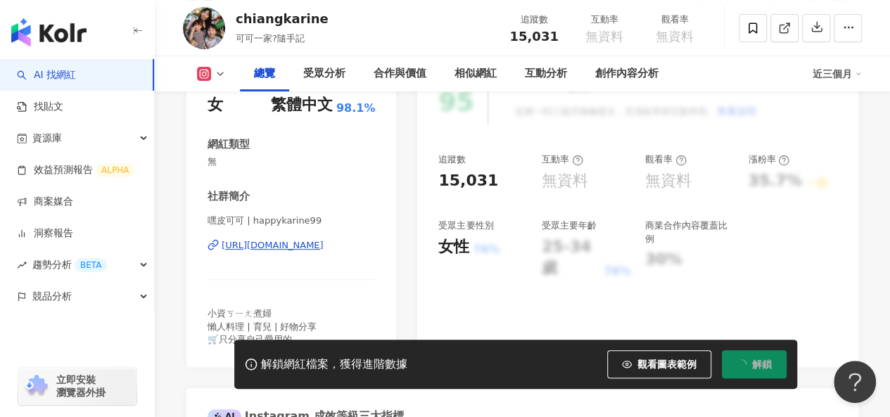
scroll to position [281, 0]
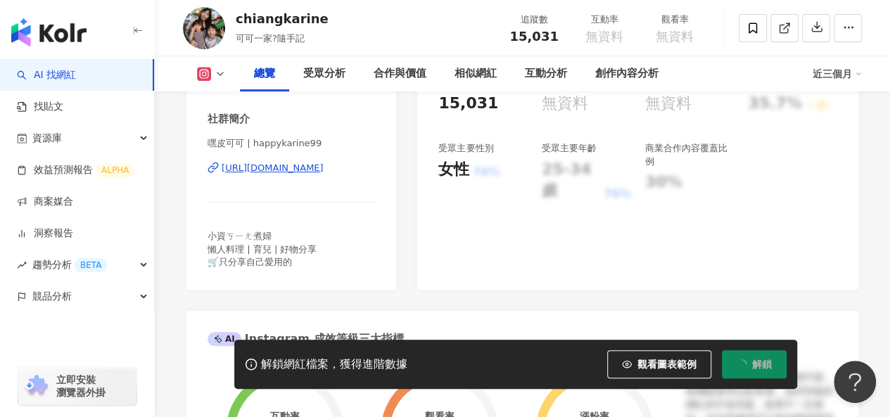
click at [324, 167] on div "[URL][DOMAIN_NAME]" at bounding box center [273, 168] width 102 height 13
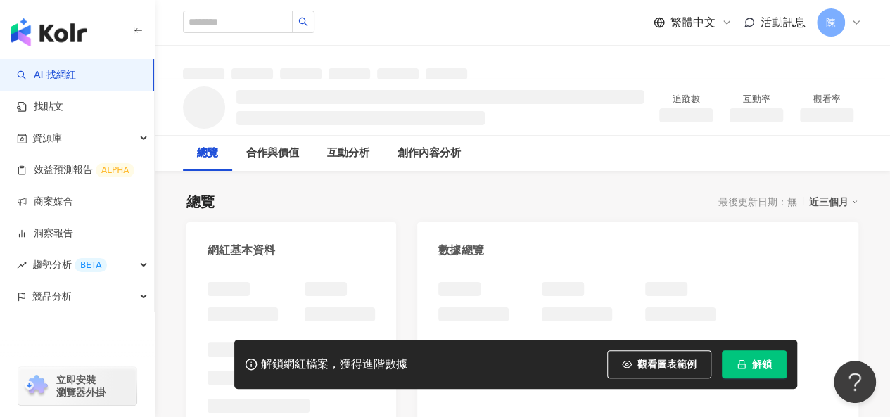
click at [753, 374] on button "解鎖" at bounding box center [754, 364] width 65 height 28
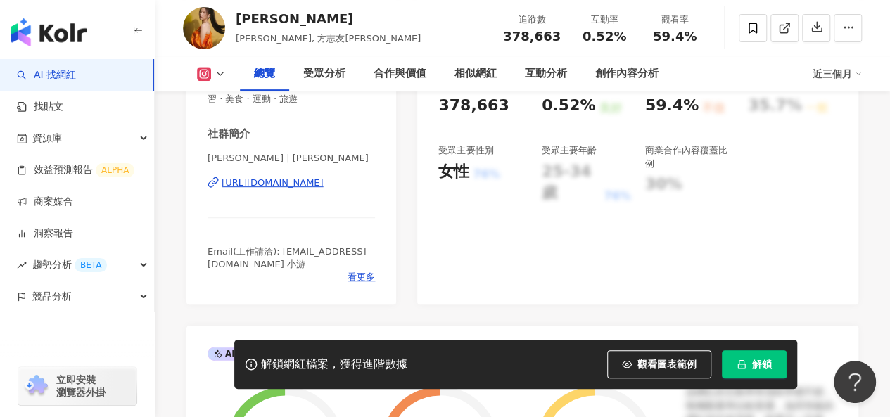
scroll to position [281, 0]
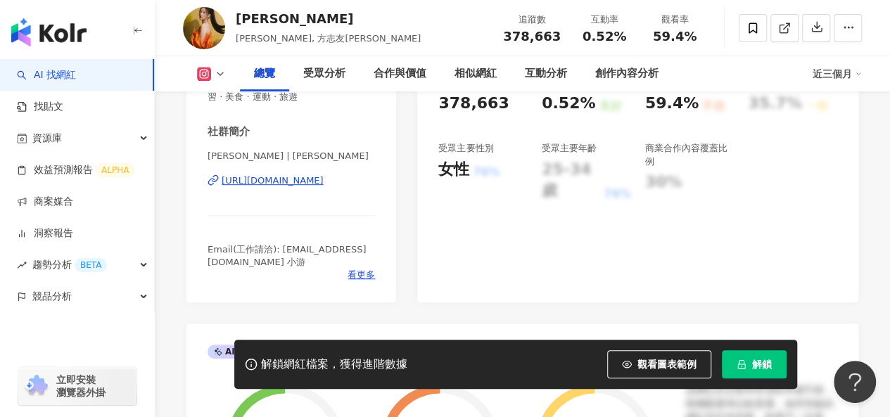
click at [324, 184] on div "https://www.instagram.com/beatricefang/" at bounding box center [273, 180] width 102 height 13
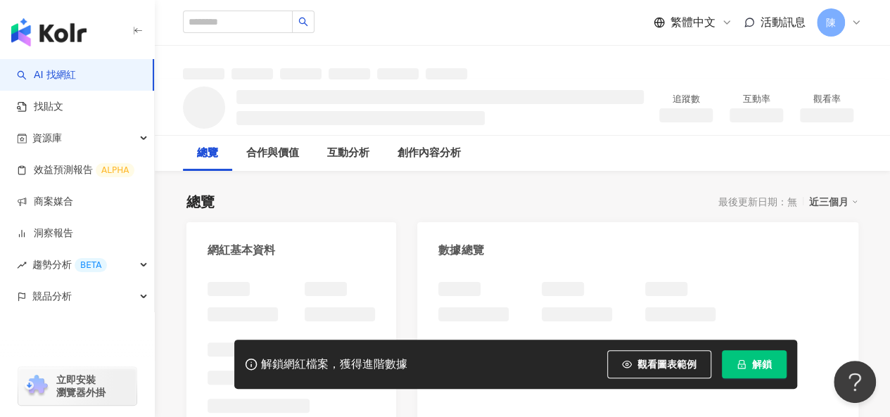
click at [743, 374] on button "解鎖" at bounding box center [754, 364] width 65 height 28
click at [743, 370] on button "解鎖" at bounding box center [754, 364] width 65 height 28
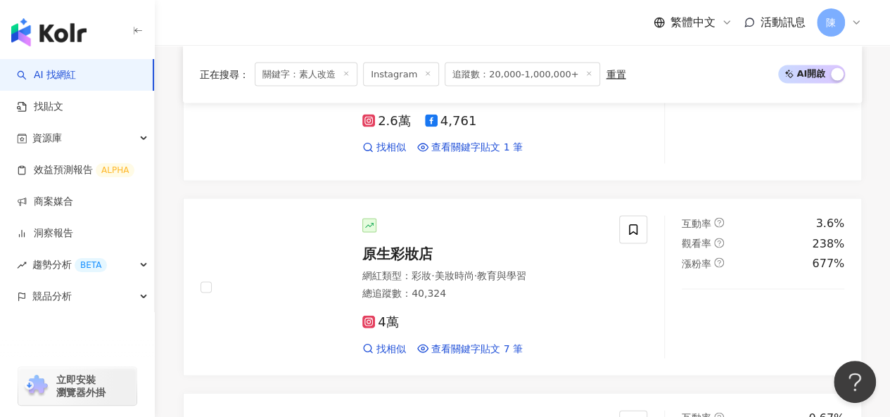
scroll to position [1379, 0]
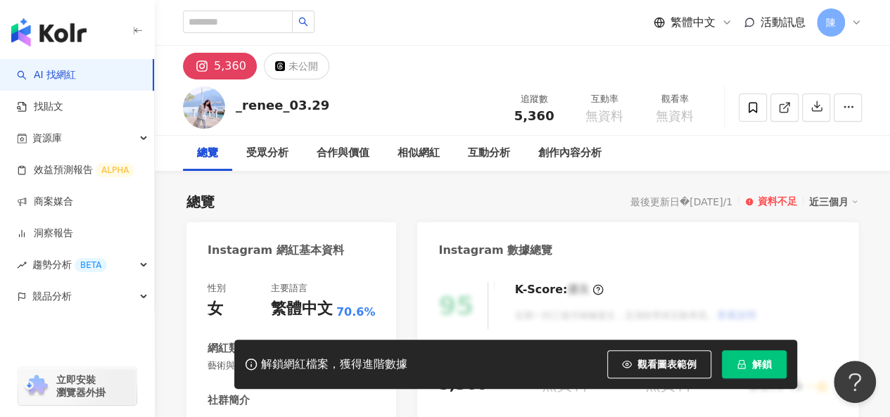
click at [737, 367] on icon "lock" at bounding box center [741, 364] width 8 height 9
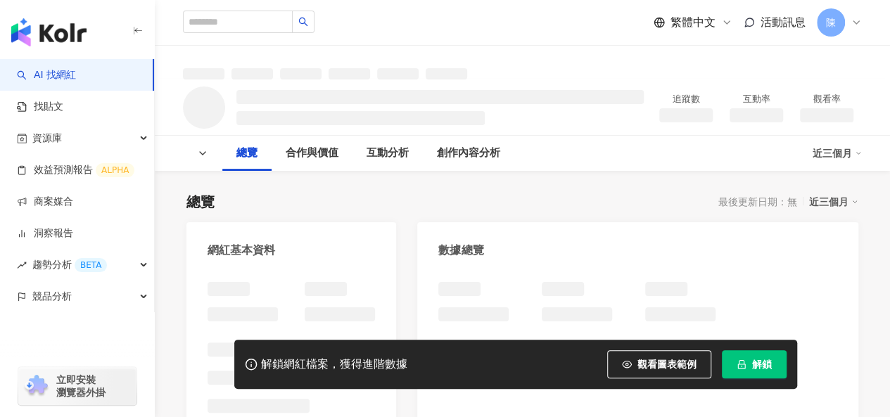
click at [744, 364] on icon "lock" at bounding box center [741, 364] width 10 height 10
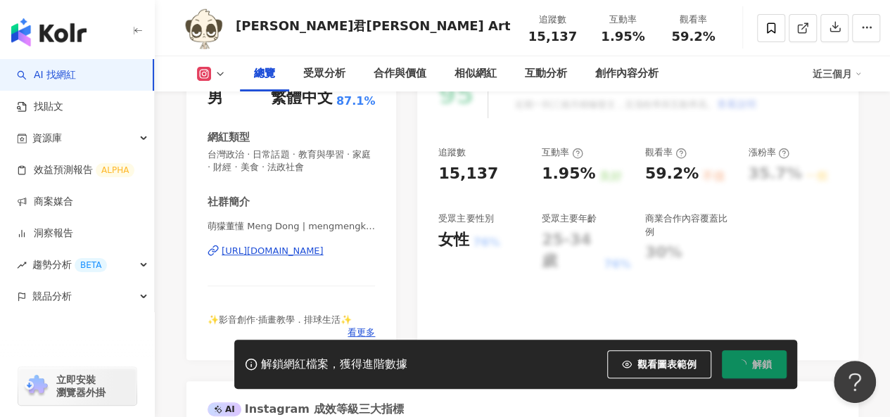
click at [324, 250] on div "[URL][DOMAIN_NAME]" at bounding box center [273, 251] width 102 height 13
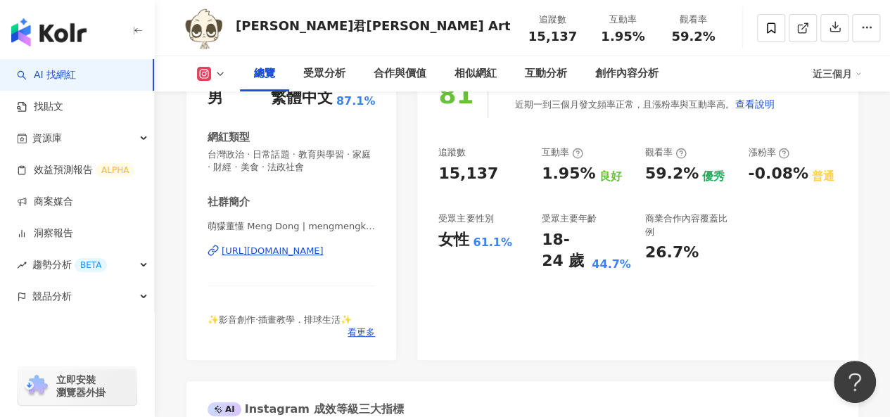
scroll to position [352, 0]
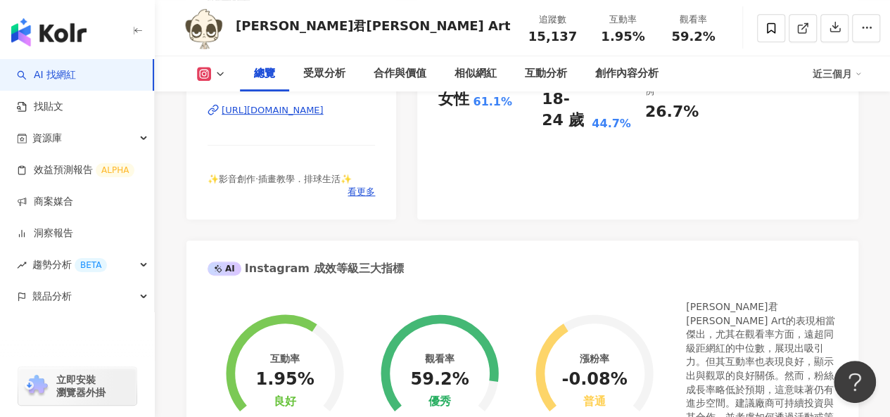
click at [295, 112] on div "[URL][DOMAIN_NAME]" at bounding box center [273, 110] width 102 height 13
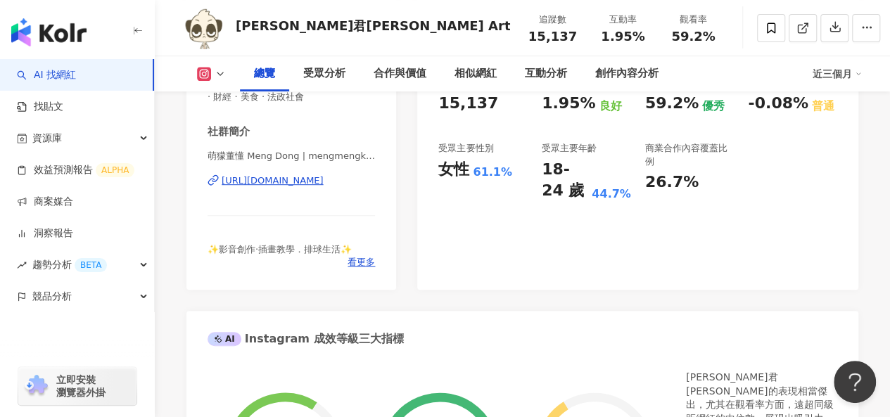
click at [300, 184] on div "https://www.instagram.com/mengmengknow/" at bounding box center [273, 180] width 102 height 13
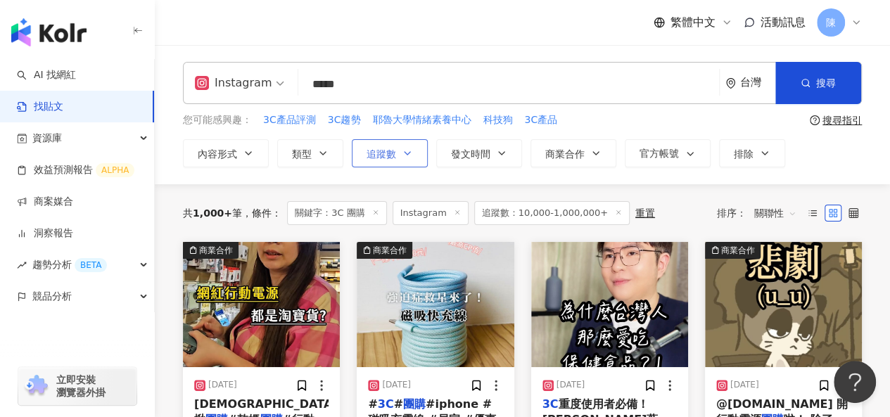
click at [403, 162] on button "追蹤數" at bounding box center [390, 153] width 76 height 28
click at [308, 184] on div "共 1,000+ 筆 條件 ： 關鍵字：3C 團購 Instagram 追蹤數：10,000-1,000,000+ 重置 排序： 關聯性" at bounding box center [522, 213] width 679 height 58
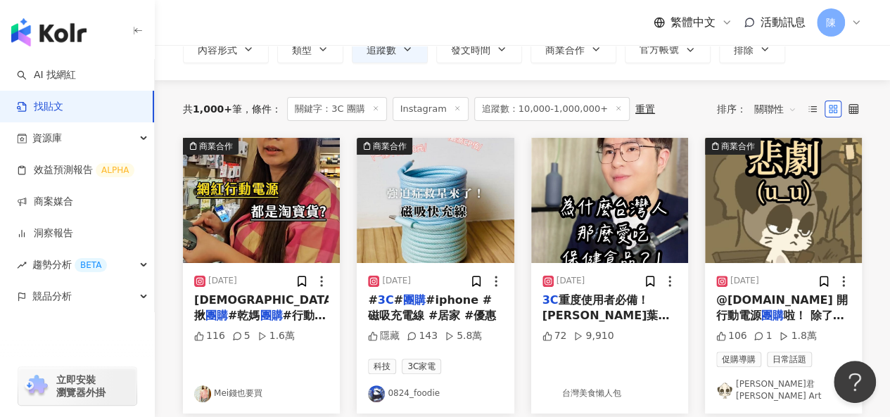
scroll to position [281, 0]
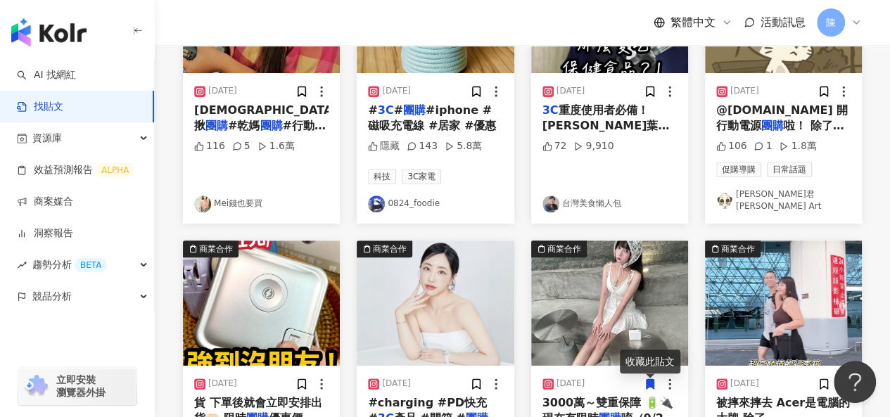
click at [878, 234] on div "正在搜尋 ： 關鍵字：3C 團購 Instagram 追蹤數：10,000-1,000,000+ 重置 排序： 關聯性 商業合作 2024/9/3 媽揪 團購…" at bounding box center [522, 409] width 735 height 1013
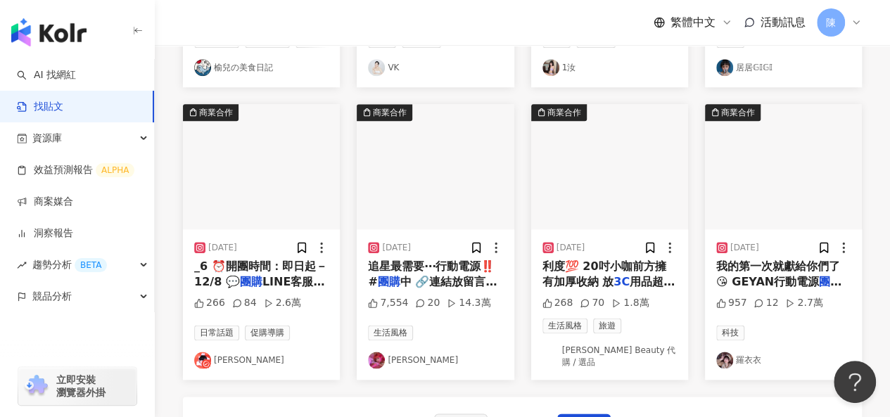
scroll to position [943, 0]
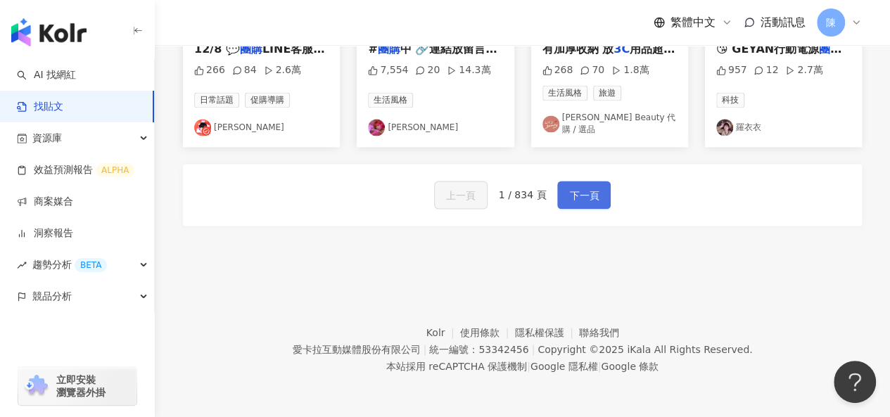
click at [576, 195] on span "下一頁" at bounding box center [584, 195] width 30 height 17
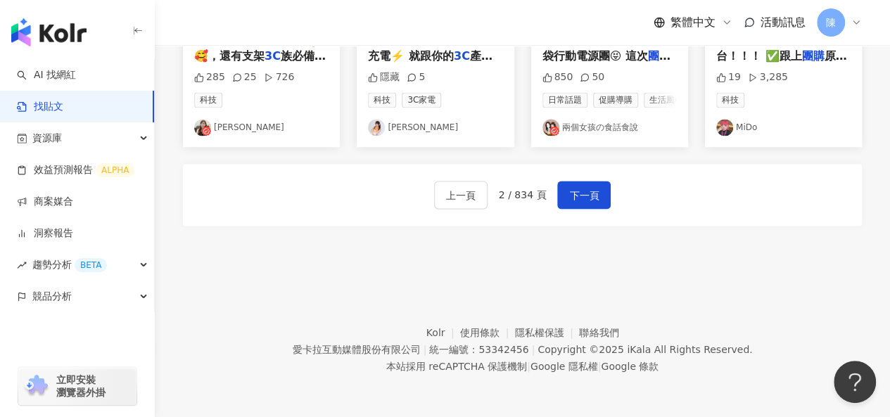
click at [414, 281] on footer "Kolr 使用條款 隱私權保護 聯絡我們 愛卡拉互動媒體股份有限公司 | 統一編號：53342456 | Copyright © 2025 iKala All…" at bounding box center [522, 339] width 735 height 156
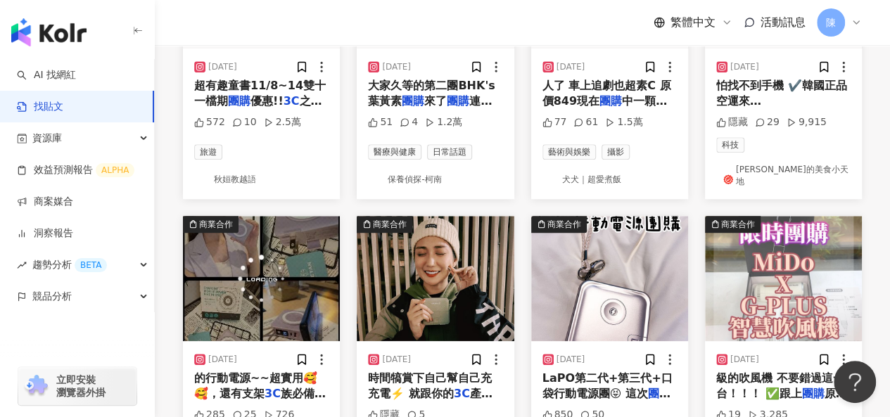
scroll to position [873, 0]
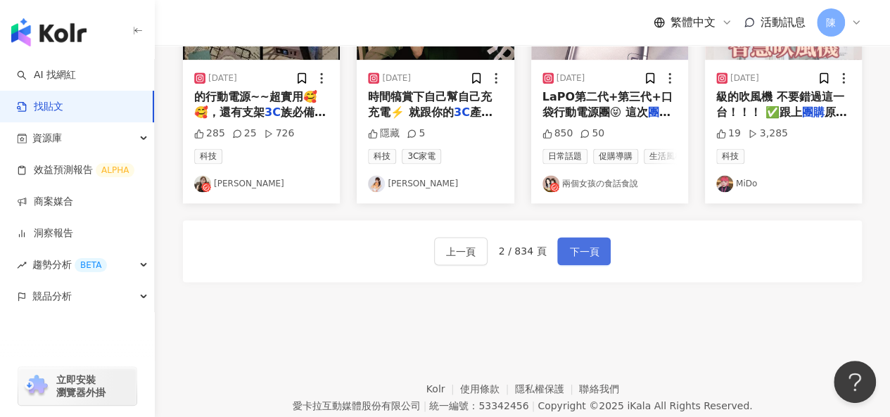
click at [569, 260] on span "下一頁" at bounding box center [584, 251] width 30 height 17
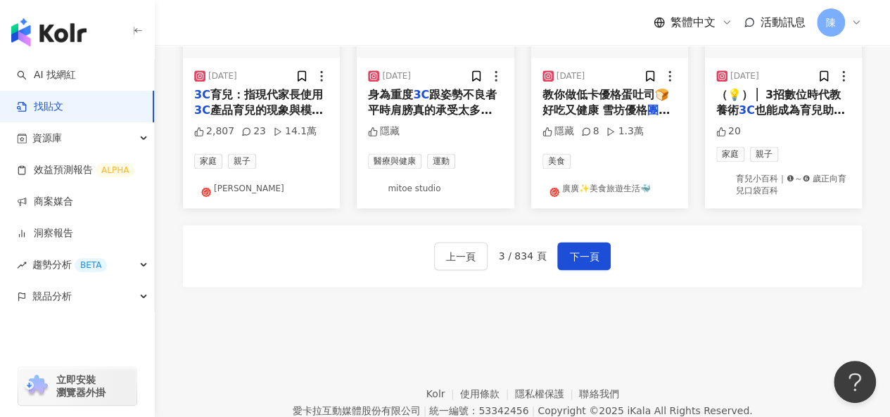
scroll to position [869, 0]
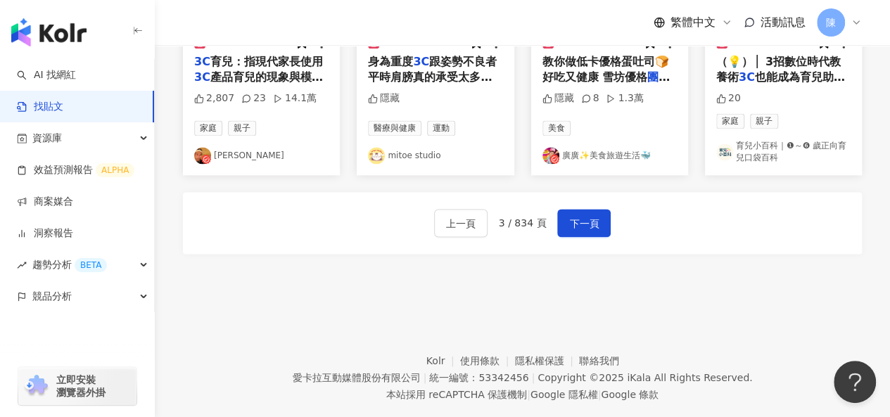
scroll to position [940, 0]
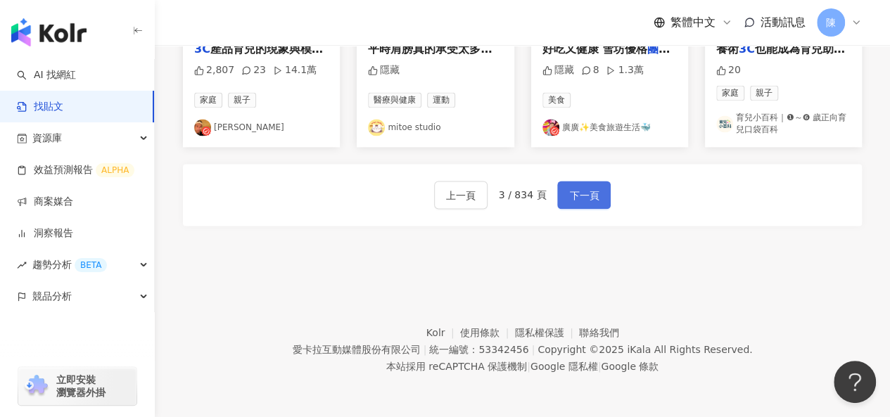
click at [572, 191] on span "下一頁" at bounding box center [584, 195] width 30 height 17
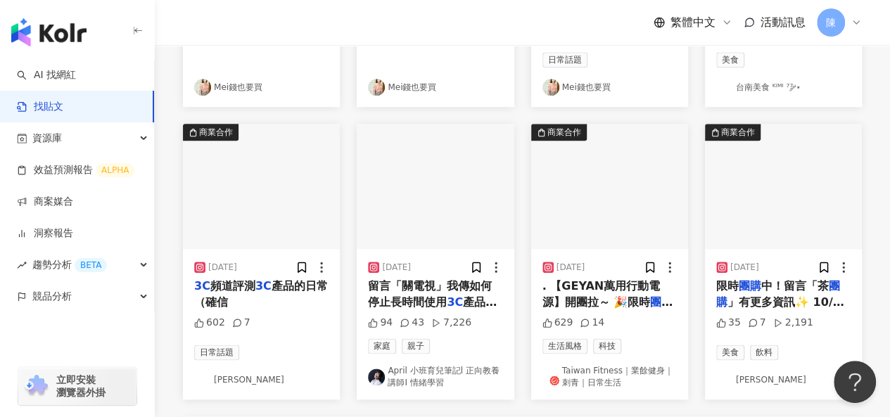
scroll to position [729, 0]
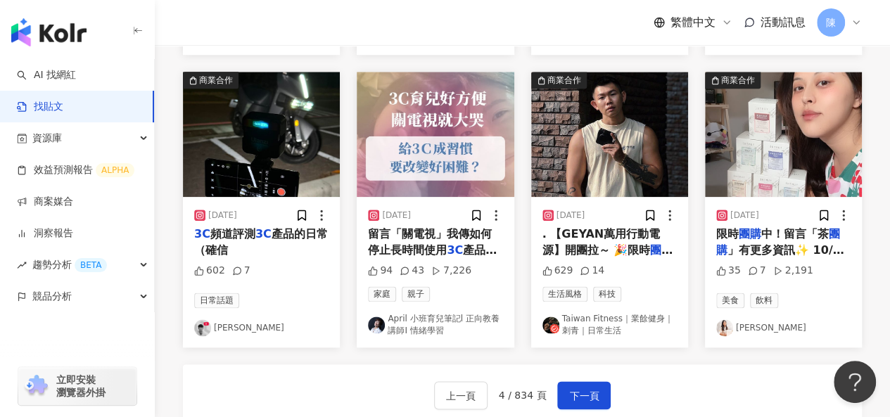
click at [728, 336] on img at bounding box center [724, 327] width 17 height 17
click at [549, 329] on img at bounding box center [550, 325] width 17 height 17
click at [196, 336] on img at bounding box center [202, 327] width 17 height 17
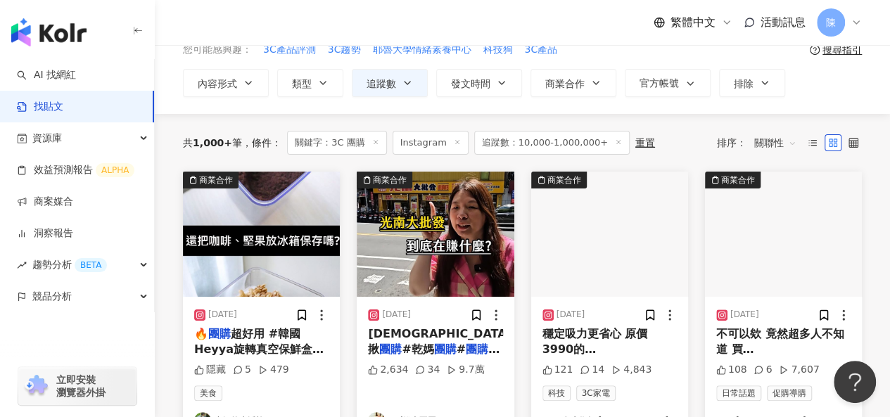
scroll to position [141, 0]
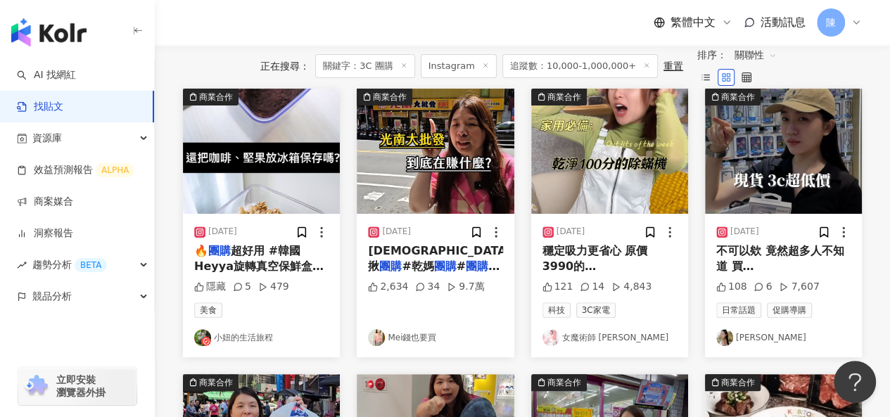
click at [551, 346] on img at bounding box center [550, 337] width 17 height 17
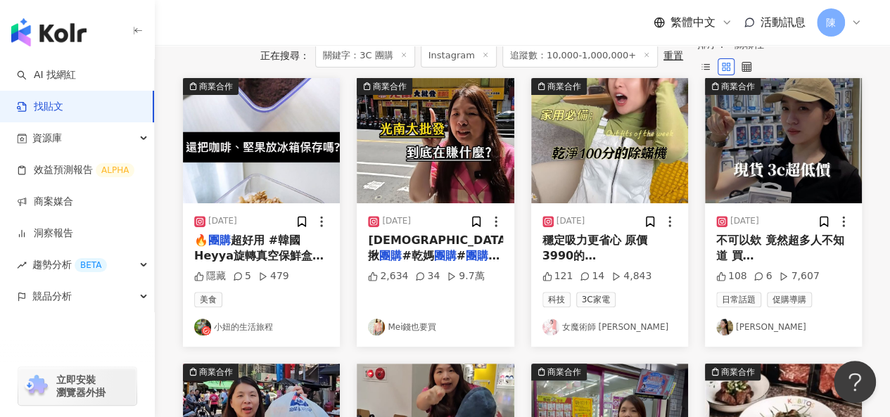
scroll to position [211, 0]
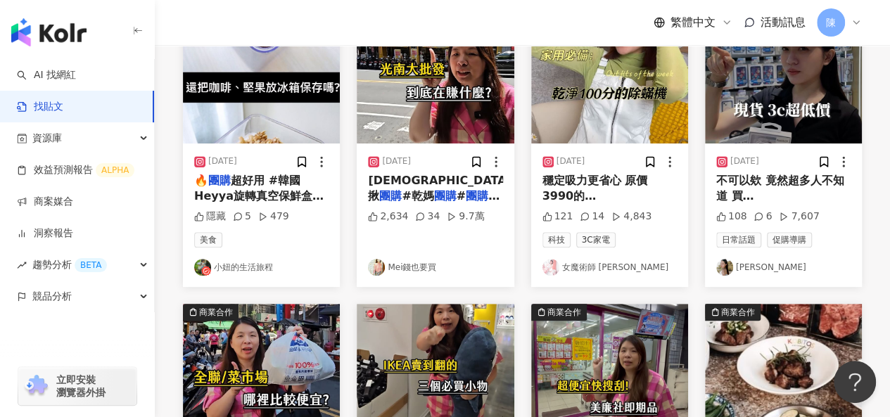
click at [724, 276] on img at bounding box center [724, 267] width 17 height 17
click at [203, 276] on icon at bounding box center [206, 271] width 10 height 10
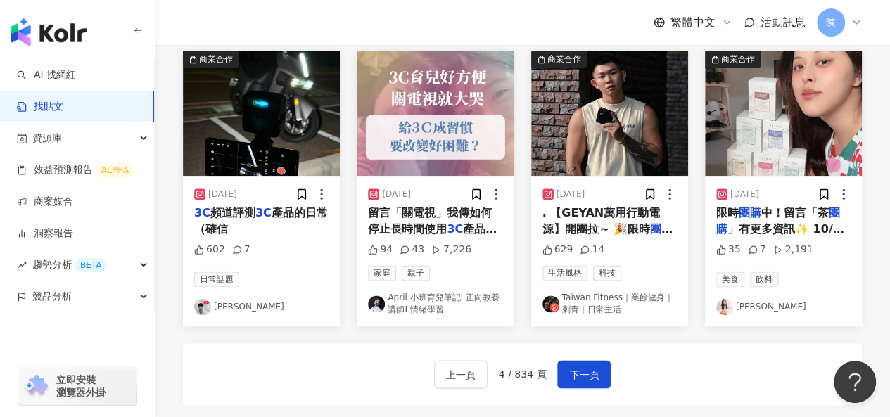
scroll to position [774, 0]
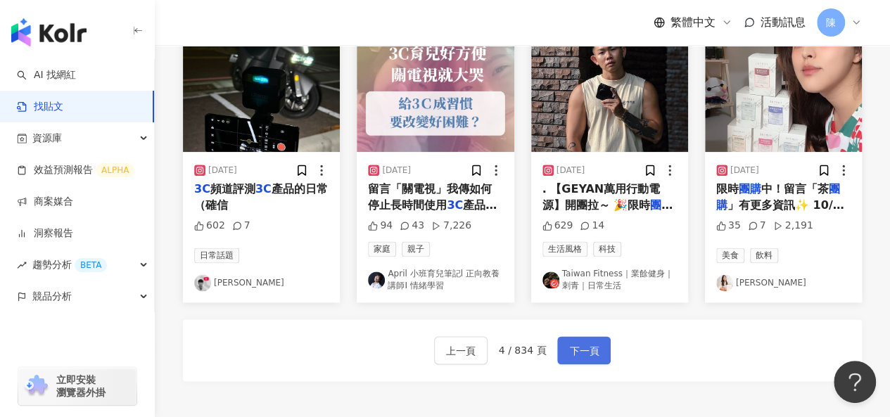
click at [591, 359] on span "下一頁" at bounding box center [584, 351] width 30 height 17
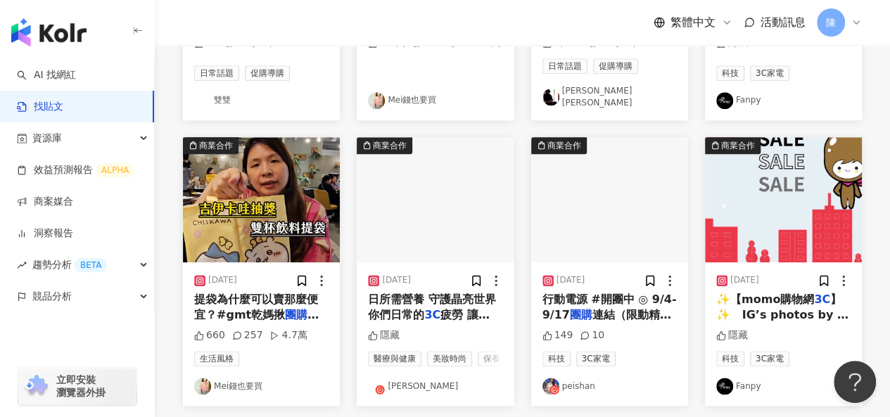
scroll to position [707, 0]
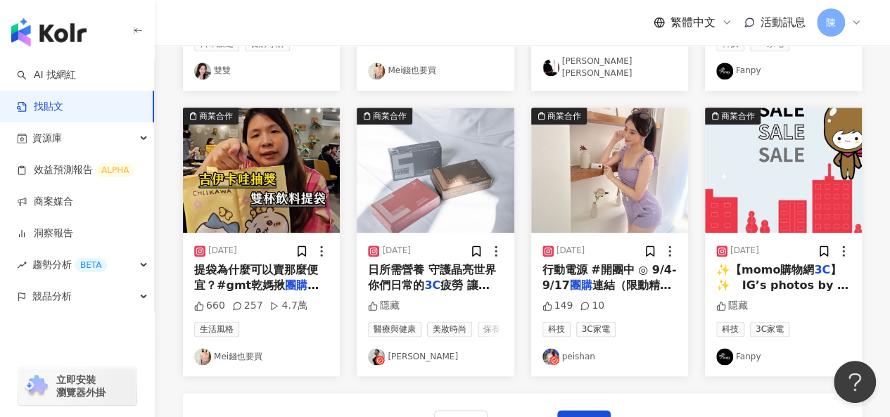
click at [546, 360] on img at bounding box center [550, 356] width 17 height 17
click at [377, 360] on img at bounding box center [376, 356] width 17 height 17
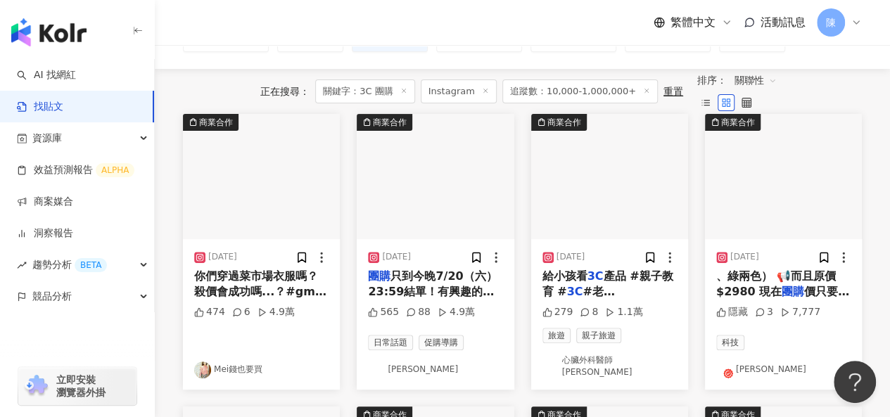
scroll to position [144, 0]
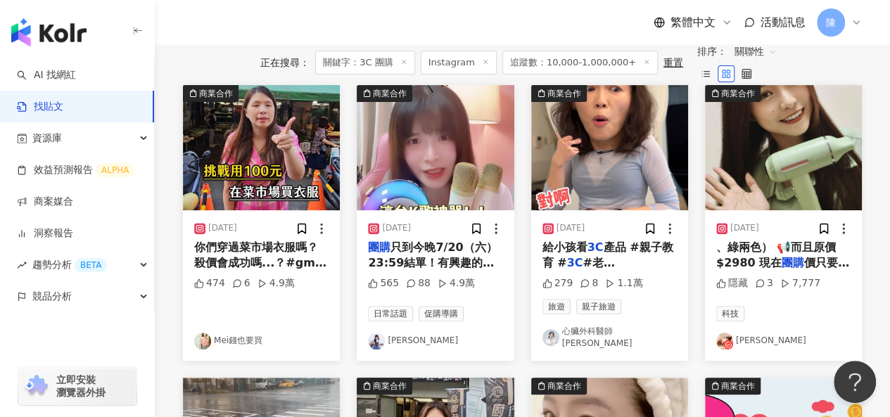
click at [697, 255] on div "商業合作 2023/10/30 、綠兩色） 📢而且原價$2980 現在 團購 價只要$2480！😱 直接省$50 隱藏 3 7,777 科技 黃宣慈 阿慈" at bounding box center [783, 223] width 174 height 276
click at [380, 343] on img at bounding box center [376, 341] width 17 height 17
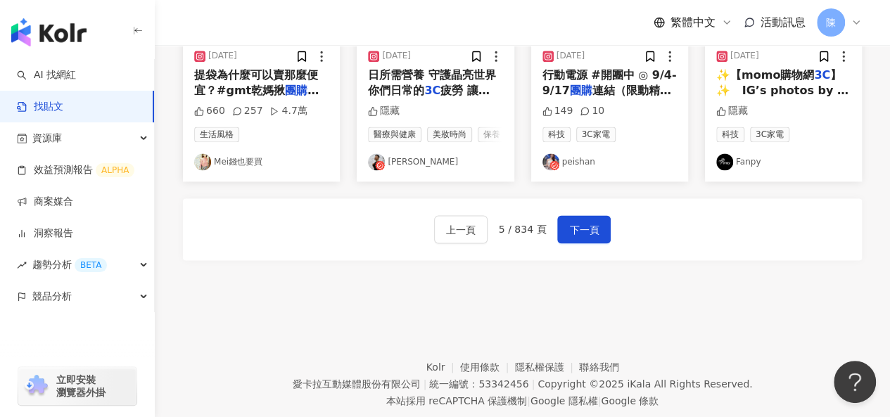
scroll to position [943, 0]
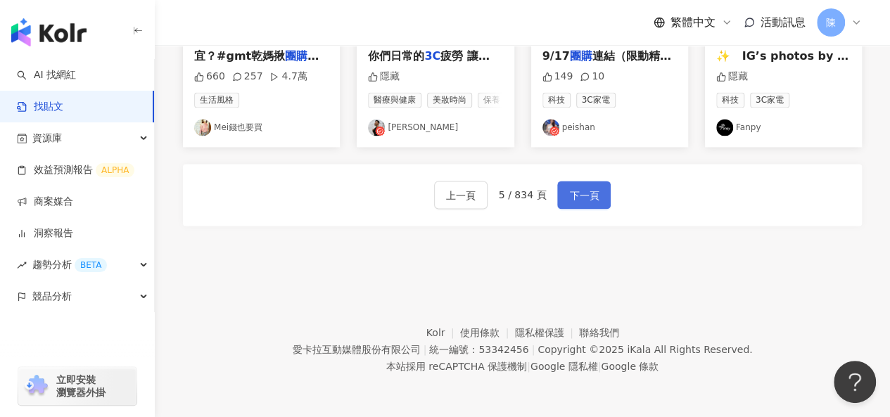
click at [592, 186] on button "下一頁" at bounding box center [583, 195] width 53 height 28
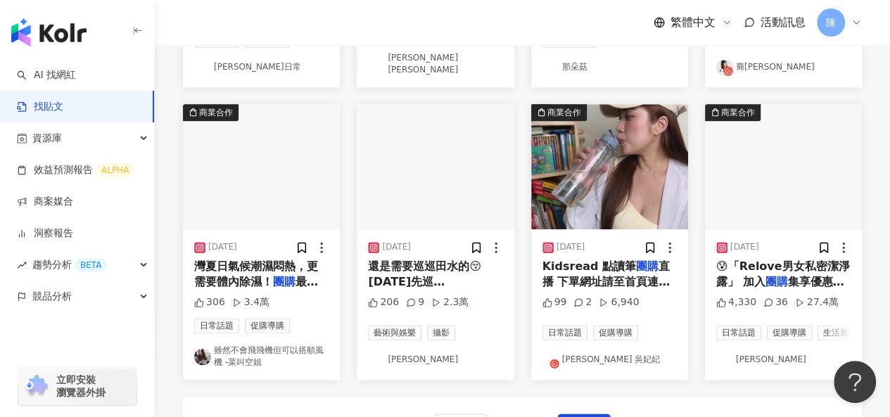
scroll to position [739, 0]
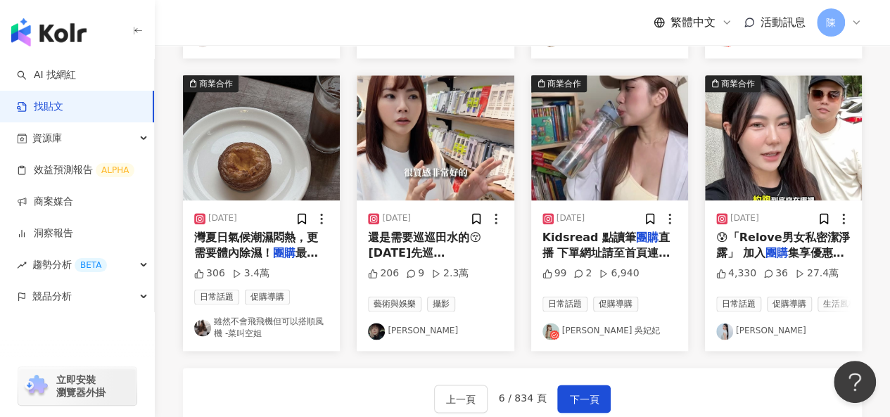
drag, startPoint x: 781, startPoint y: 366, endPoint x: 757, endPoint y: 354, distance: 27.7
click at [729, 336] on img at bounding box center [724, 331] width 17 height 17
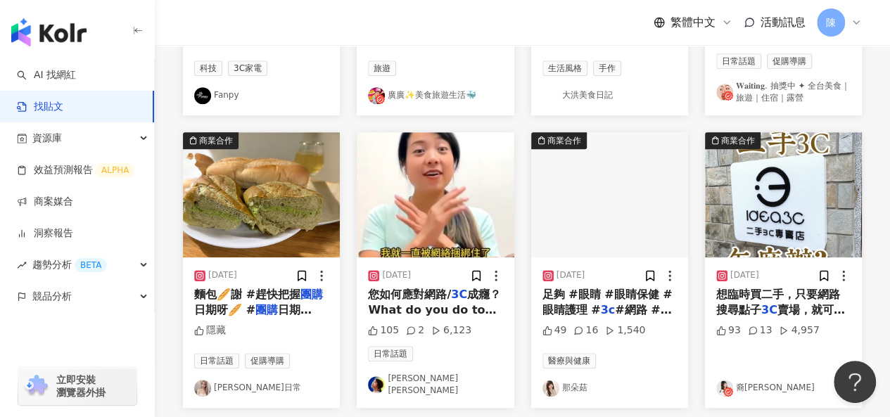
scroll to position [388, 0]
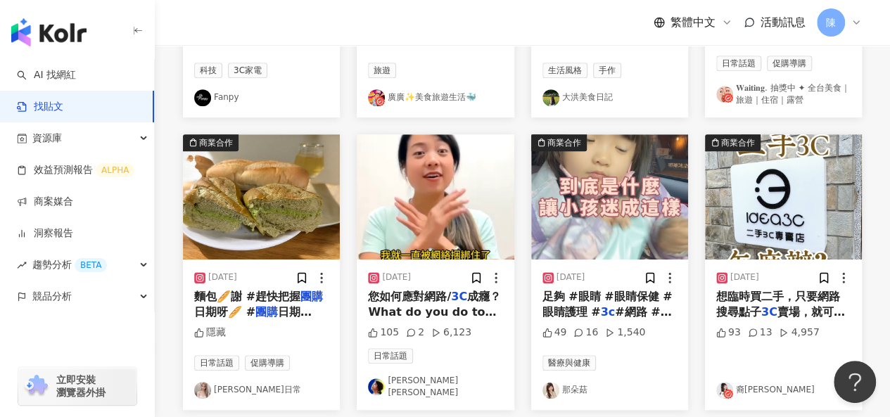
click at [727, 389] on img at bounding box center [724, 390] width 17 height 17
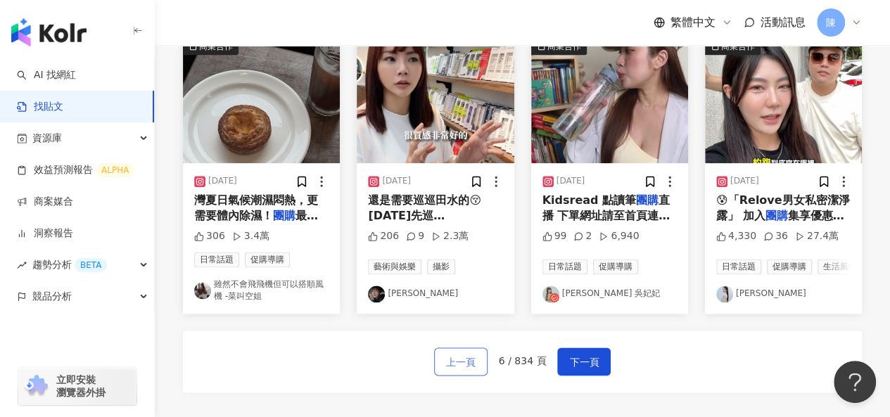
scroll to position [950, 0]
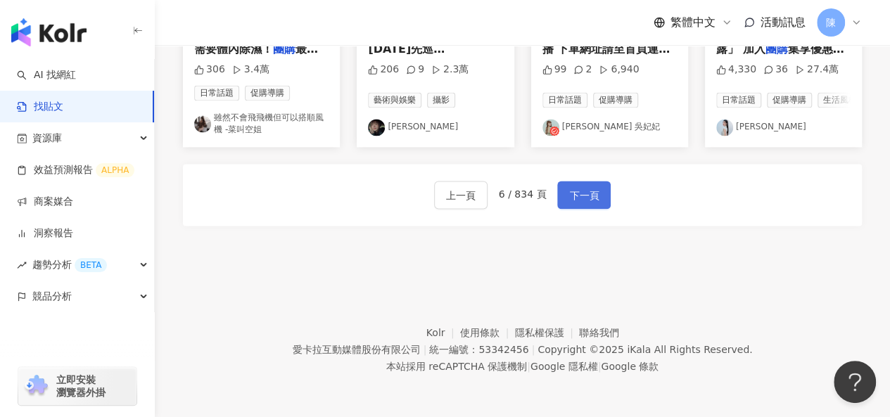
click at [575, 193] on span "下一頁" at bounding box center [584, 195] width 30 height 17
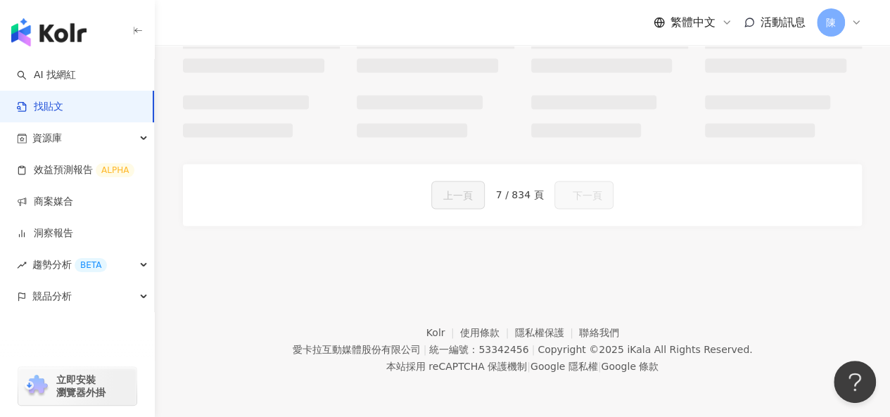
scroll to position [945, 0]
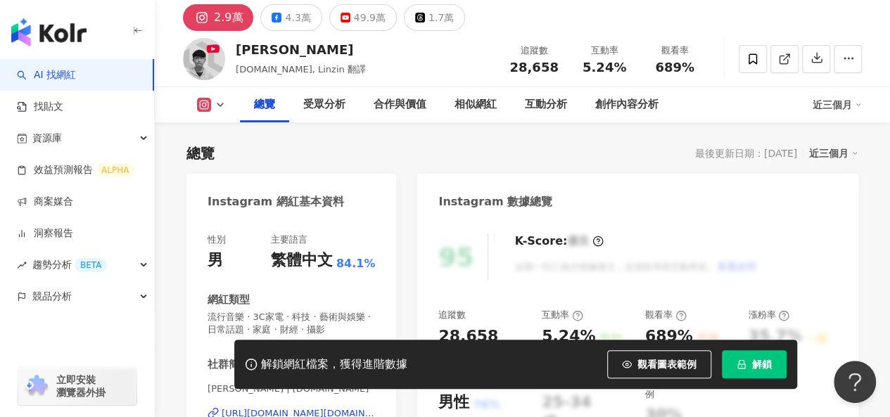
scroll to position [211, 0]
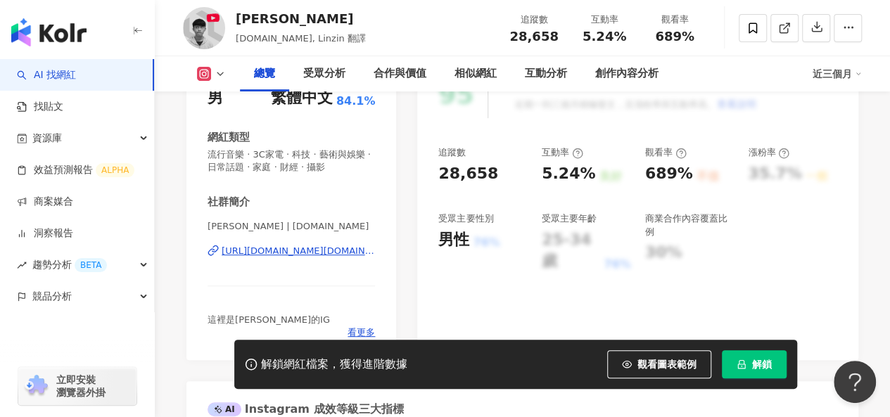
click at [329, 255] on div "https://www.instagram.com/linzin.yt/" at bounding box center [298, 251] width 153 height 13
click at [753, 359] on span "解鎖" at bounding box center [762, 364] width 20 height 11
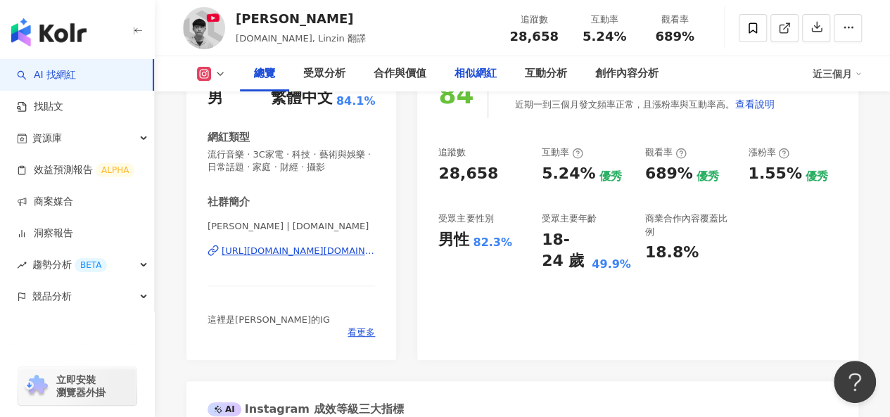
click at [459, 78] on div "相似網紅" at bounding box center [475, 73] width 42 height 17
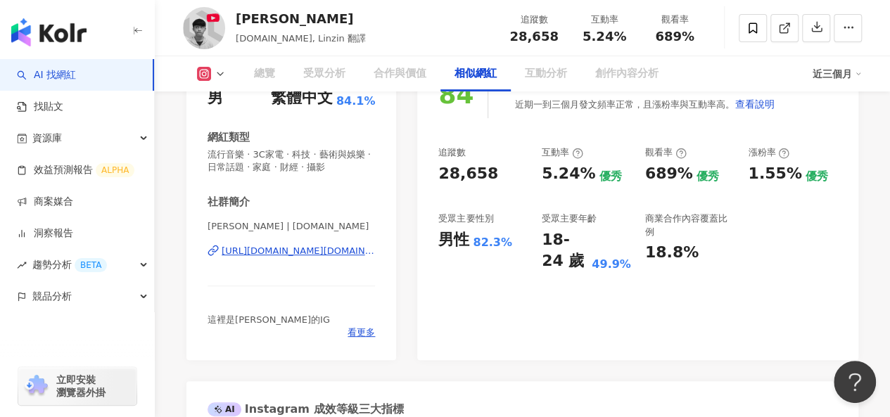
scroll to position [2287, 0]
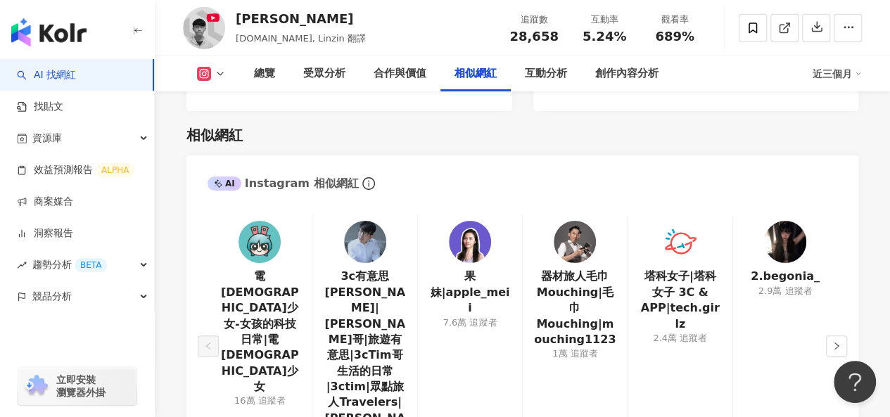
click at [473, 223] on img at bounding box center [470, 242] width 42 height 42
click at [573, 221] on img at bounding box center [575, 242] width 42 height 42
click at [692, 245] on link at bounding box center [680, 245] width 42 height 48
click at [788, 229] on img at bounding box center [785, 242] width 42 height 42
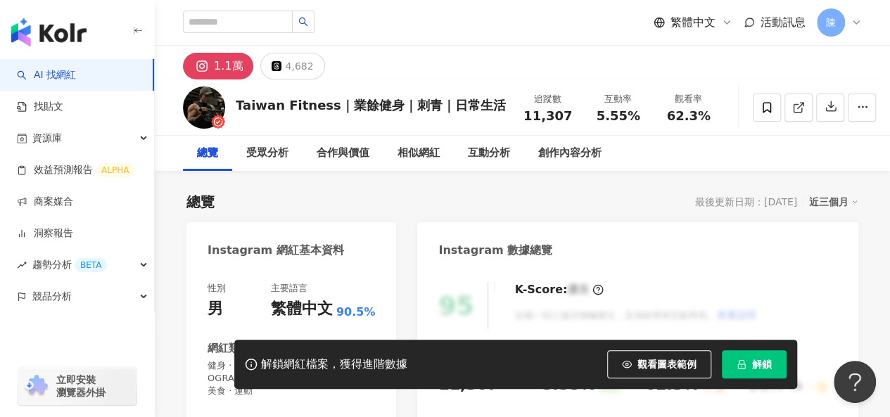
drag, startPoint x: 756, startPoint y: 369, endPoint x: 746, endPoint y: 354, distance: 18.3
click at [755, 370] on span "解鎖" at bounding box center [762, 364] width 20 height 11
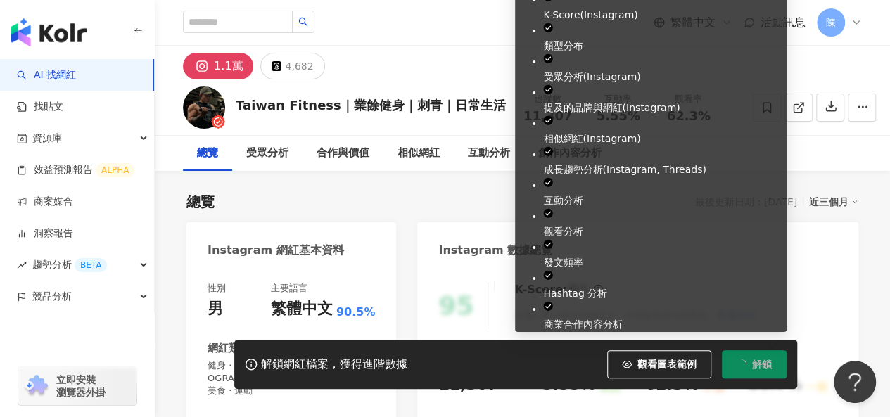
click at [759, 354] on button "解鎖" at bounding box center [754, 364] width 65 height 28
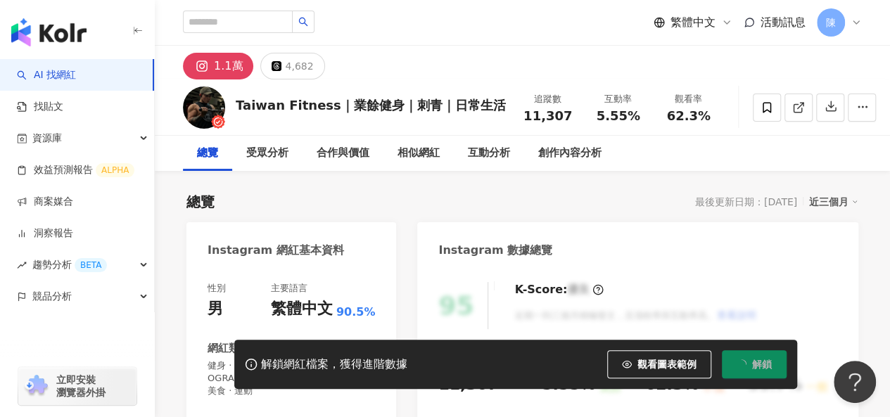
click at [446, 200] on div "總覽 最後更新日期：2025/8/10 近三個月" at bounding box center [522, 202] width 672 height 20
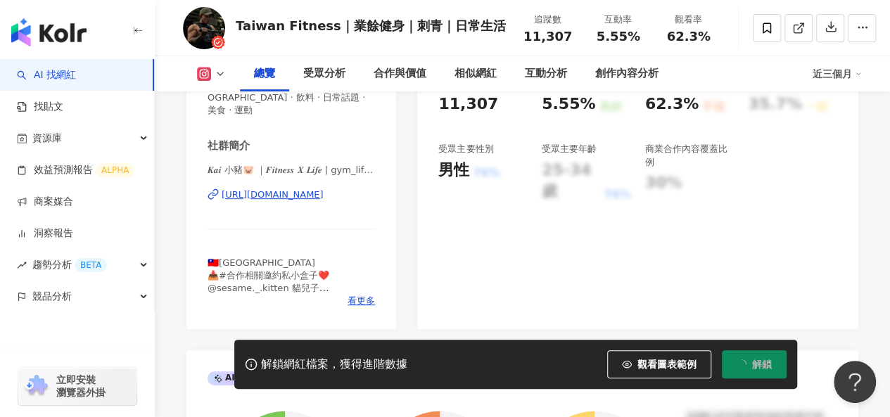
scroll to position [281, 0]
click at [317, 79] on div "受眾分析" at bounding box center [324, 73] width 42 height 17
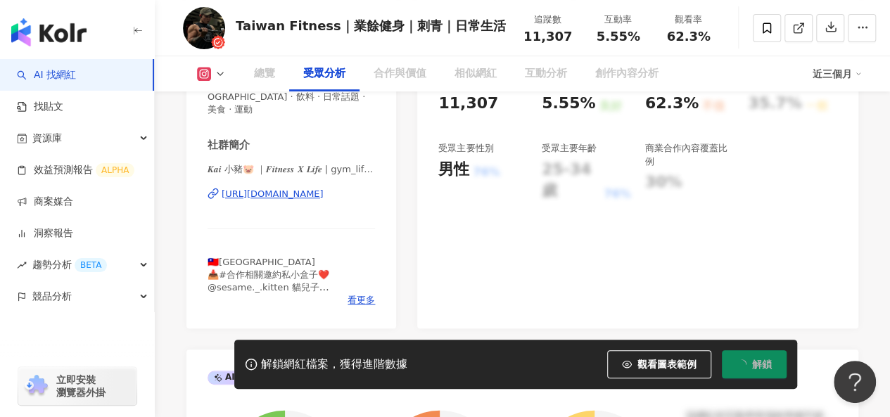
scroll to position [1237, 0]
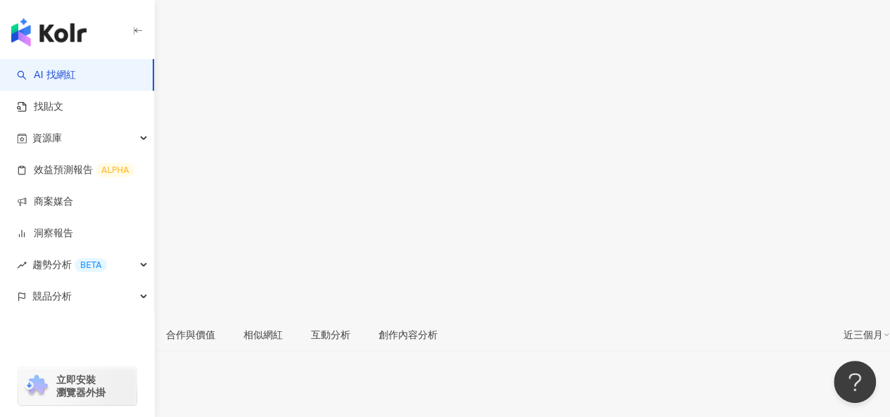
scroll to position [211, 0]
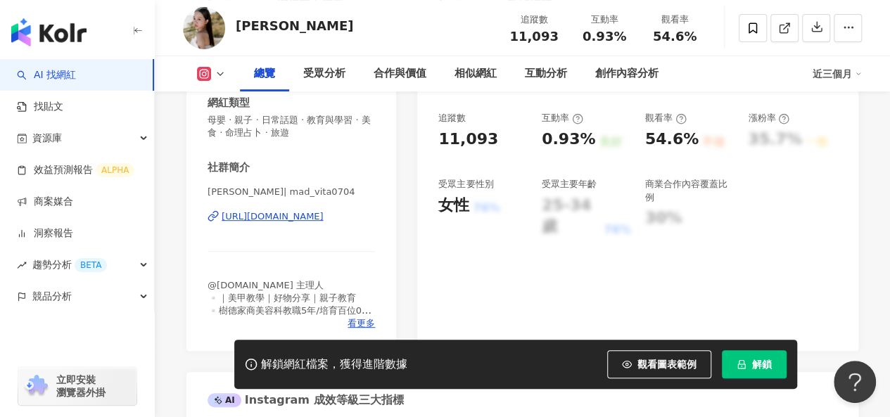
scroll to position [281, 0]
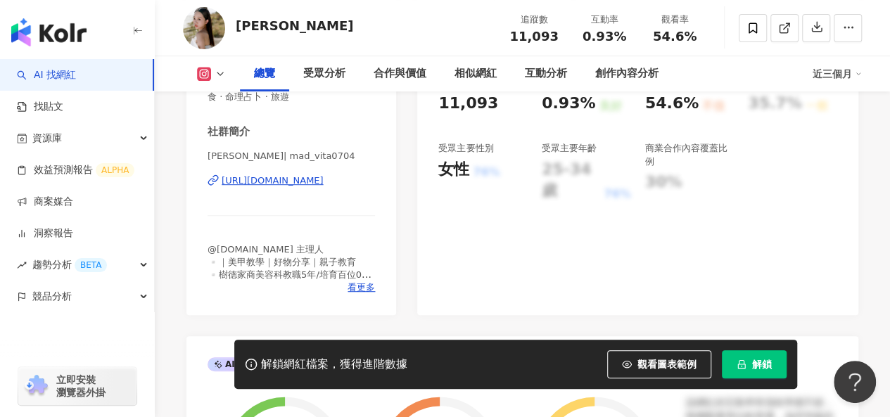
drag, startPoint x: 828, startPoint y: 266, endPoint x: 834, endPoint y: 383, distance: 116.9
click at [829, 267] on div "95 K-Score : 優良 近期一到三個月積極發文，且漲粉率與互動率高。 查看說明 追蹤數 11,093 互動率 0.93% 良好 觀看率 54.6% 不…" at bounding box center [637, 151] width 441 height 328
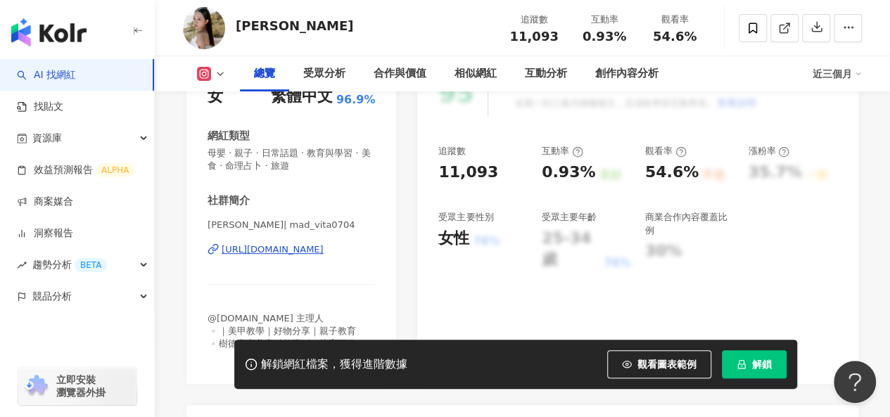
scroll to position [0, 0]
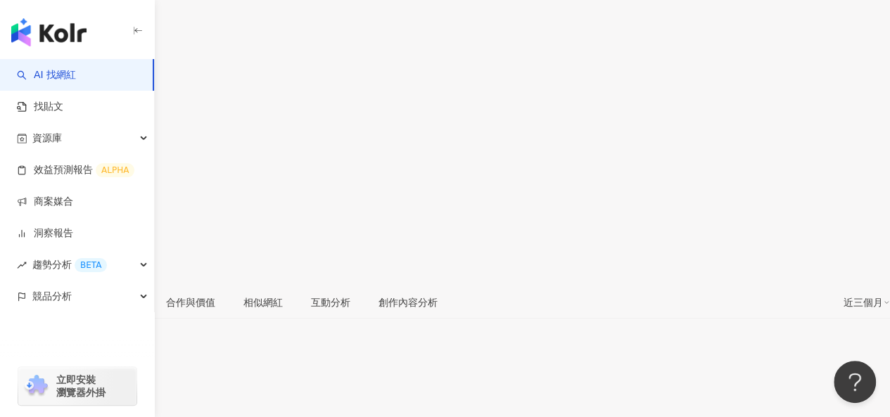
scroll to position [211, 0]
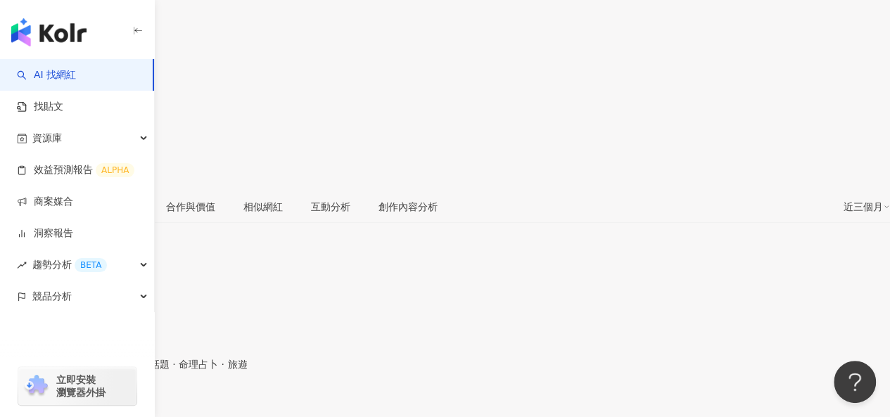
click at [124, 404] on div "[URL][DOMAIN_NAME]" at bounding box center [69, 409] width 110 height 11
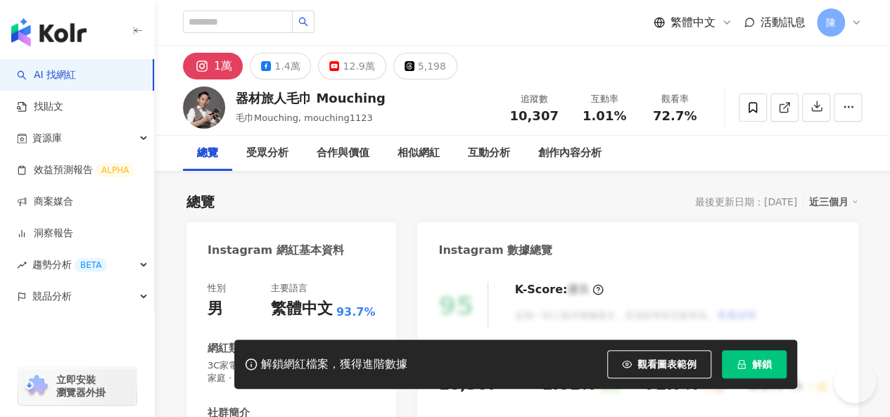
click at [750, 366] on button "解鎖" at bounding box center [754, 364] width 65 height 28
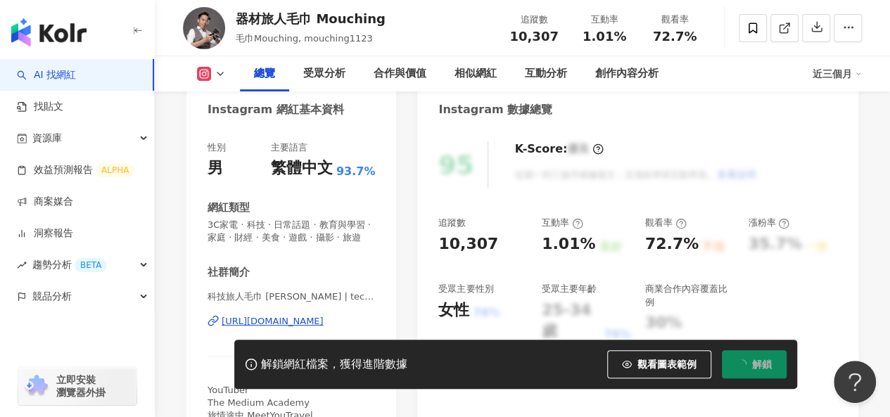
scroll to position [211, 0]
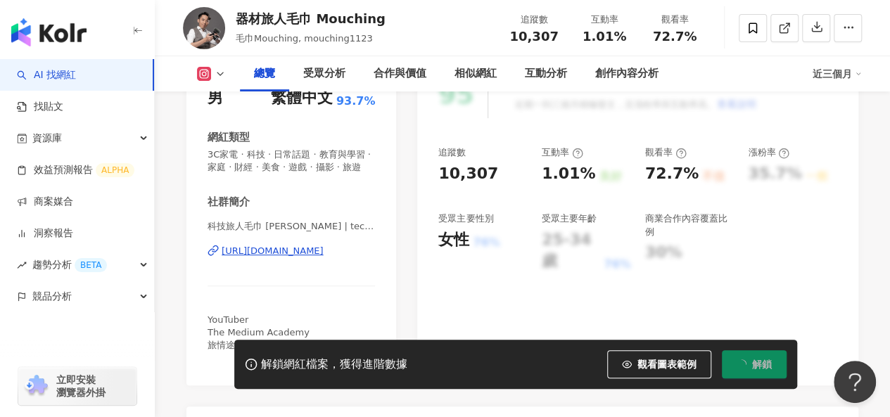
click at [305, 257] on div "https://www.instagram.com/techer_vincent1123/" at bounding box center [273, 251] width 102 height 13
click at [480, 68] on div "相似網紅" at bounding box center [475, 73] width 42 height 17
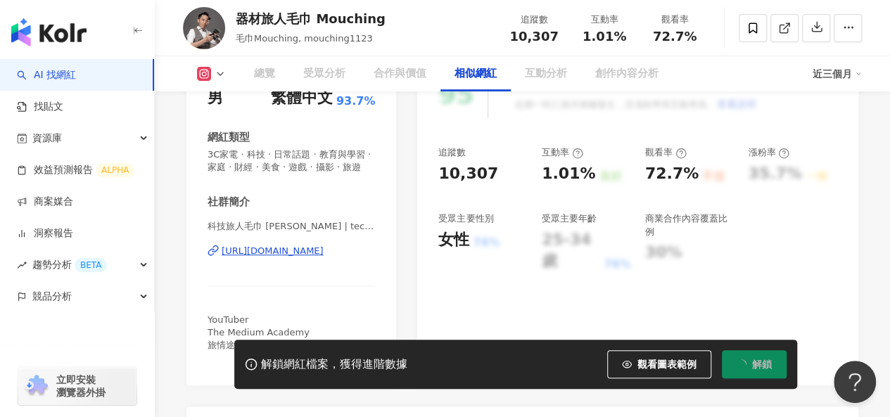
scroll to position [2002, 0]
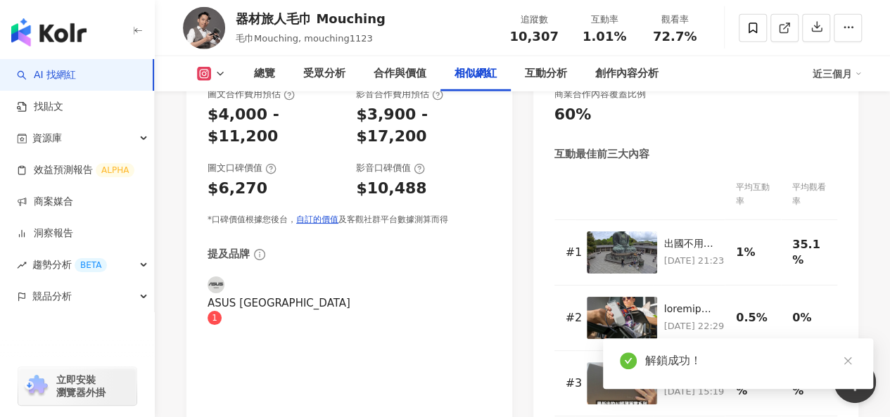
scroll to position [2340, 0]
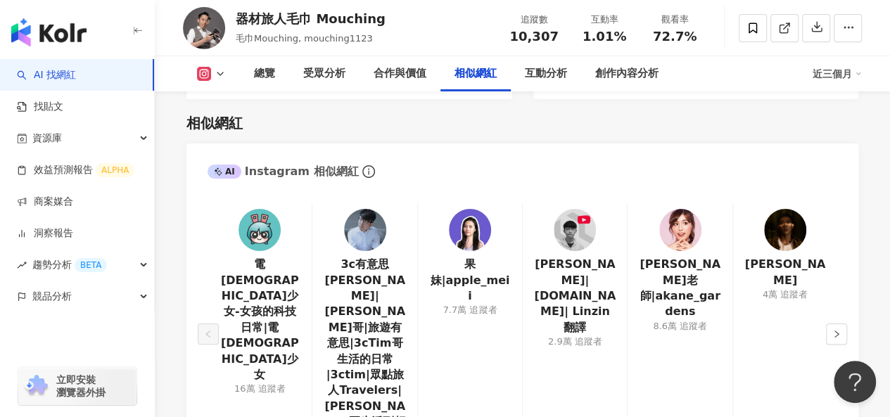
click at [685, 132] on div "相似網紅 AI Instagram 相似網紅 電獺少女-女孩的科技日常|電獺少女 16萬 追蹤者 3c有意思tim哥|Tim哥|旅遊有意思|3cTim哥生活的…" at bounding box center [522, 395] width 672 height 592
click at [780, 213] on img at bounding box center [785, 230] width 42 height 42
click at [842, 324] on button "button" at bounding box center [836, 334] width 21 height 21
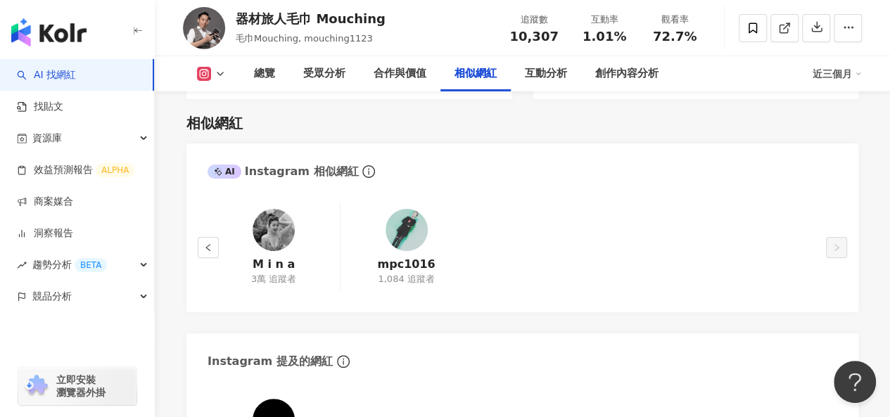
click at [272, 222] on img at bounding box center [274, 230] width 42 height 42
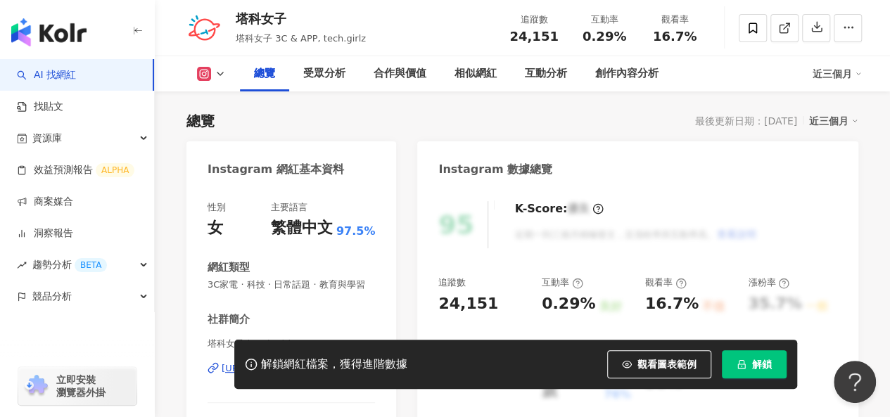
scroll to position [141, 0]
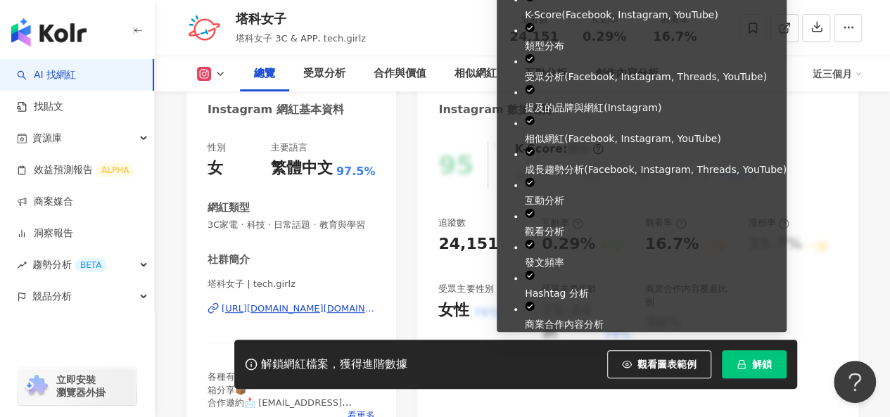
click at [750, 368] on button "解鎖" at bounding box center [754, 364] width 65 height 28
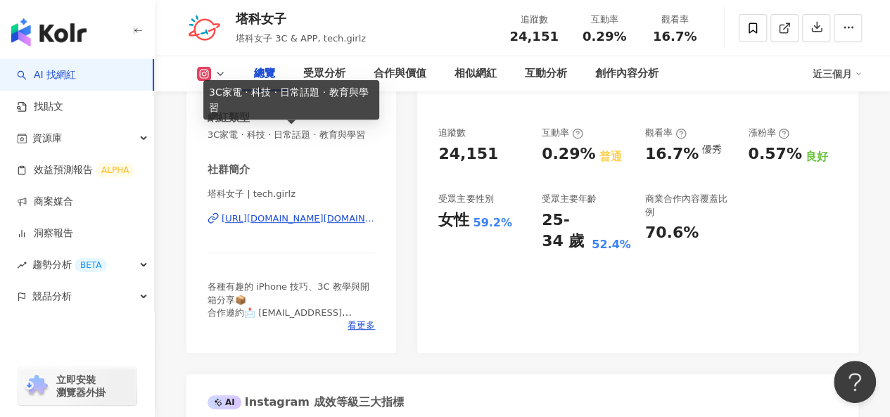
scroll to position [281, 0]
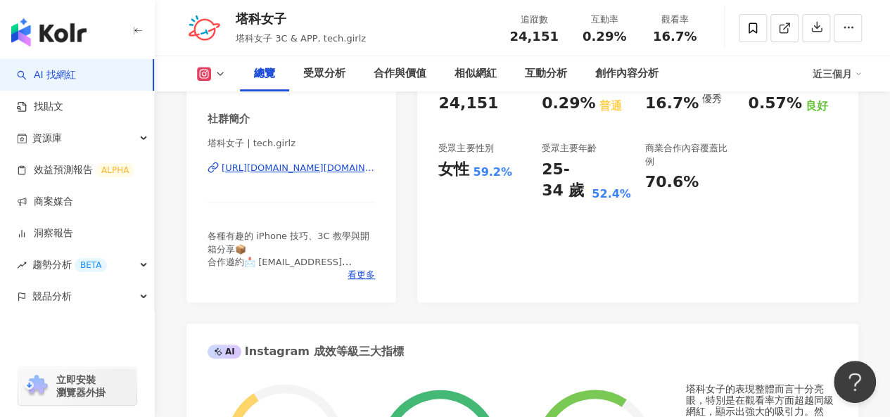
click at [333, 174] on div "https://www.instagram.com/tech.girlz/" at bounding box center [298, 168] width 153 height 13
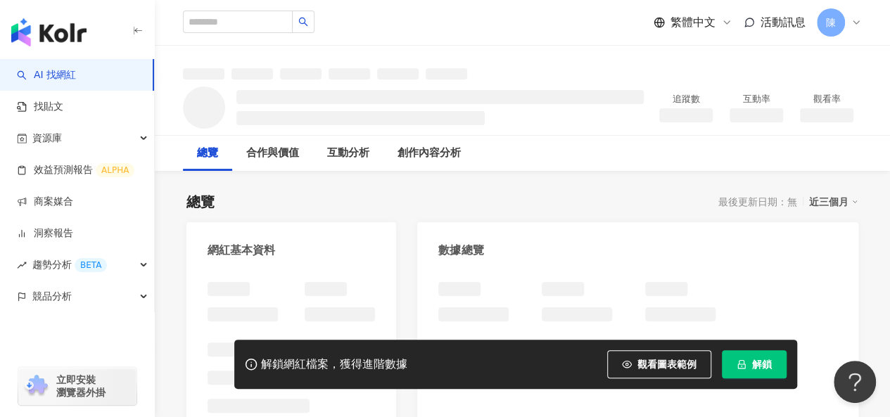
drag, startPoint x: 766, startPoint y: 369, endPoint x: 725, endPoint y: 414, distance: 60.8
click at [765, 369] on span "解鎖" at bounding box center [762, 364] width 20 height 11
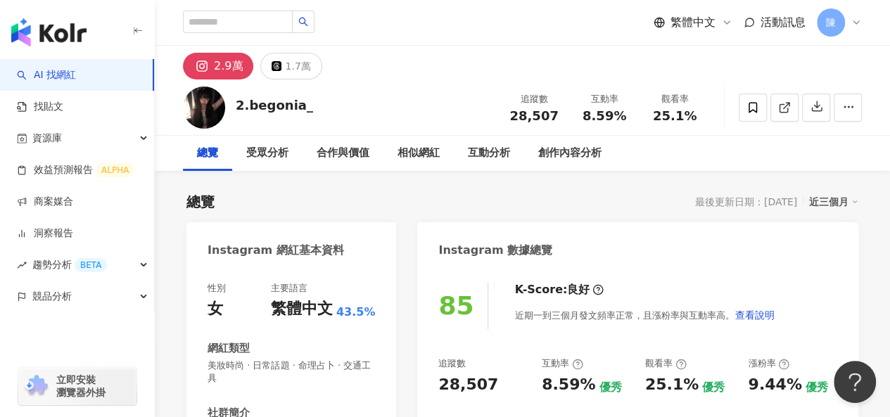
click at [512, 223] on div "Instagram 數據總覽" at bounding box center [637, 245] width 441 height 46
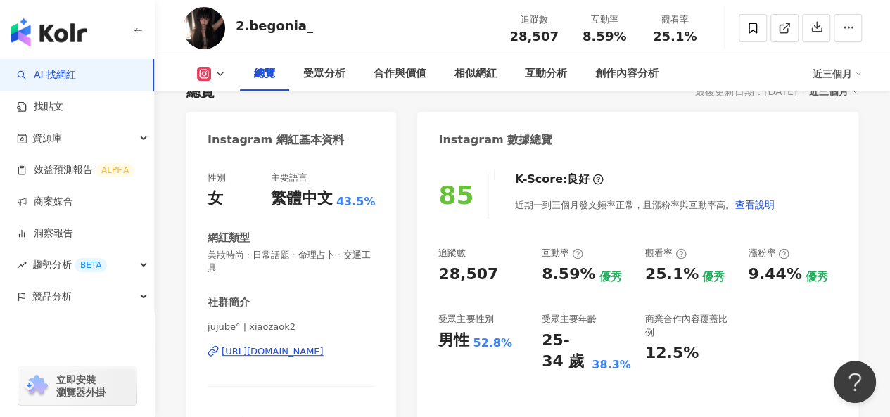
scroll to position [211, 0]
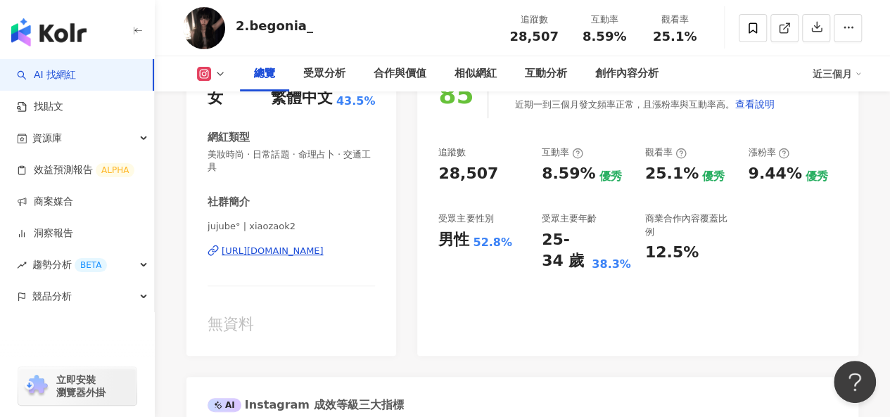
click at [324, 251] on div "https://www.instagram.com/xiaozaok2/" at bounding box center [273, 251] width 102 height 13
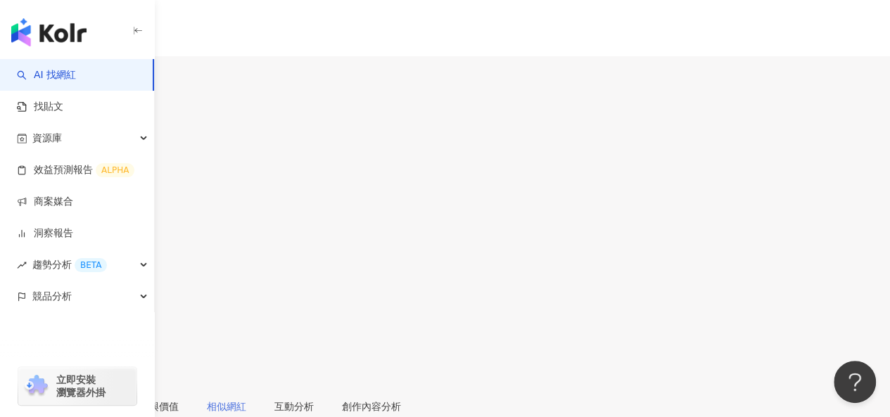
scroll to position [281, 0]
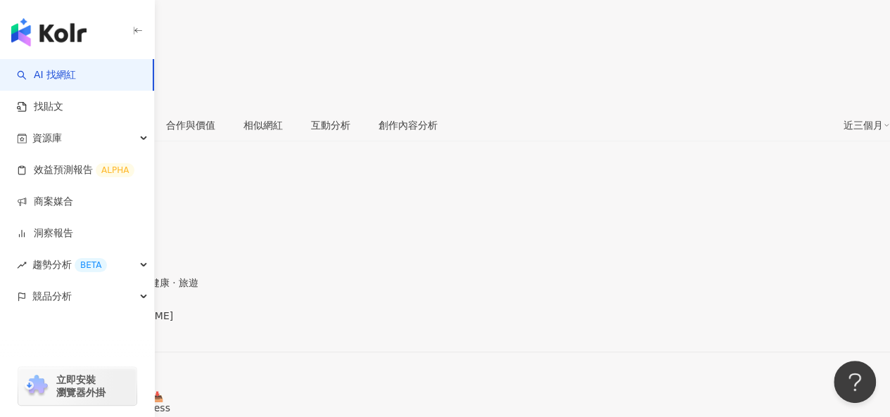
click at [124, 322] on div "https://www.instagram.com/erik_sy_tw/" at bounding box center [69, 327] width 110 height 11
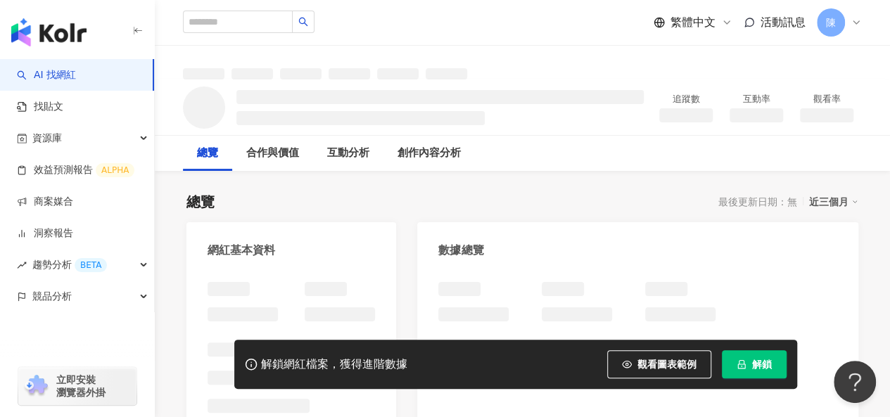
click at [739, 365] on icon "lock" at bounding box center [741, 364] width 8 height 9
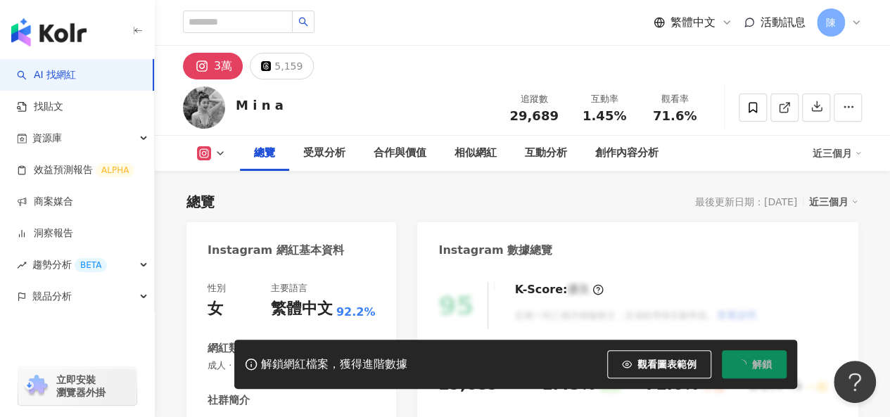
scroll to position [211, 0]
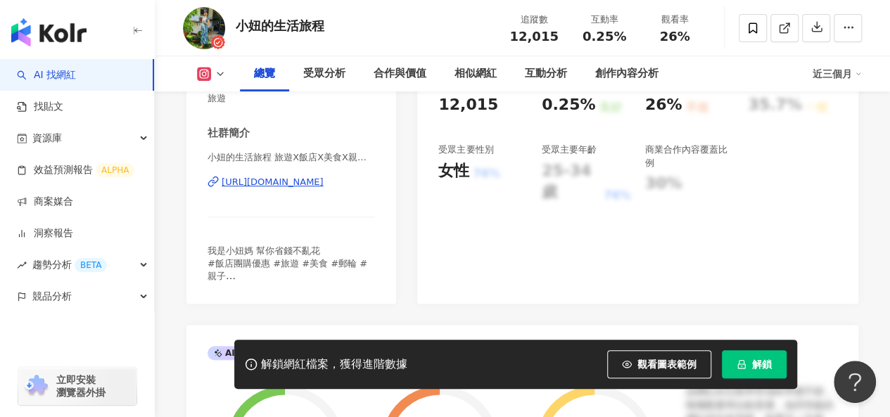
scroll to position [281, 0]
click at [324, 179] on div "https://www.instagram.com/chenmay1215/" at bounding box center [273, 180] width 102 height 13
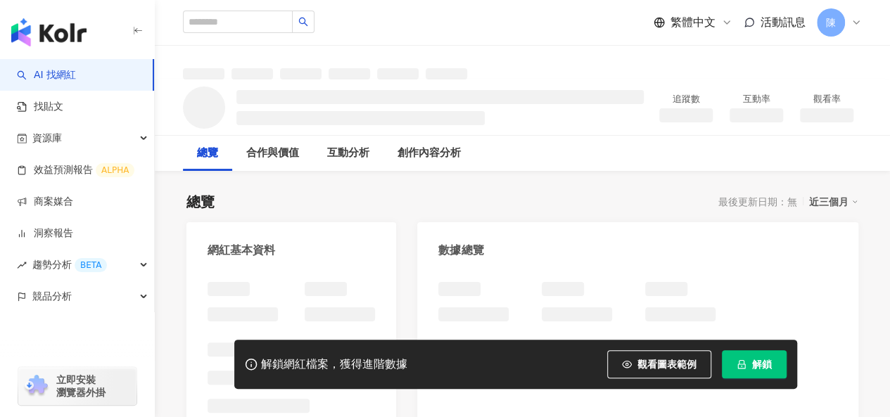
click at [776, 371] on button "解鎖" at bounding box center [754, 364] width 65 height 28
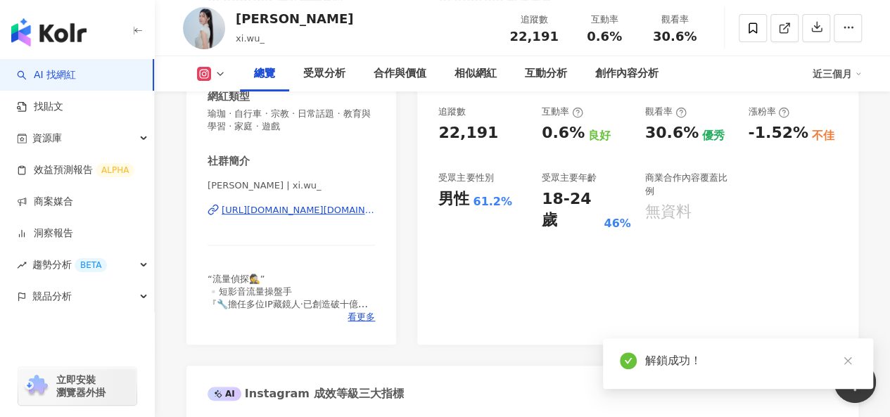
scroll to position [281, 0]
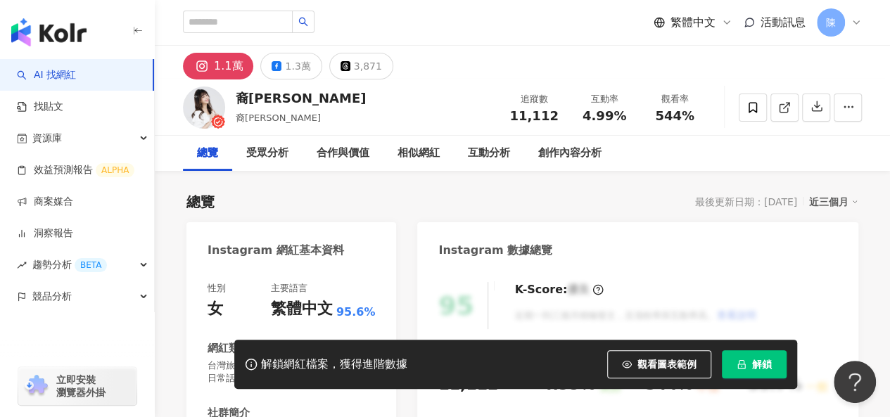
scroll to position [211, 0]
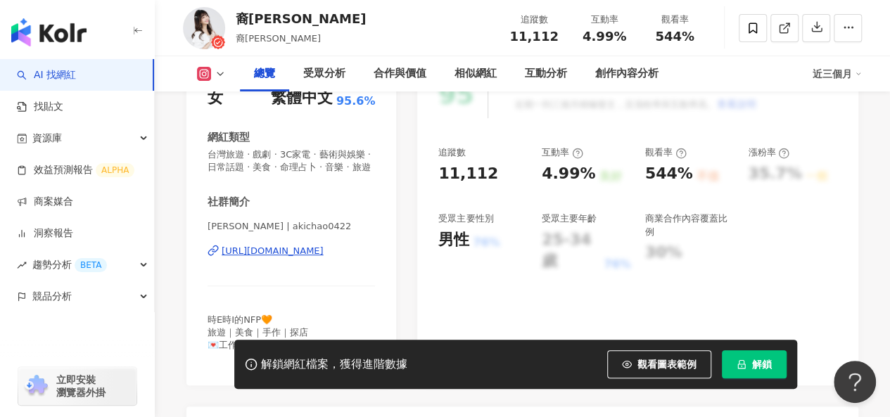
click at [313, 257] on div "https://www.instagram.com/akichao0422/" at bounding box center [273, 251] width 102 height 13
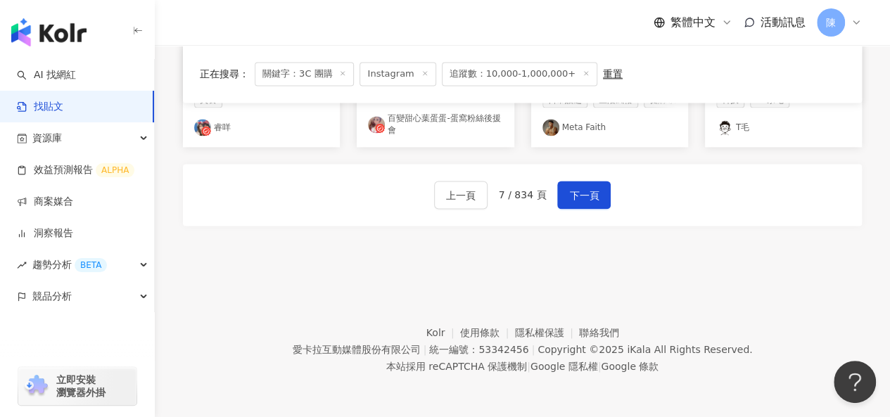
scroll to position [813, 0]
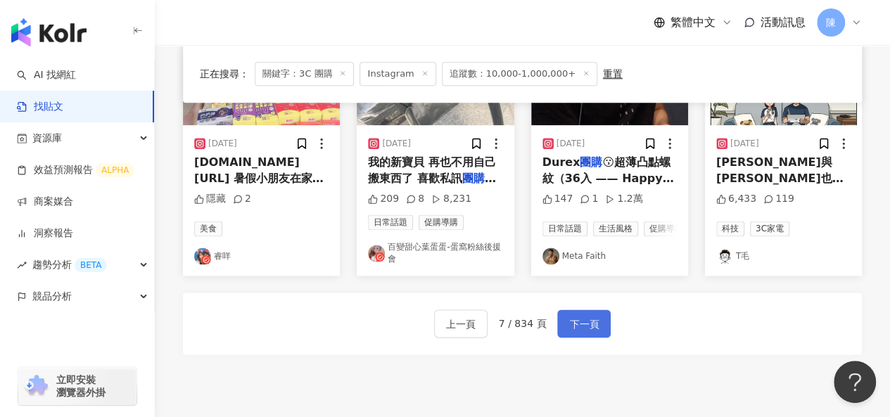
click at [572, 331] on span "下一頁" at bounding box center [584, 324] width 30 height 17
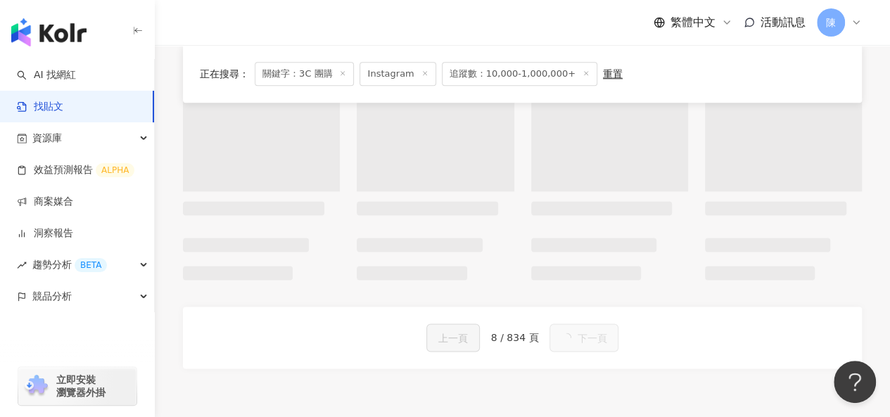
scroll to position [816, 0]
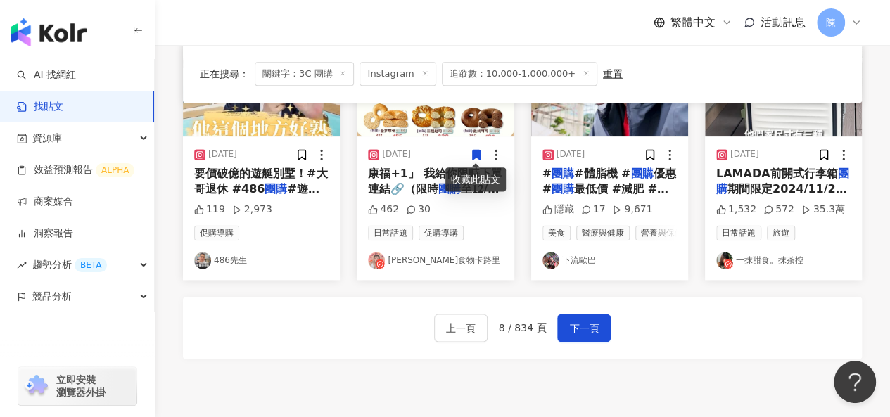
click at [676, 334] on div "上一頁 8 / 834 頁 下一頁" at bounding box center [522, 328] width 679 height 62
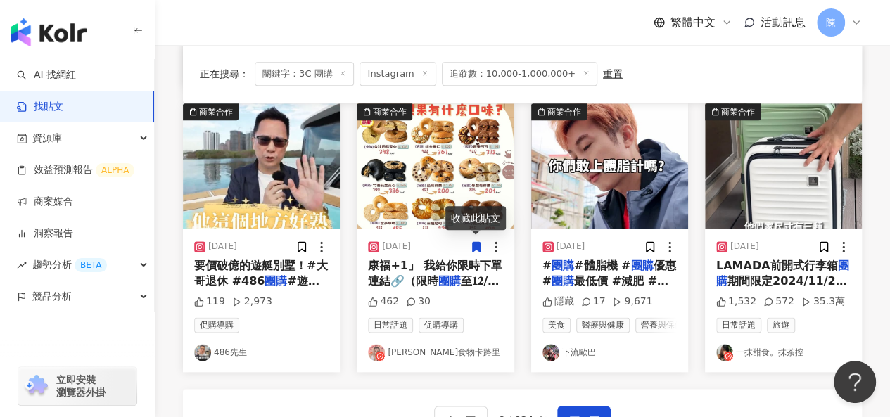
scroll to position [746, 0]
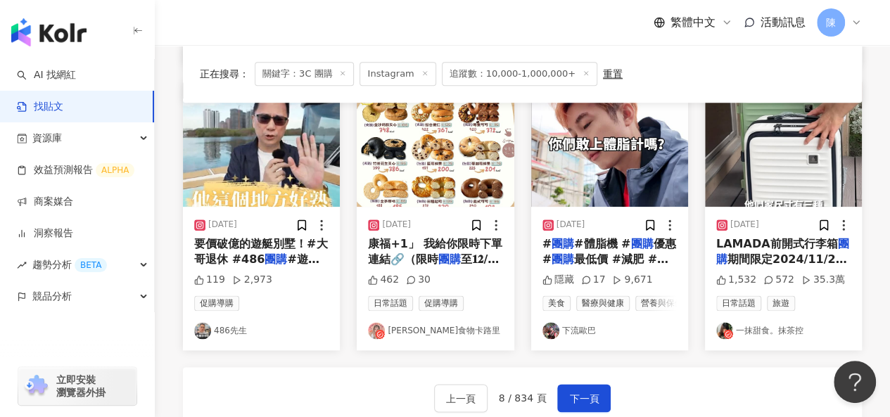
click at [312, 377] on div "上一頁 8 / 834 頁 下一頁" at bounding box center [522, 398] width 679 height 62
click at [200, 333] on img at bounding box center [202, 330] width 17 height 17
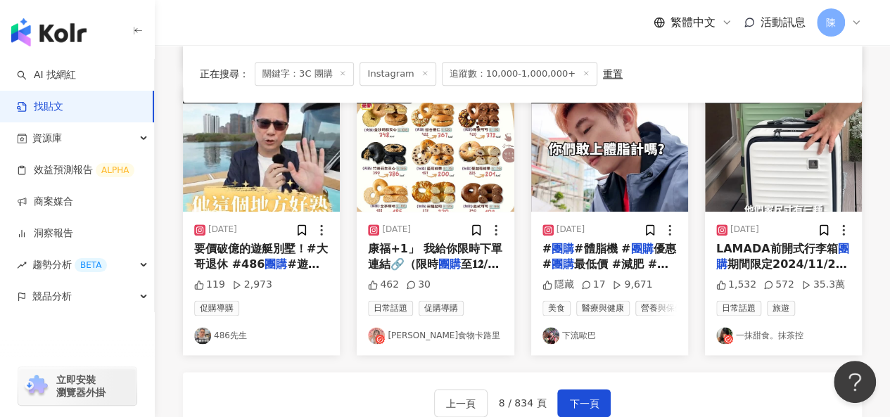
scroll to position [844, 0]
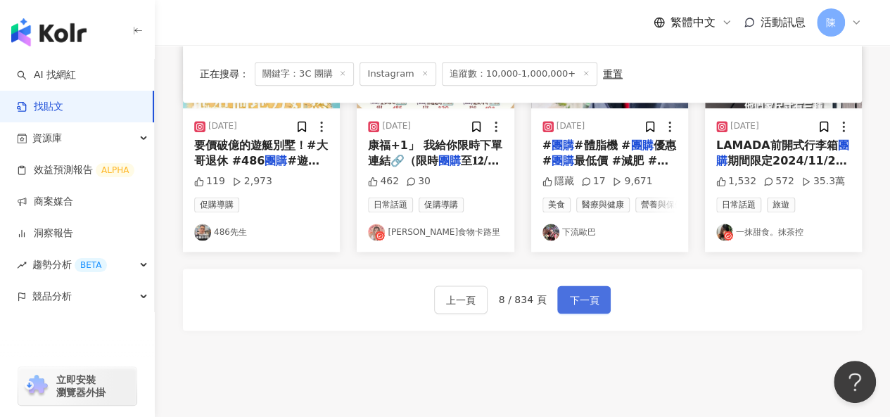
click at [589, 306] on span "下一頁" at bounding box center [584, 300] width 30 height 17
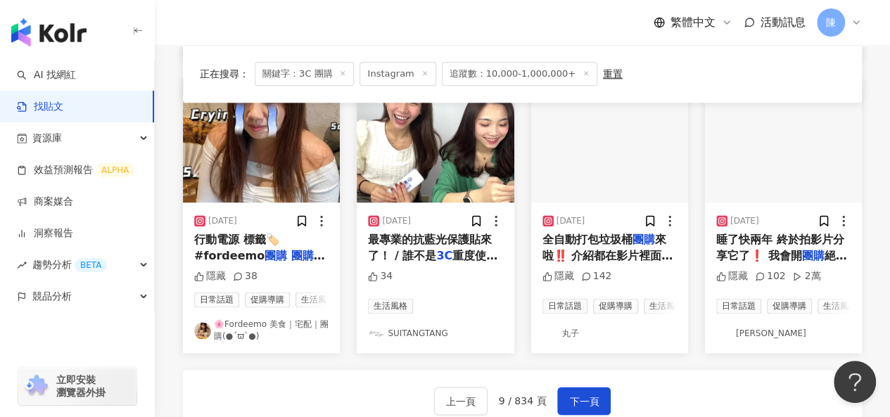
scroll to position [791, 0]
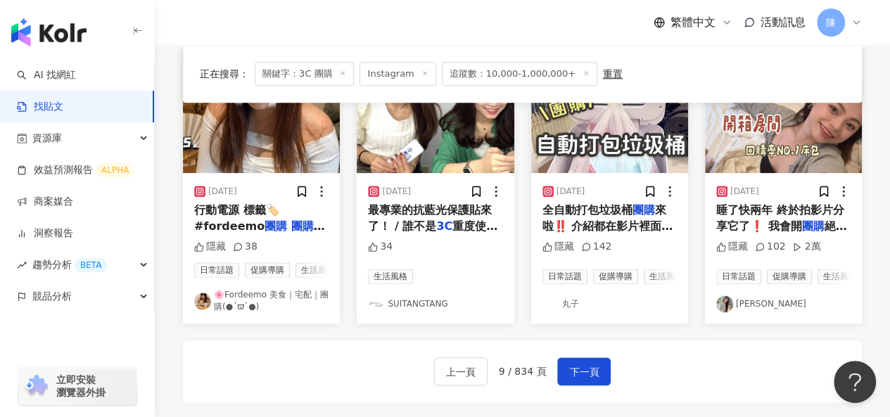
click at [200, 309] on img at bounding box center [202, 301] width 17 height 17
click at [375, 307] on img at bounding box center [376, 303] width 17 height 17
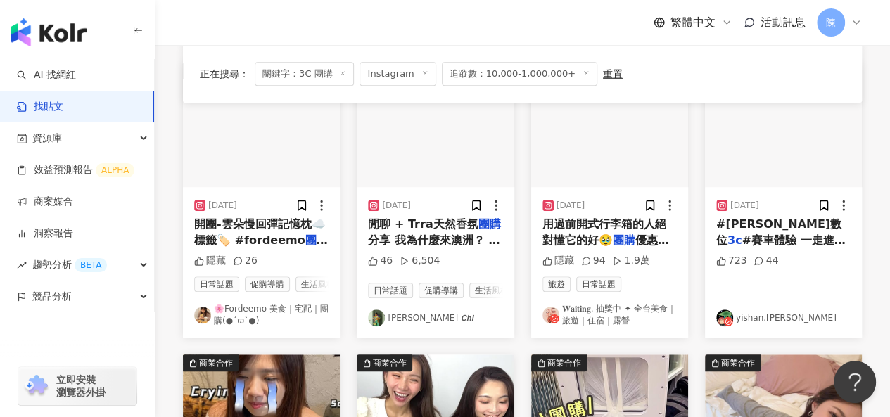
scroll to position [439, 0]
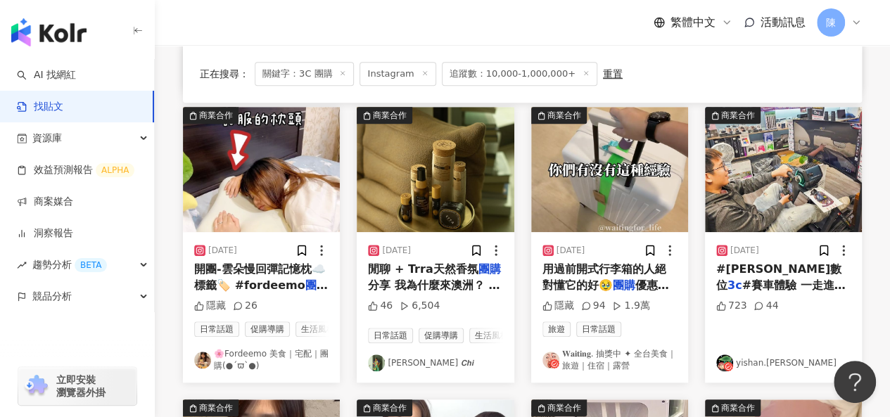
click at [727, 357] on img at bounding box center [724, 363] width 17 height 17
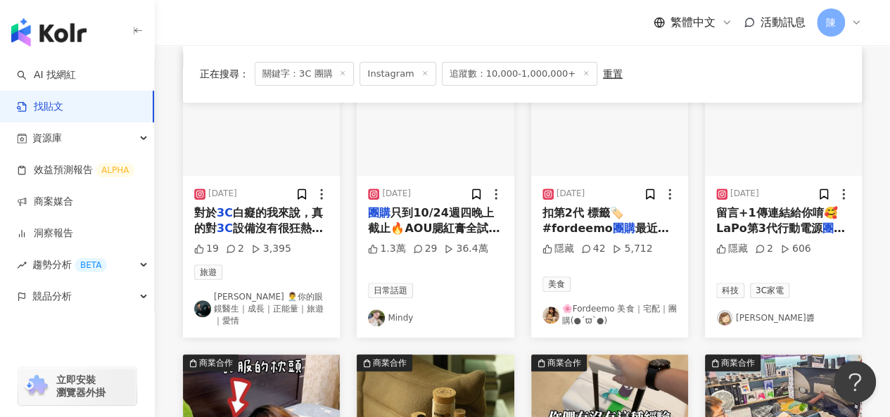
scroll to position [158, 0]
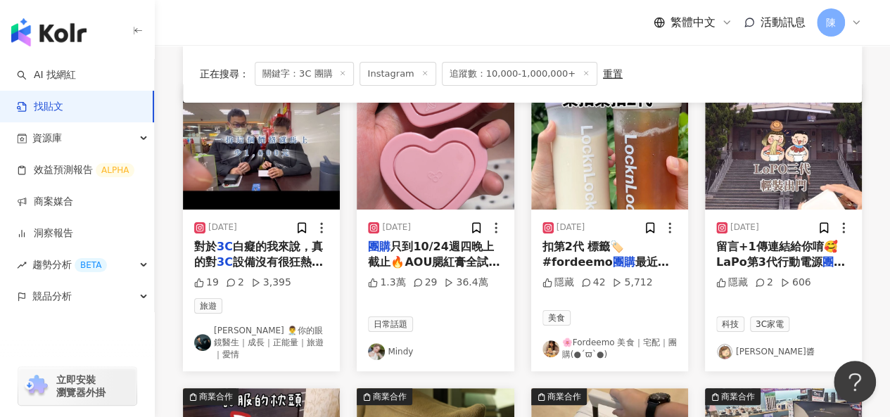
click at [200, 334] on img at bounding box center [202, 342] width 17 height 17
click at [720, 343] on img at bounding box center [724, 351] width 17 height 17
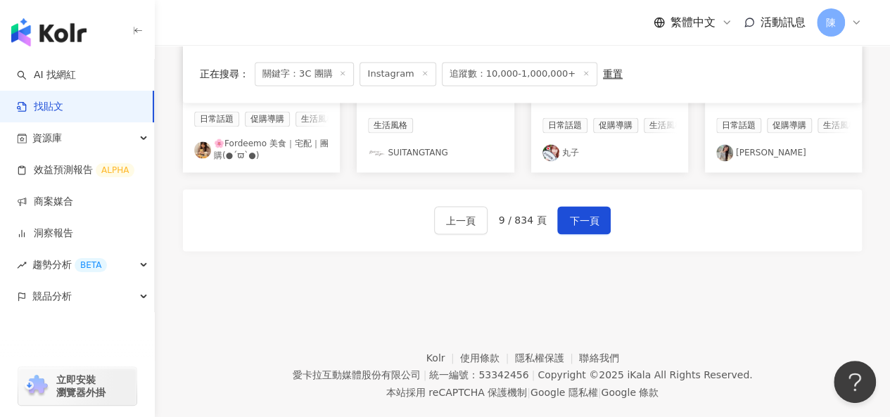
scroll to position [974, 0]
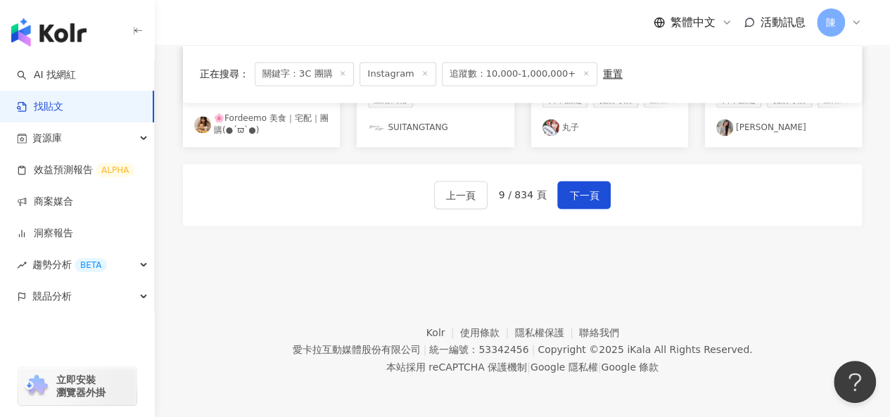
click at [685, 338] on div "Kolr 使用條款 隱私權保護 聯絡我們 愛卡拉互動媒體股份有限公司 | 統一編號：53342456 | Copyright © 2025 iKala All…" at bounding box center [522, 349] width 460 height 51
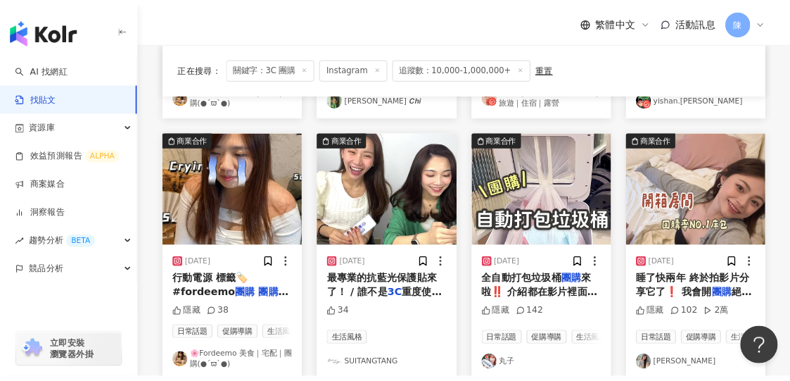
scroll to position [693, 0]
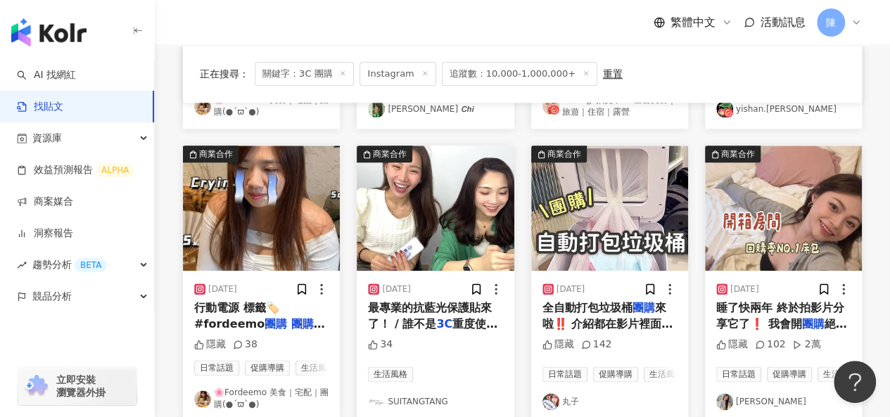
click at [569, 19] on div "繁體中文 活動訊息 陳" at bounding box center [522, 22] width 679 height 45
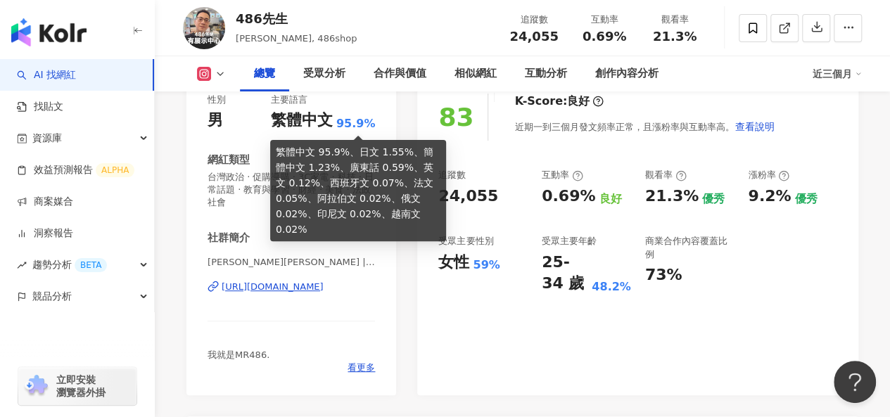
scroll to position [211, 0]
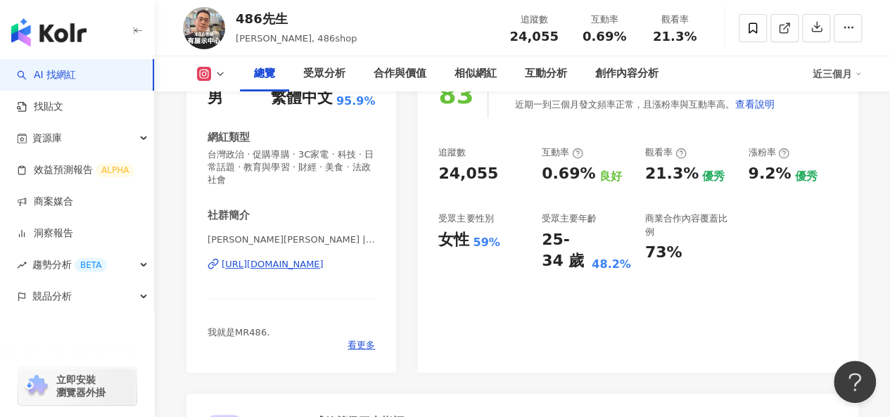
drag, startPoint x: 748, startPoint y: 8, endPoint x: 293, endPoint y: 390, distance: 594.6
click at [440, 348] on div "83 K-Score : 良好 近期一到三個月發文頻率正常，且漲粉率與互動率高。 查看說明 追蹤數 24,055 互動率 0.69% 良好 觀看率 21.3%…" at bounding box center [637, 215] width 441 height 316
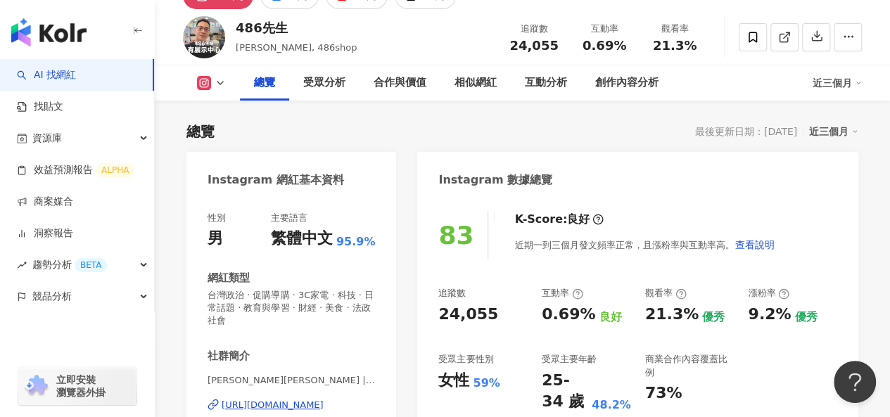
click at [286, 407] on div "https://www.instagram.com/486shop/" at bounding box center [273, 405] width 102 height 13
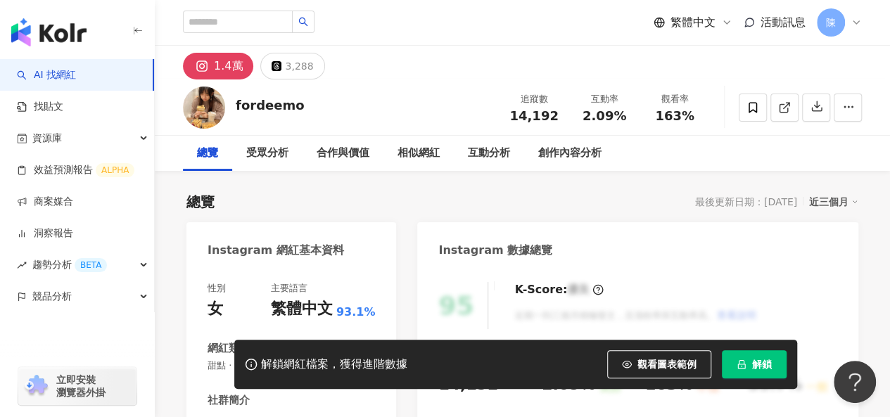
click at [765, 364] on span "解鎖" at bounding box center [762, 364] width 20 height 11
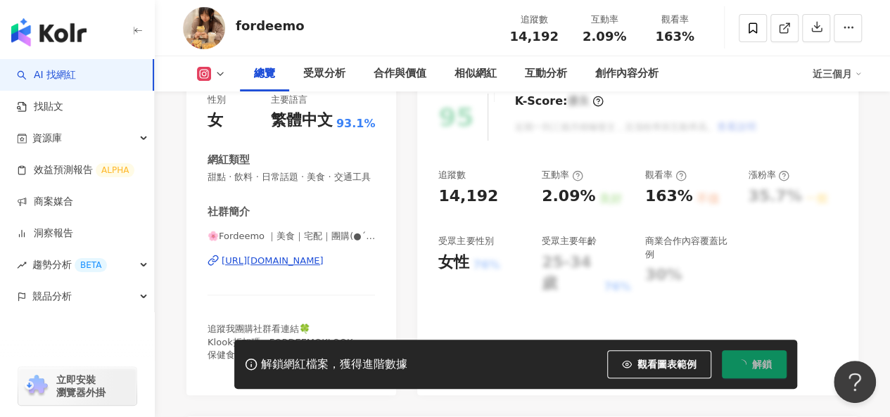
scroll to position [211, 0]
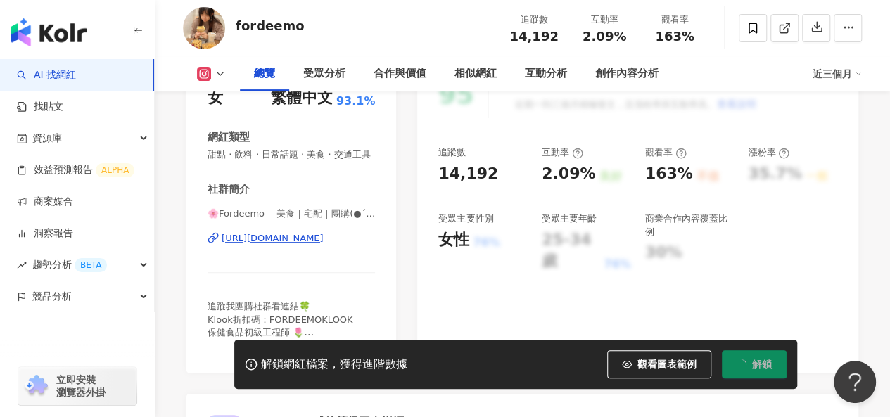
click at [302, 245] on div "https://www.instagram.com/fordeemo/" at bounding box center [273, 238] width 102 height 13
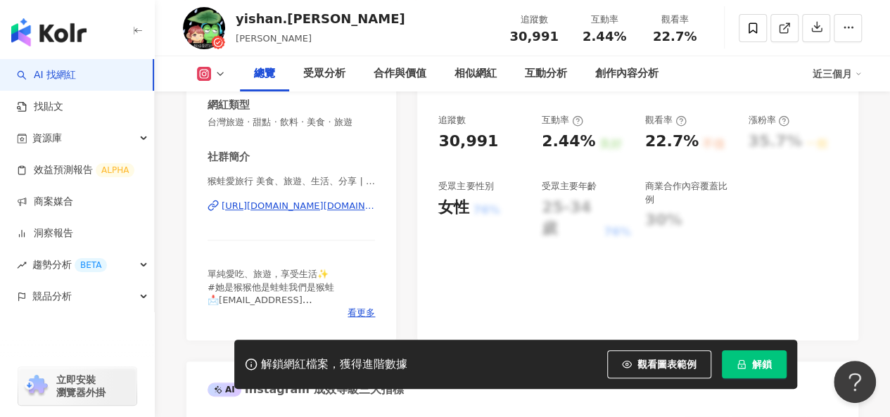
scroll to position [281, 0]
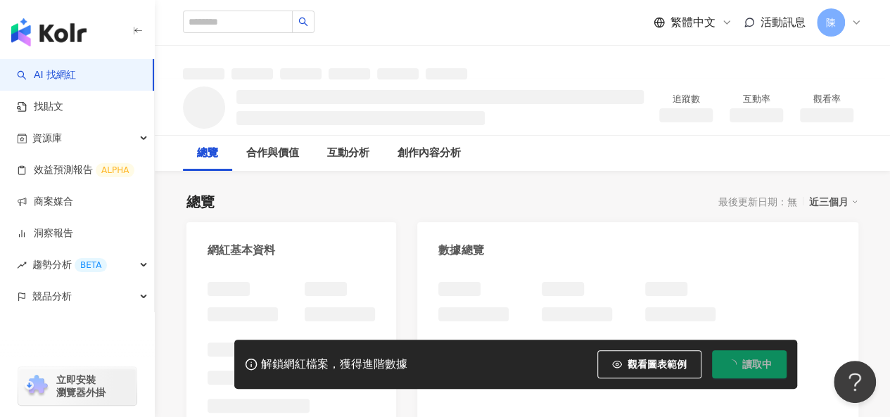
click at [742, 354] on button "讀取中" at bounding box center [749, 364] width 75 height 28
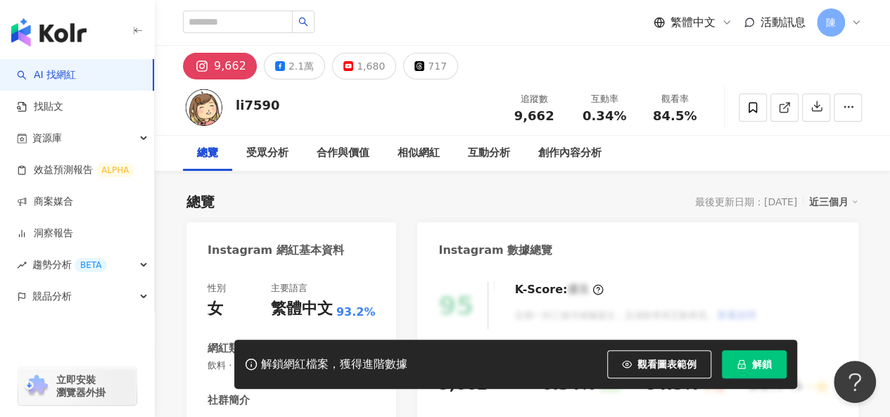
scroll to position [281, 0]
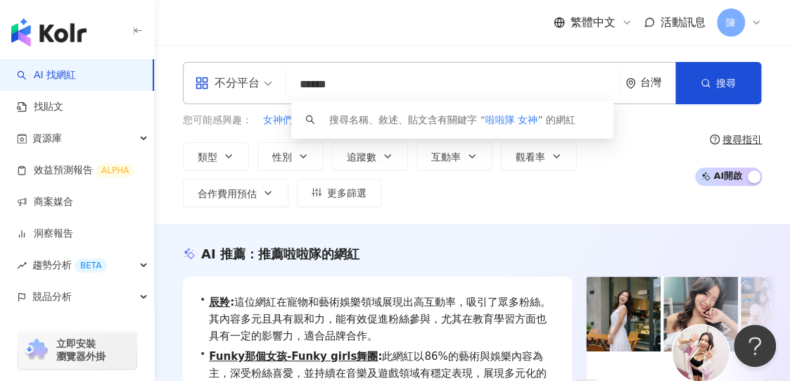
drag, startPoint x: 407, startPoint y: 85, endPoint x: 87, endPoint y: 77, distance: 319.4
paste input "search"
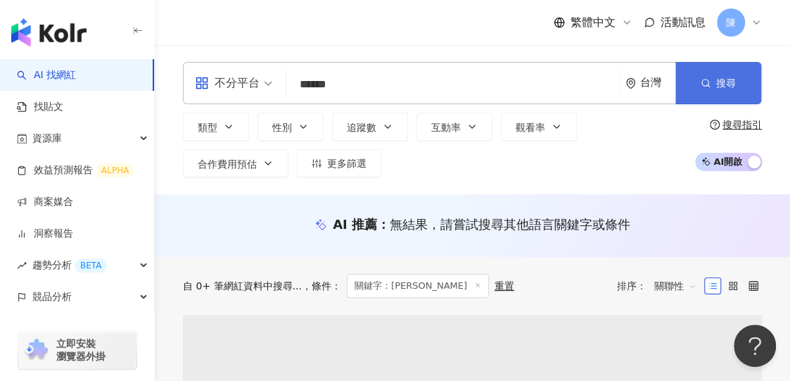
click at [694, 65] on button "搜尋" at bounding box center [718, 83] width 86 height 42
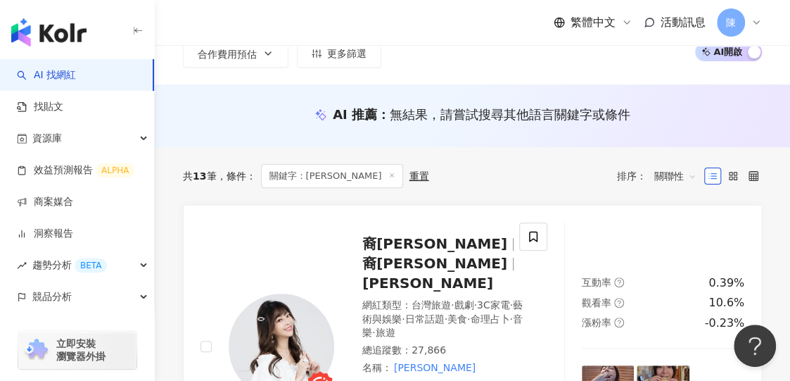
scroll to position [211, 0]
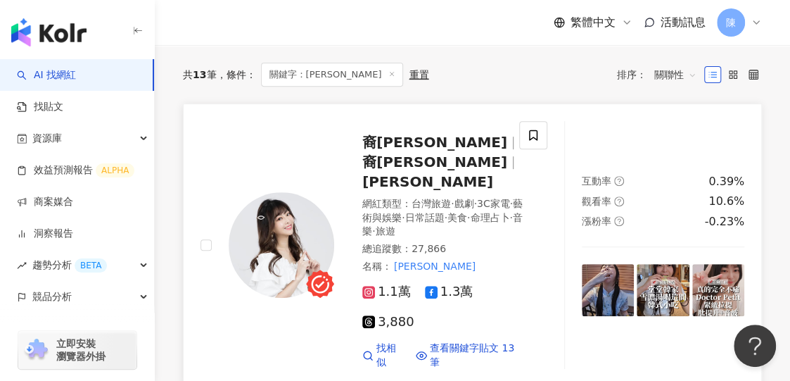
click at [293, 233] on img at bounding box center [282, 245] width 106 height 106
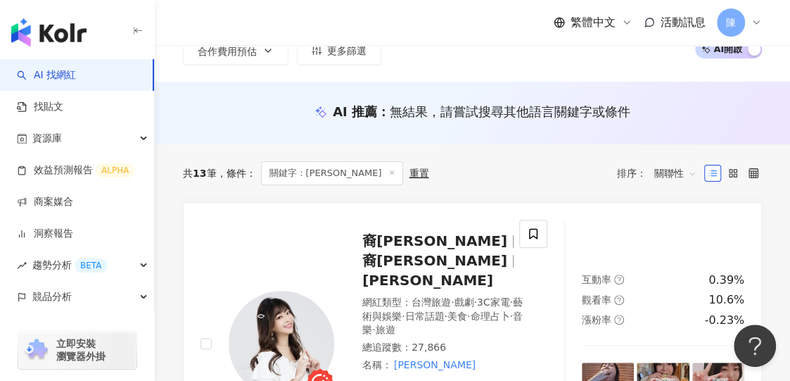
scroll to position [0, 0]
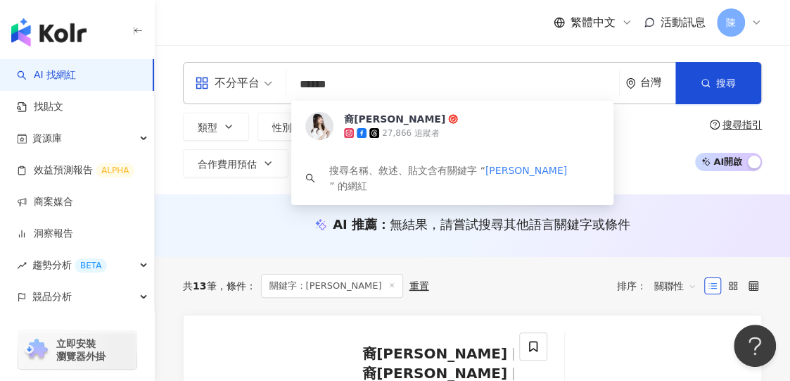
drag, startPoint x: 416, startPoint y: 86, endPoint x: -1, endPoint y: 85, distance: 417.8
click at [0, 85] on html "AI 找網紅 找貼文 資源庫 效益預測報告 ALPHA 商案媒合 洞察報告 趨勢分析 BETA 競品分析 立即安裝 瀏覽器外掛 繁體中文 活動訊息 陳 不分平…" at bounding box center [395, 190] width 790 height 381
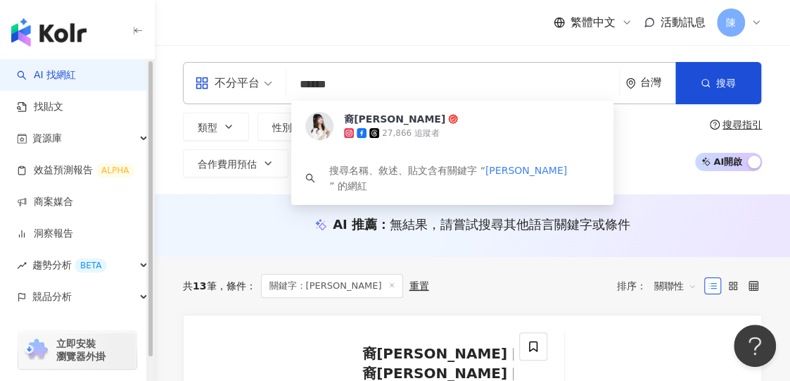
paste input "search"
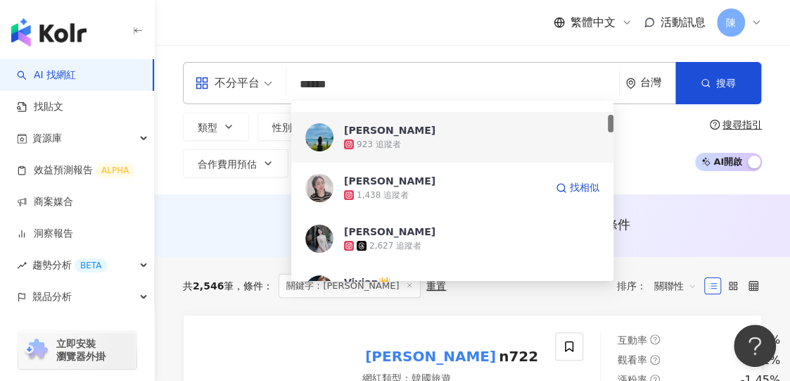
scroll to position [281, 0]
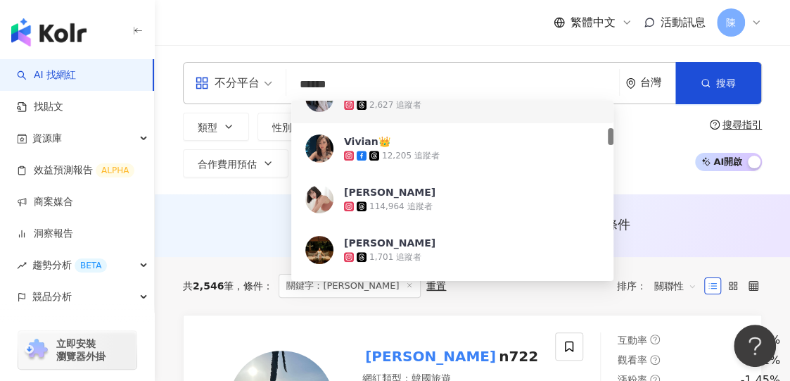
drag, startPoint x: 359, startPoint y: 85, endPoint x: 4, endPoint y: 83, distance: 355.2
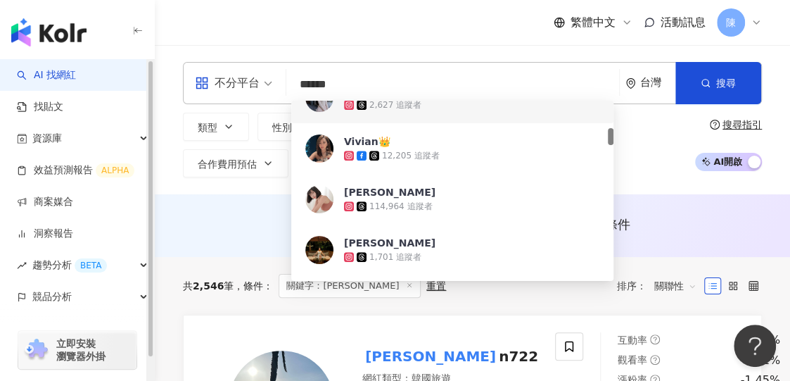
paste input "******"
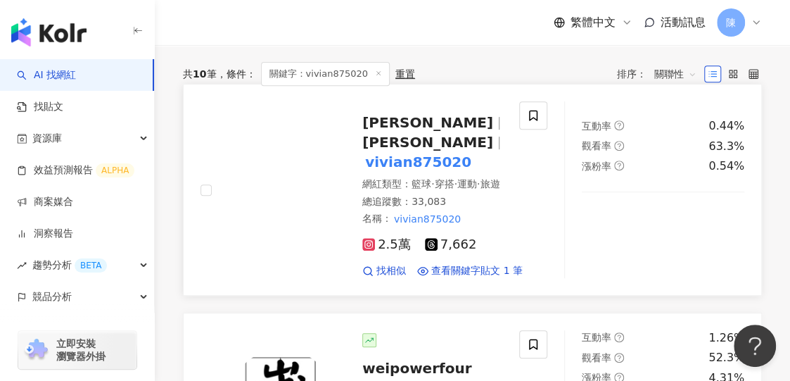
scroll to position [211, 0]
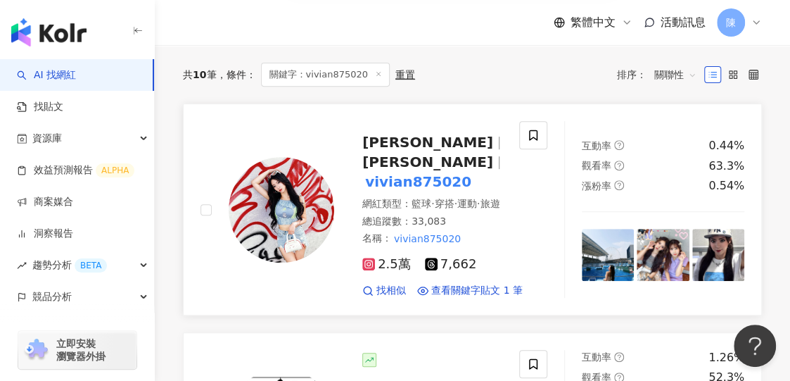
type input "**********"
click at [400, 143] on span "[PERSON_NAME]" at bounding box center [427, 142] width 131 height 17
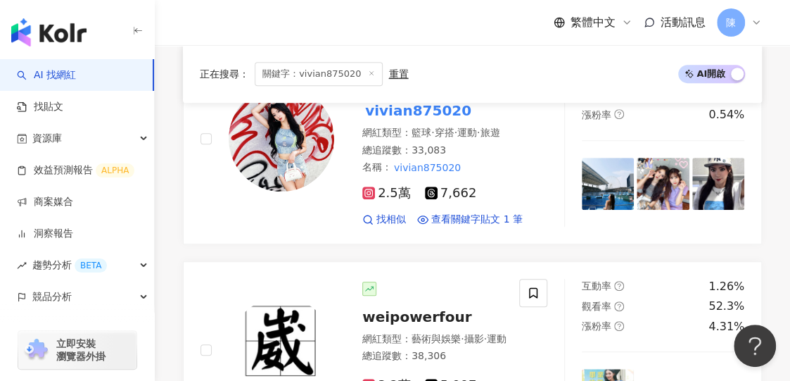
scroll to position [352, 0]
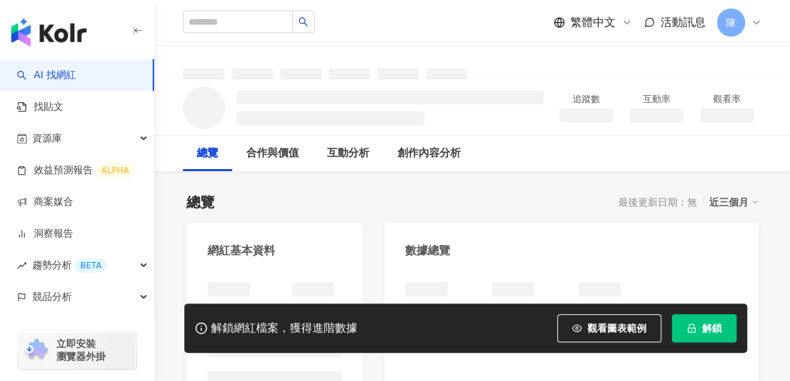
click at [697, 333] on button "解鎖" at bounding box center [704, 328] width 65 height 28
click at [702, 326] on span "解鎖" at bounding box center [712, 327] width 20 height 11
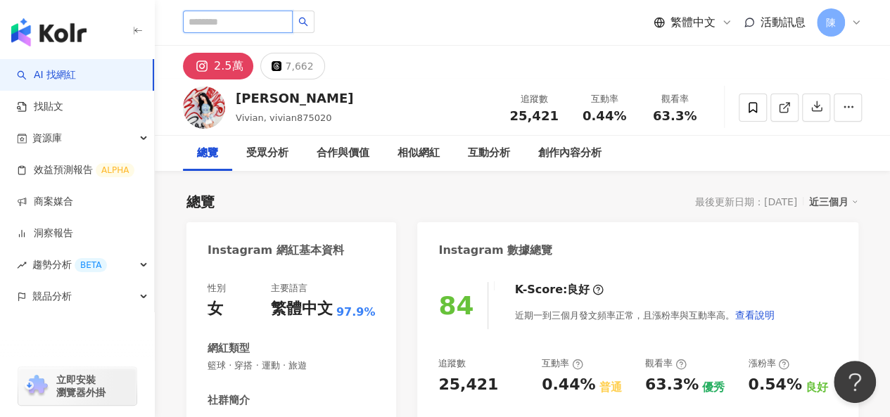
click at [269, 25] on input "search" at bounding box center [238, 22] width 110 height 23
type input "**"
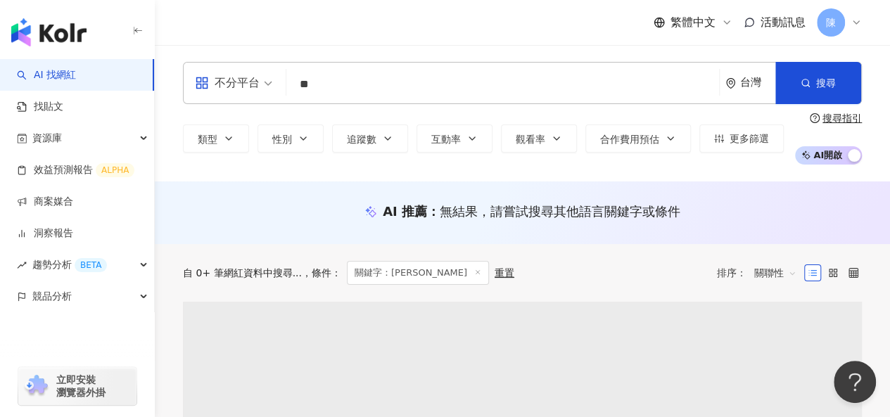
click at [648, 84] on input "**" at bounding box center [502, 84] width 421 height 27
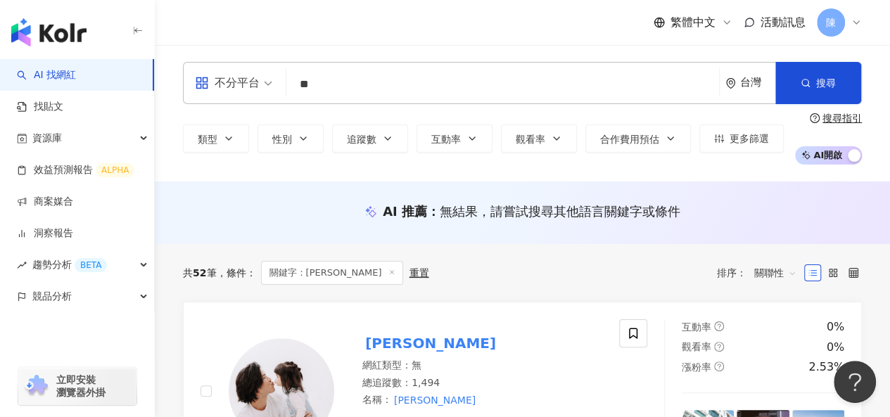
click at [487, 91] on input "**" at bounding box center [502, 84] width 421 height 27
click at [295, 87] on input "**" at bounding box center [502, 84] width 421 height 27
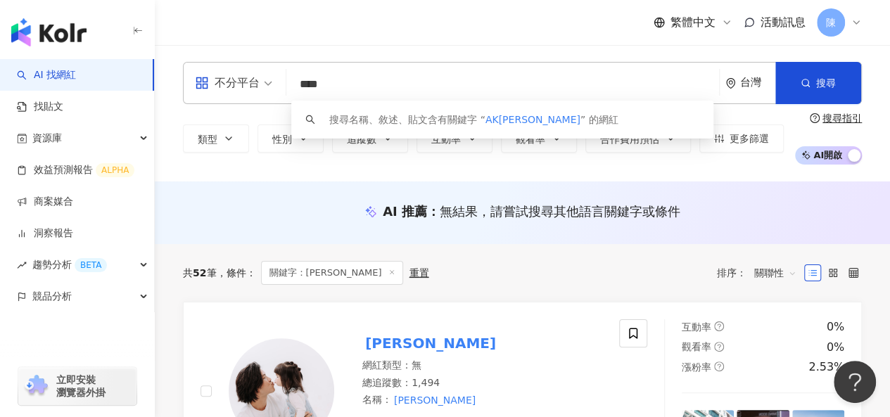
click at [454, 84] on input "****" at bounding box center [502, 84] width 421 height 27
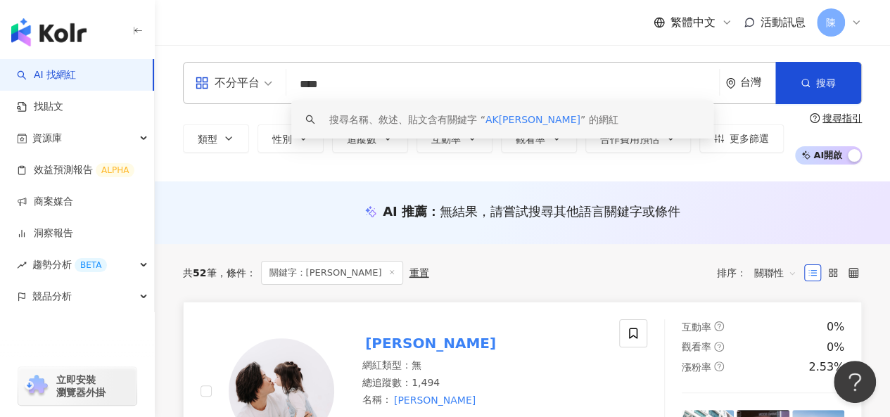
type input "****"
click at [471, 262] on div "共 52 筆 條件 ： 關鍵字：[PERSON_NAME] 重置 排序： 關聯性" at bounding box center [522, 273] width 679 height 24
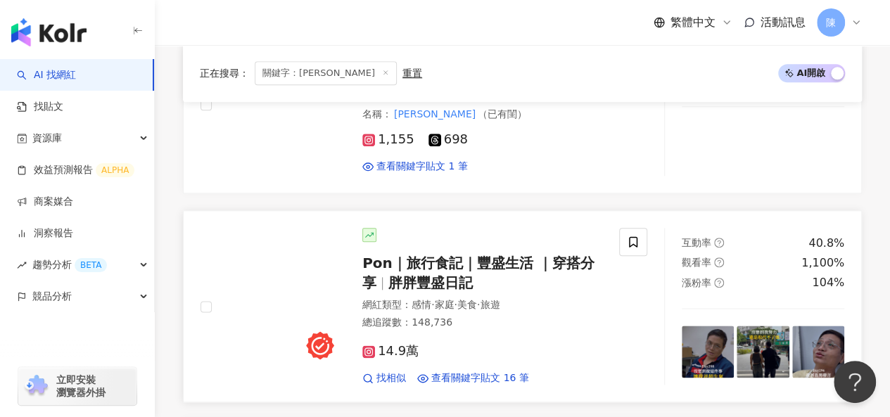
scroll to position [985, 0]
